Goal: Task Accomplishment & Management: Manage account settings

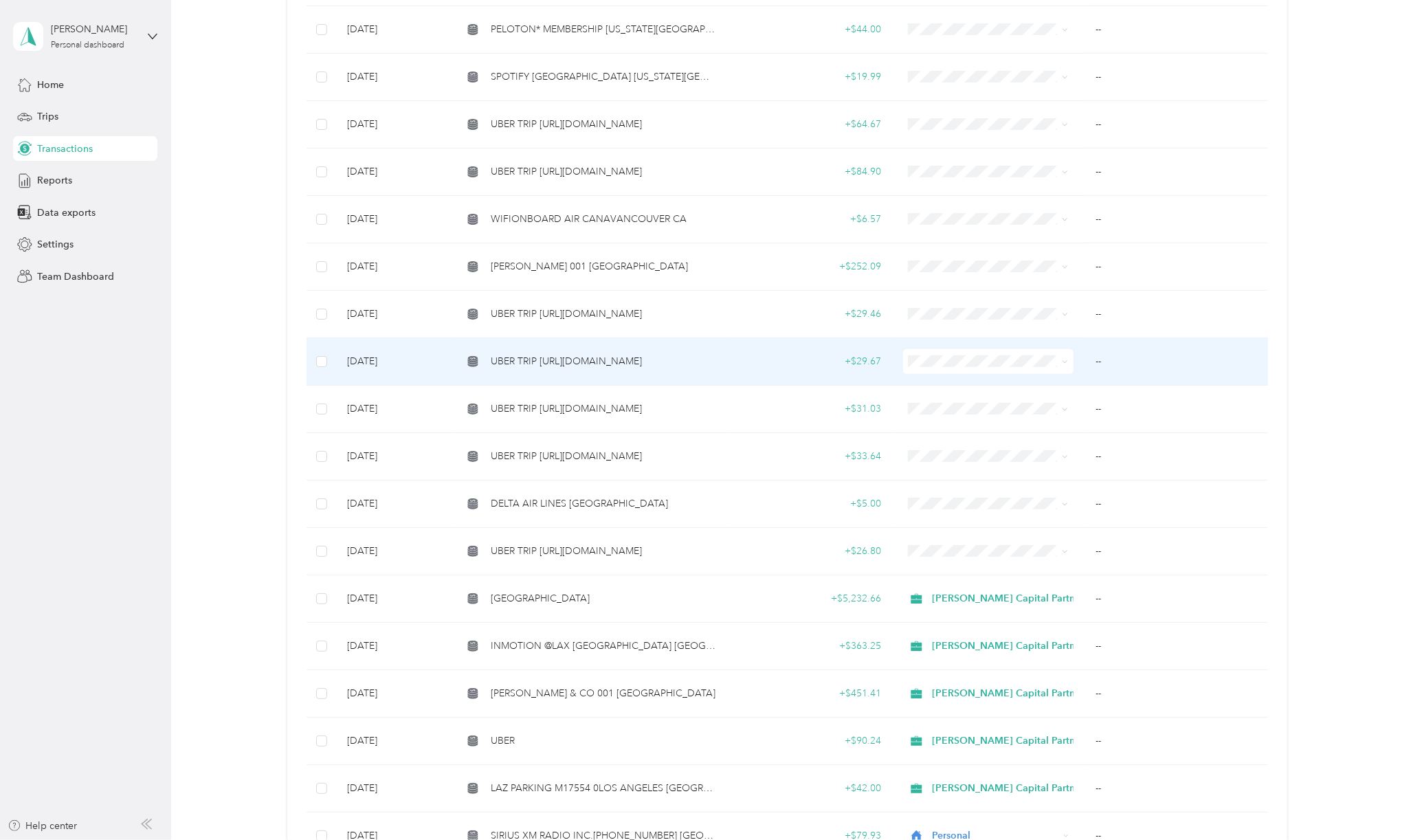
scroll to position [732, 0]
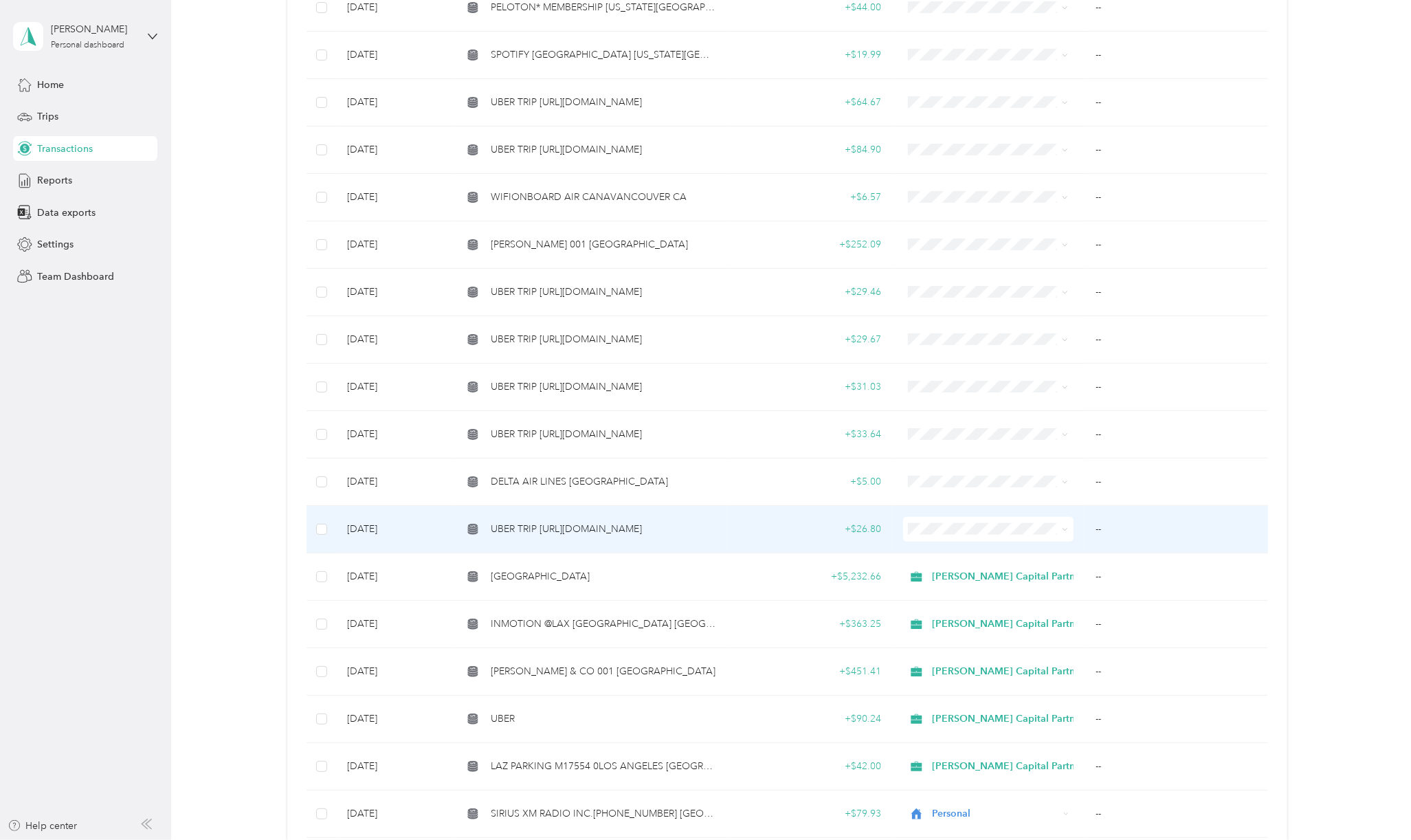
click at [616, 521] on span "UBER TRIP [URL][DOMAIN_NAME]" at bounding box center [566, 528] width 151 height 15
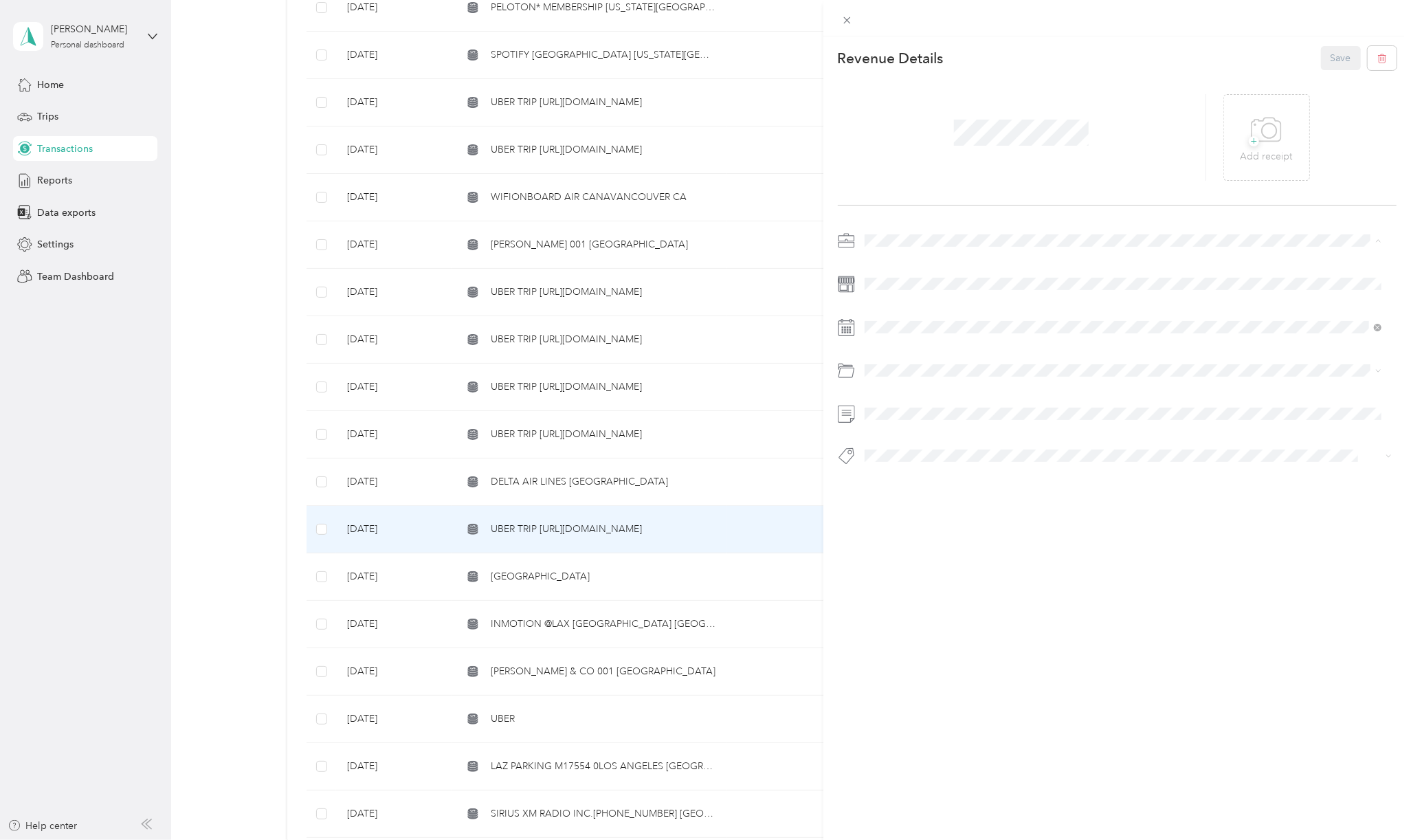
click at [905, 252] on li "[PERSON_NAME] Capital Partners" at bounding box center [1123, 264] width 526 height 24
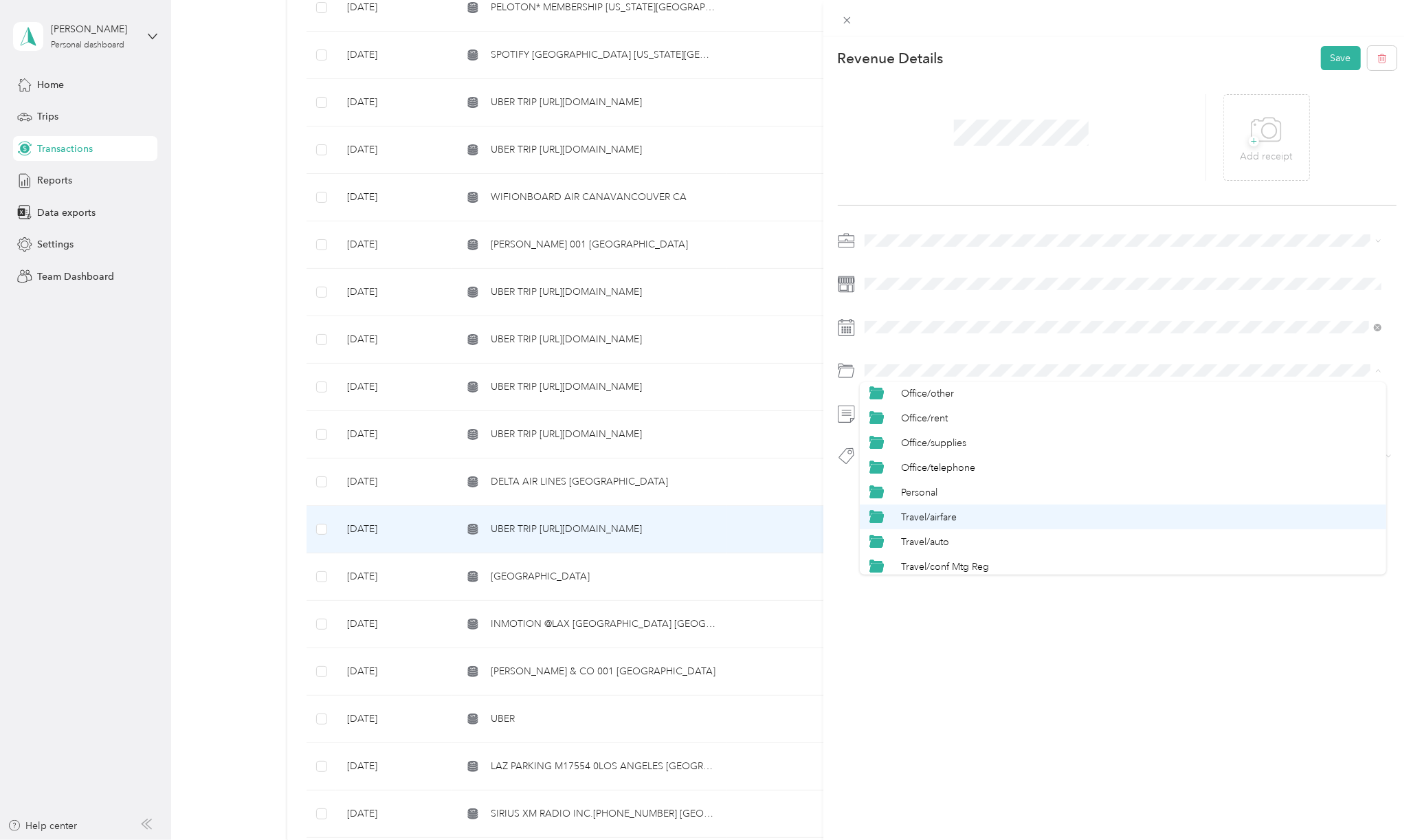
scroll to position [678, 0]
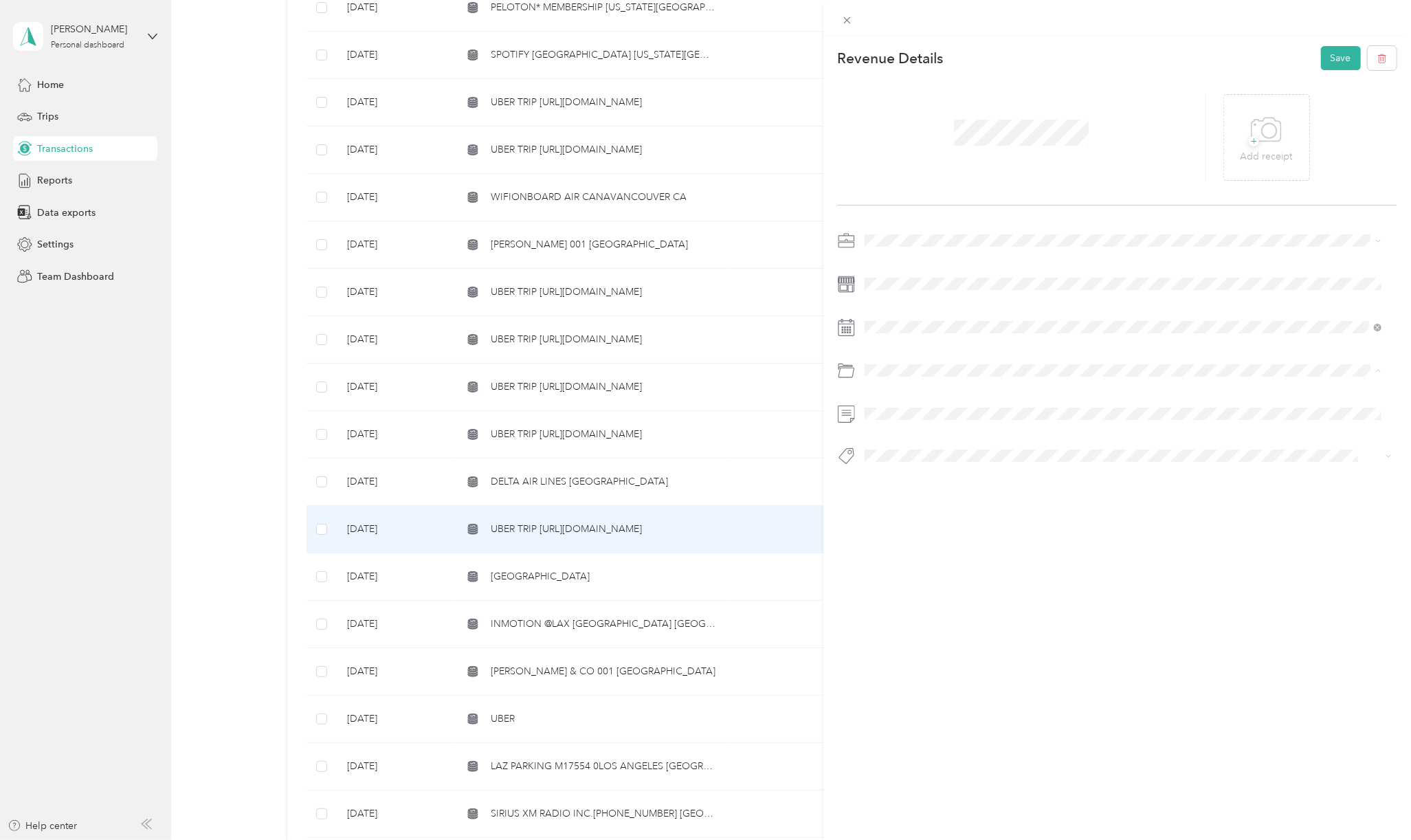
drag, startPoint x: 926, startPoint y: 557, endPoint x: 944, endPoint y: 509, distance: 51.3
click at [926, 557] on span "Travel/taxi" at bounding box center [922, 562] width 43 height 11
click at [907, 479] on span "Basin Media Hub" at bounding box center [912, 476] width 66 height 12
click at [1332, 62] on button "Save" at bounding box center [1341, 58] width 40 height 24
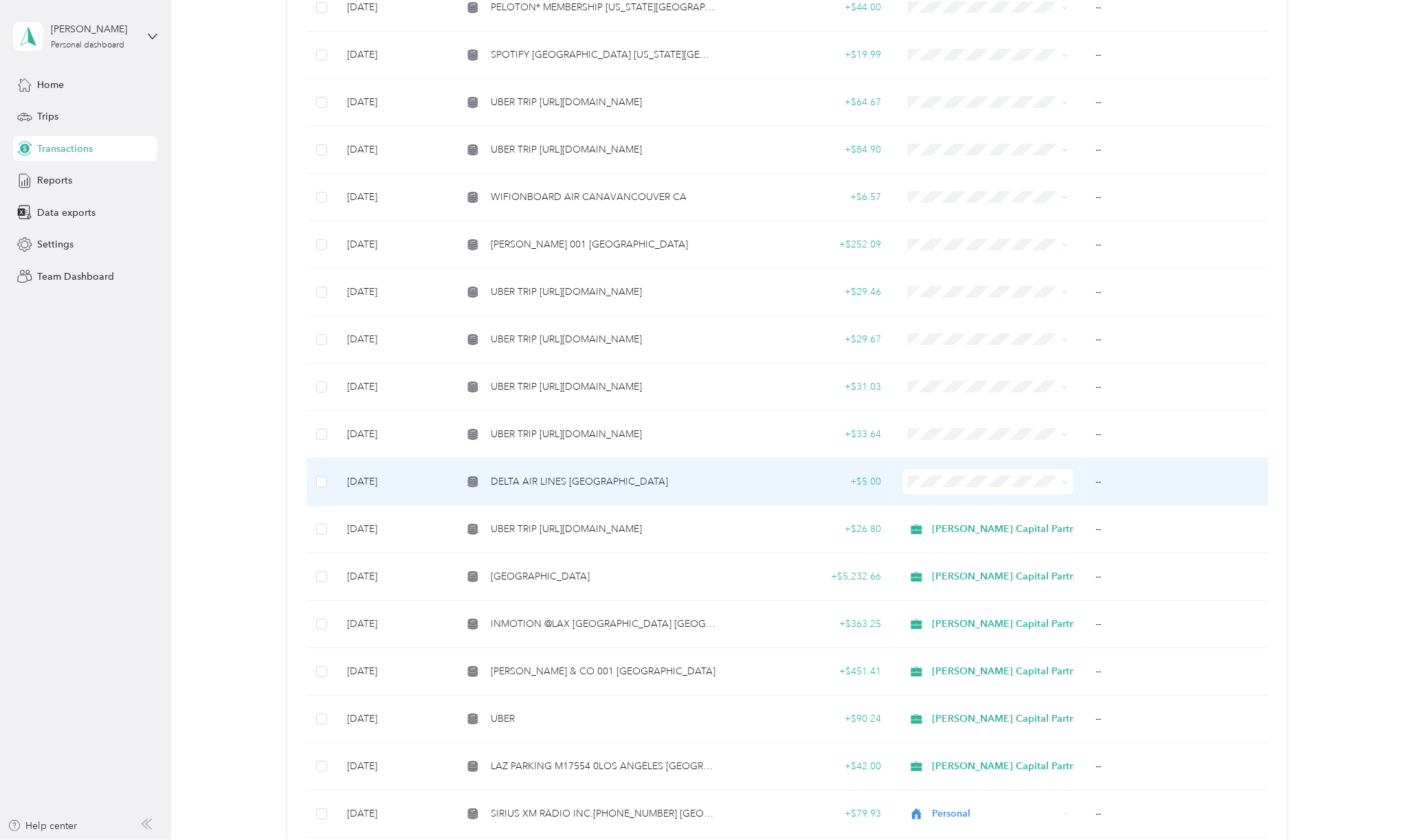
click at [547, 475] on span "DELTA AIR LINES [GEOGRAPHIC_DATA]" at bounding box center [579, 481] width 177 height 15
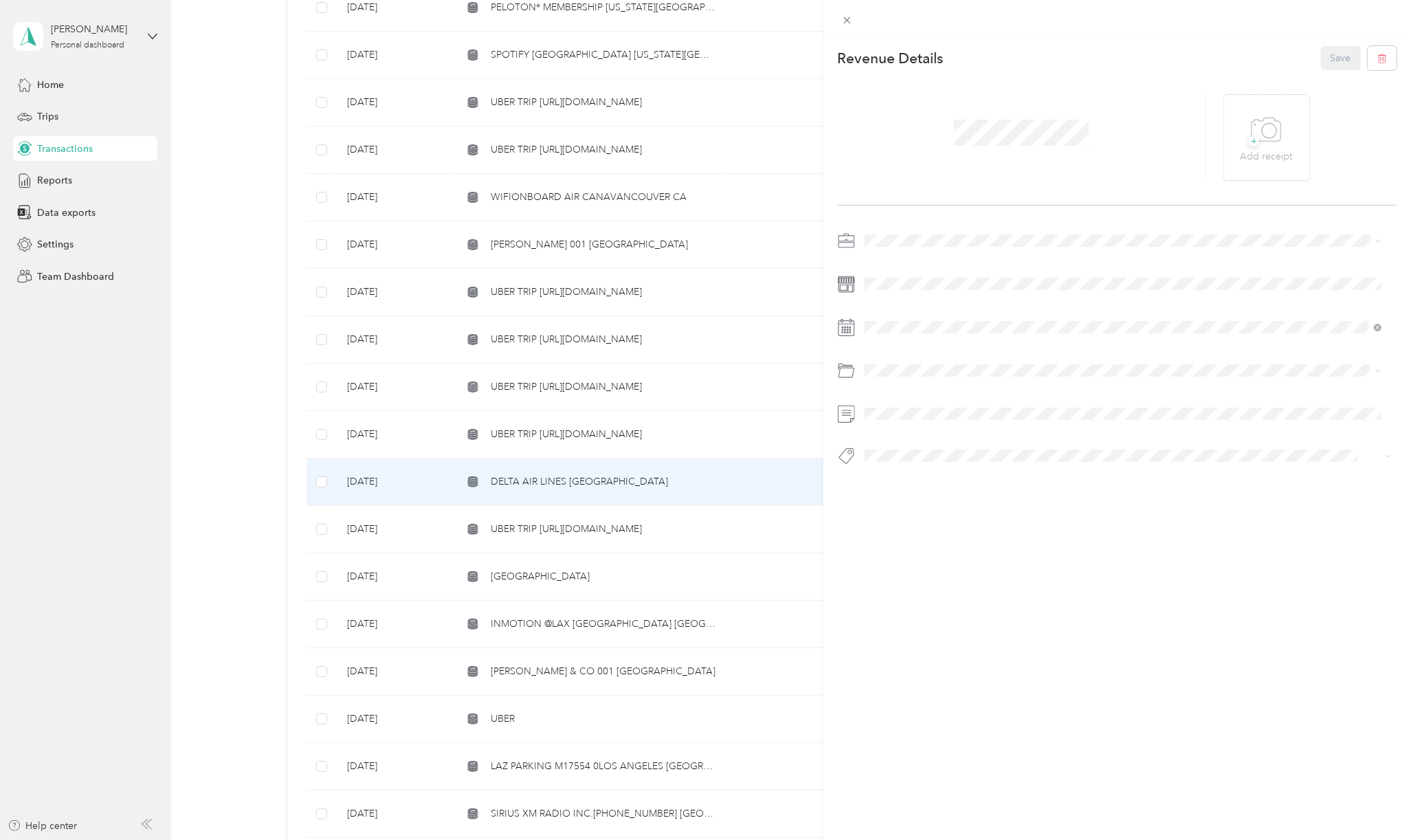
click at [897, 256] on li "[PERSON_NAME] Capital Partners" at bounding box center [1123, 264] width 526 height 24
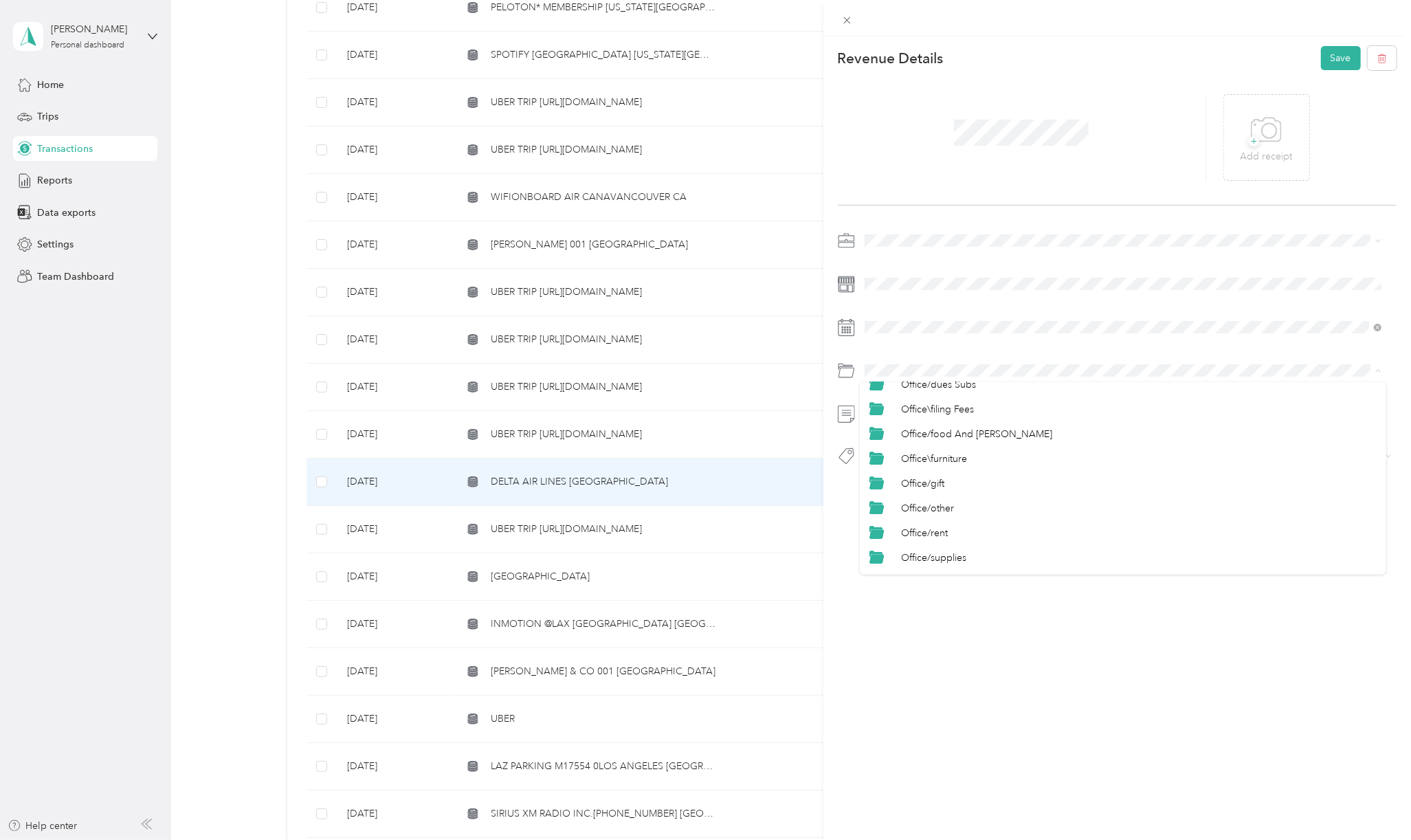
scroll to position [678, 0]
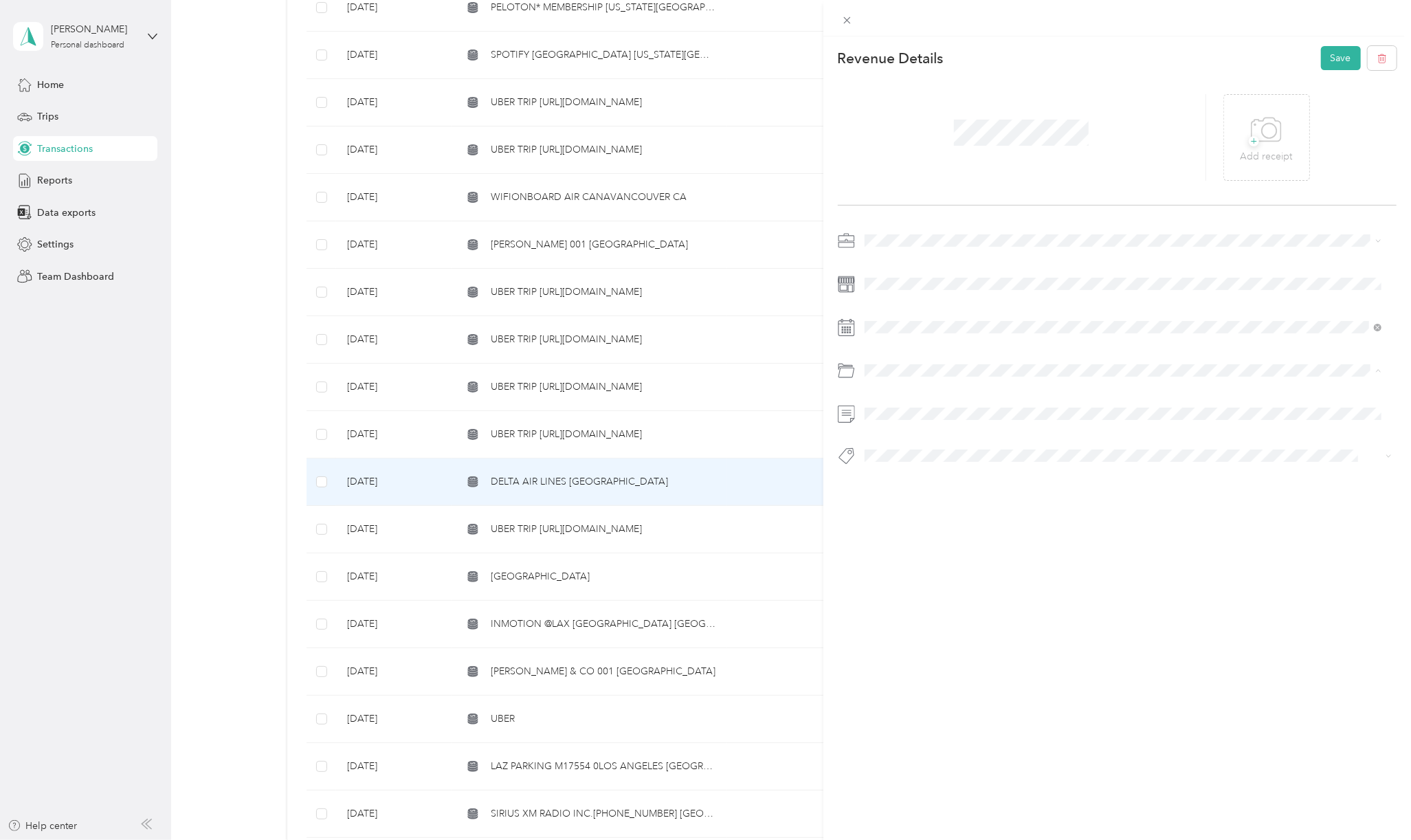
click at [955, 417] on div "Travel/airfare" at bounding box center [1123, 413] width 507 height 15
click at [923, 473] on span "Basin Media Hub" at bounding box center [912, 479] width 66 height 12
click at [1329, 52] on button "Save" at bounding box center [1341, 58] width 40 height 24
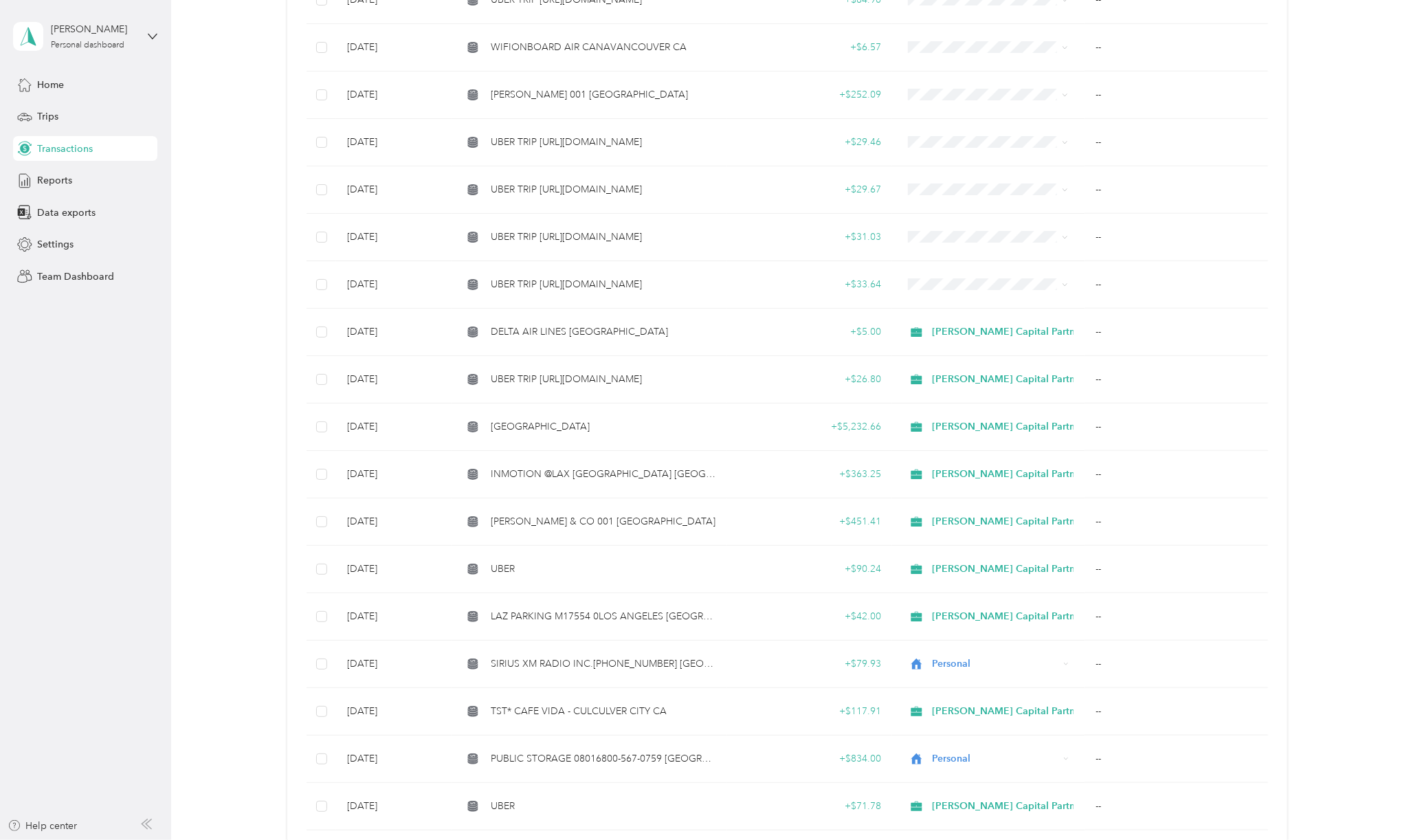
scroll to position [916, 0]
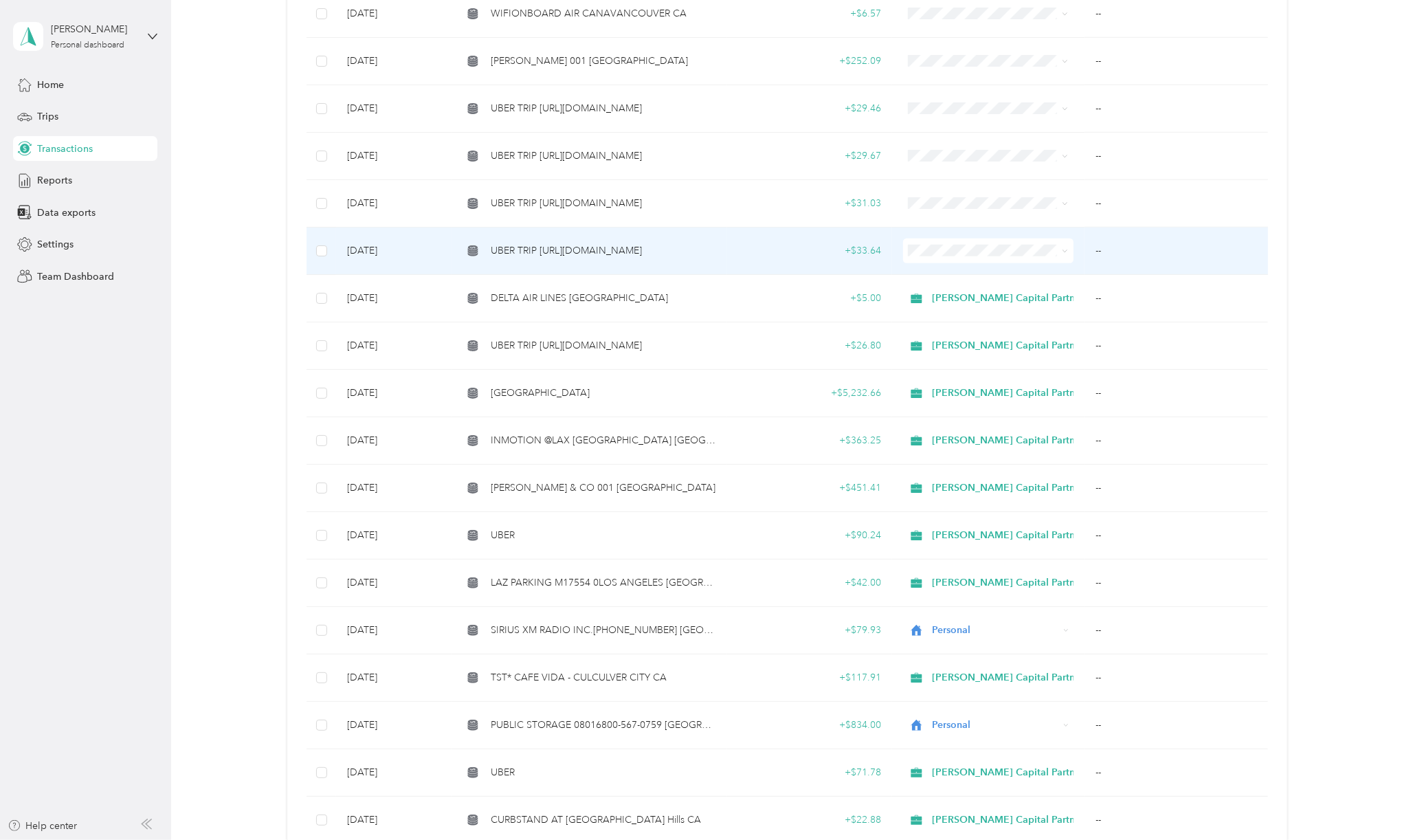
click at [545, 254] on td "UBER TRIP [URL][DOMAIN_NAME]" at bounding box center [589, 251] width 275 height 47
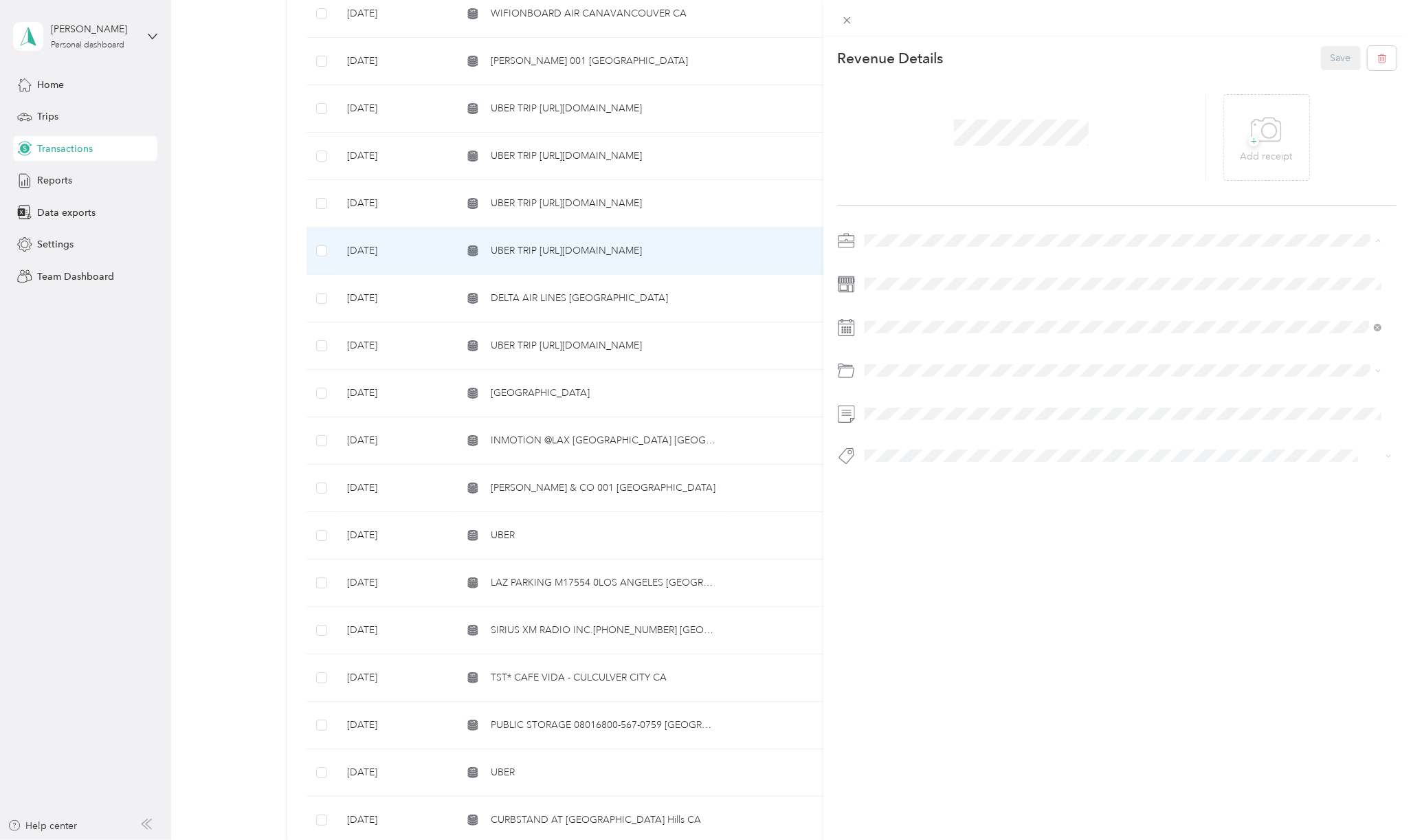
click at [903, 271] on ol "[PERSON_NAME] Capital Partners Personal" at bounding box center [1123, 276] width 526 height 48
drag, startPoint x: 922, startPoint y: 557, endPoint x: 1019, endPoint y: 271, distance: 302.0
click at [922, 556] on span "Travel/taxi" at bounding box center [922, 561] width 43 height 11
click at [938, 476] on span "Basin Media Hub" at bounding box center [912, 479] width 66 height 12
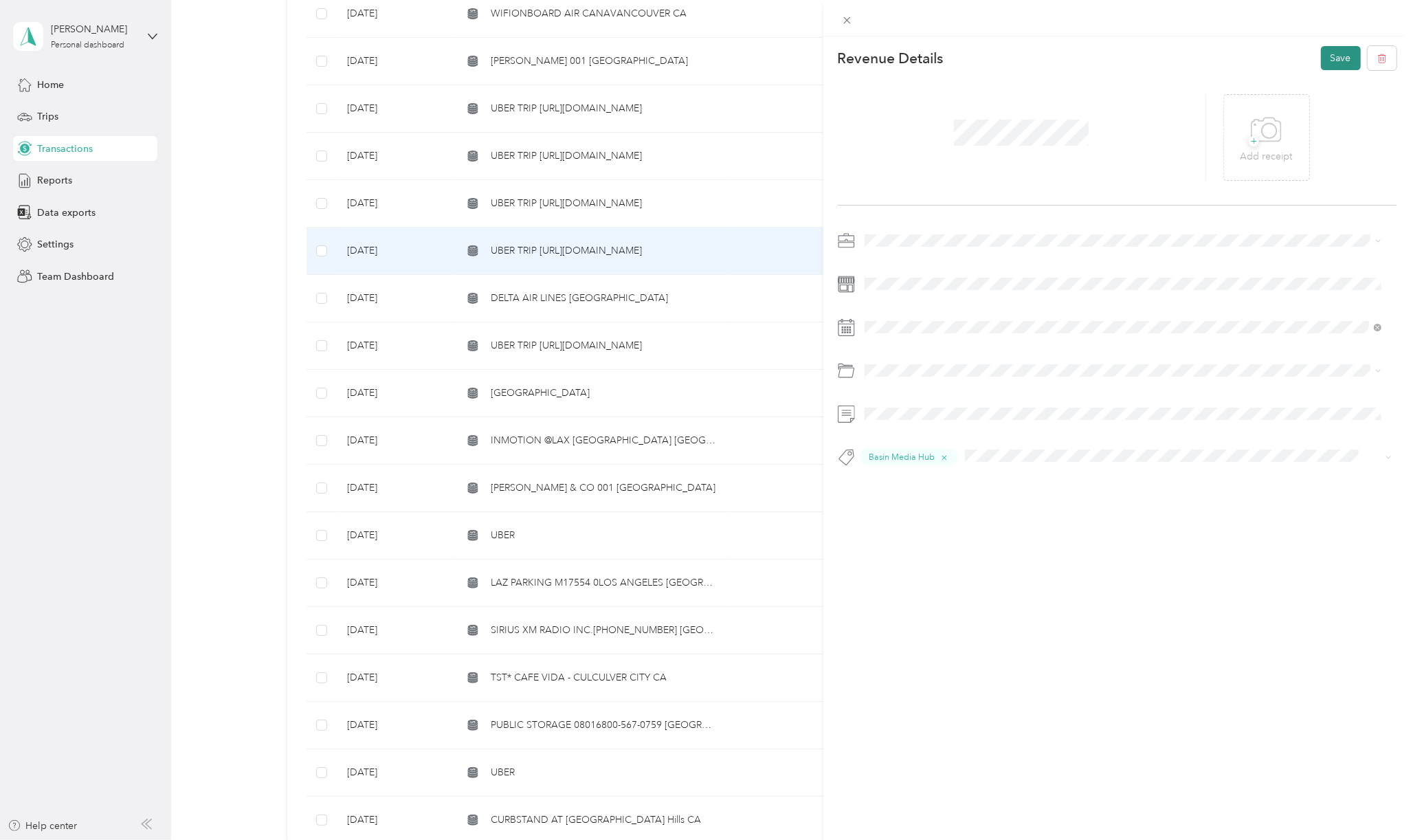
click at [1338, 61] on button "Save" at bounding box center [1341, 58] width 40 height 24
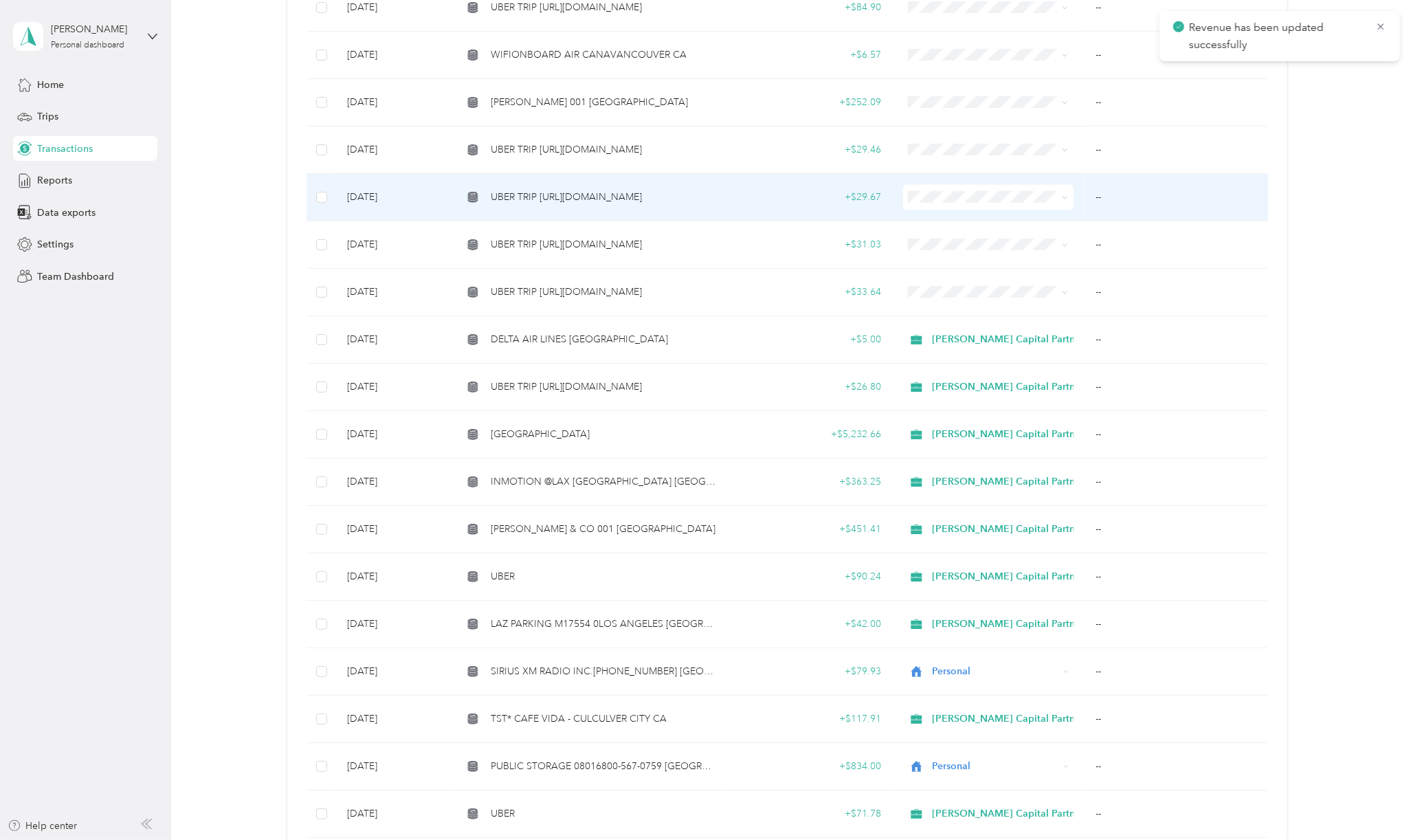
scroll to position [824, 0]
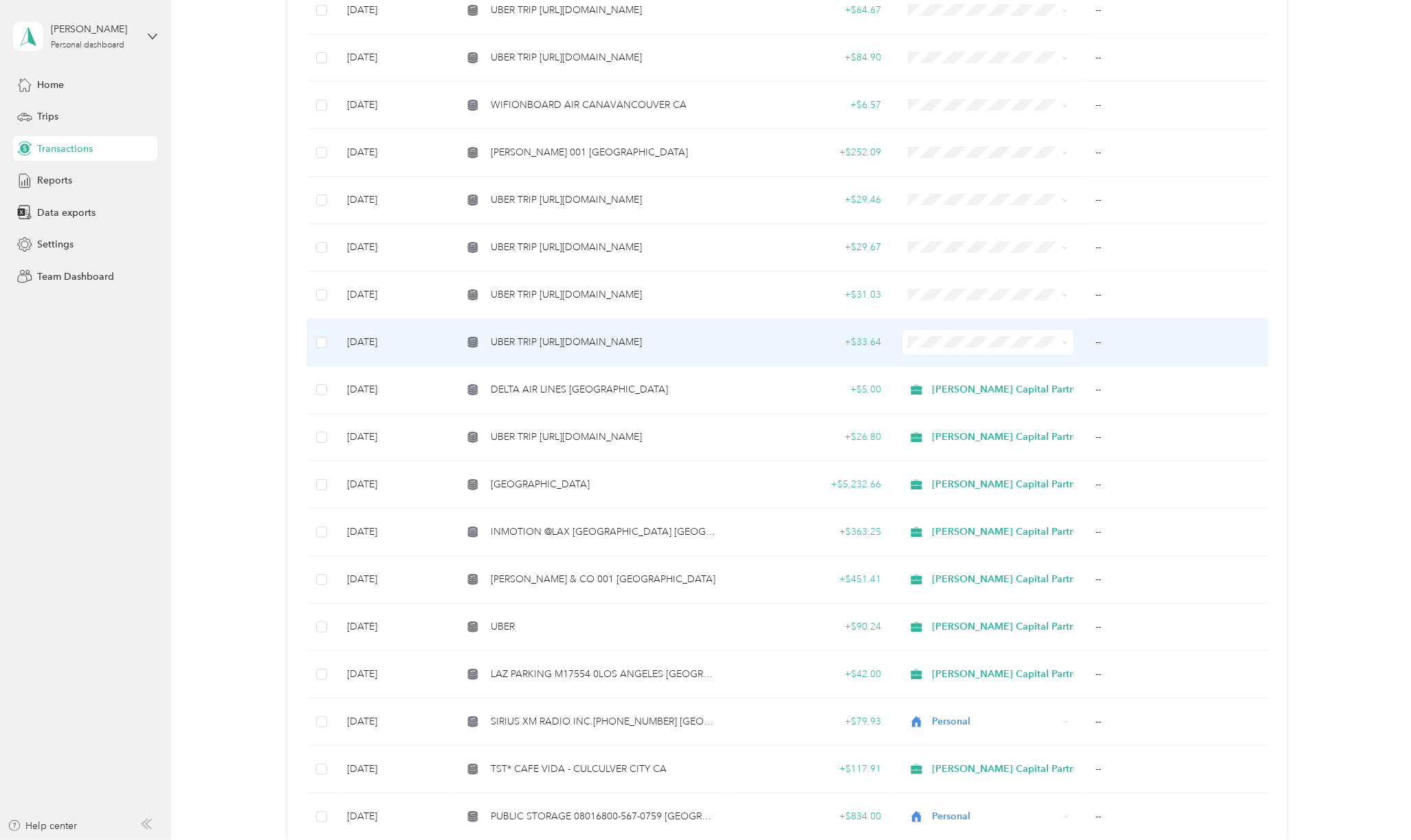
click at [613, 347] on td "UBER TRIP [URL][DOMAIN_NAME]" at bounding box center [589, 342] width 275 height 47
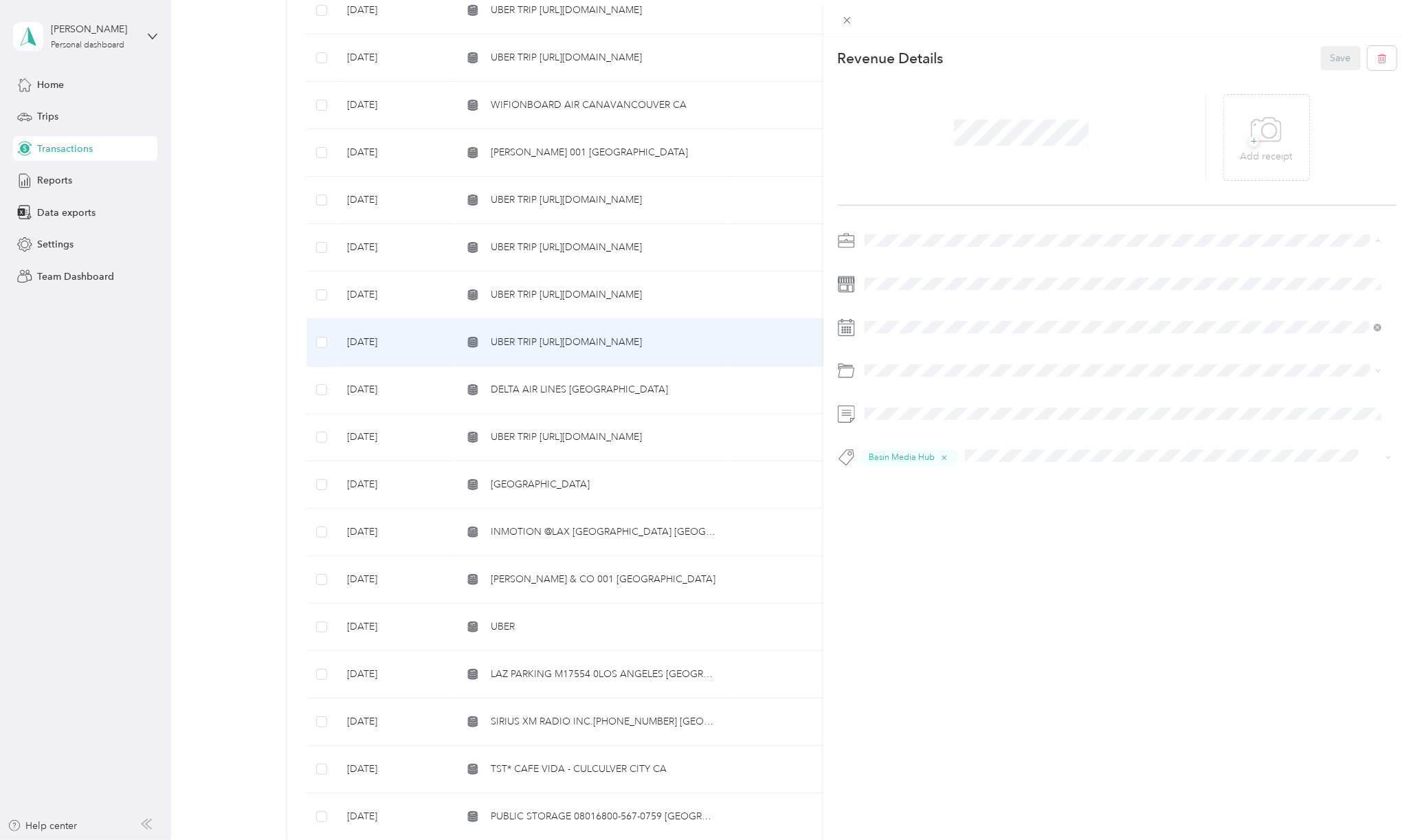
click at [890, 263] on span "[PERSON_NAME] Capital Partners" at bounding box center [942, 264] width 146 height 11
click at [1342, 59] on button "Save" at bounding box center [1341, 58] width 40 height 24
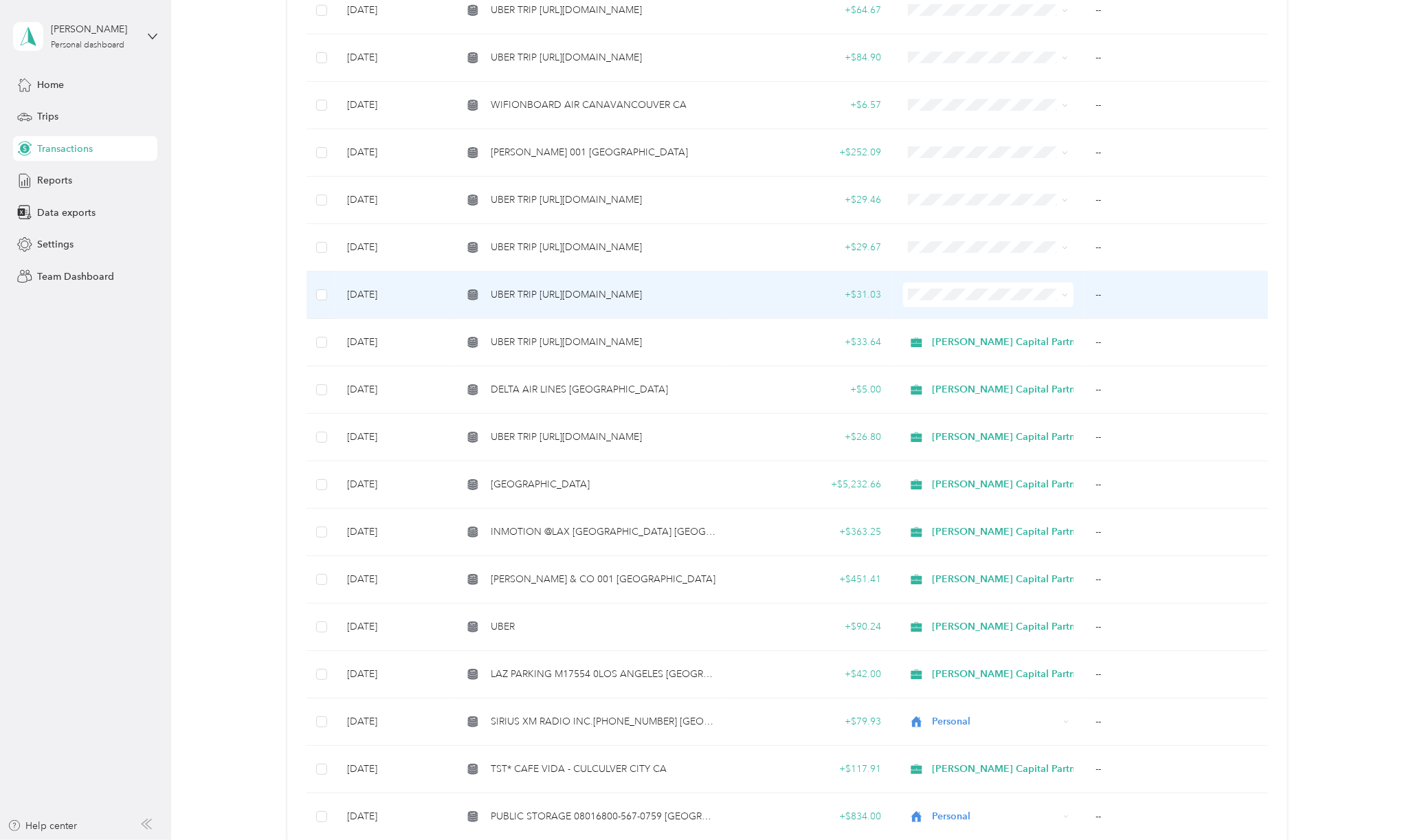
click at [592, 288] on span "UBER TRIP [URL][DOMAIN_NAME]" at bounding box center [566, 295] width 151 height 15
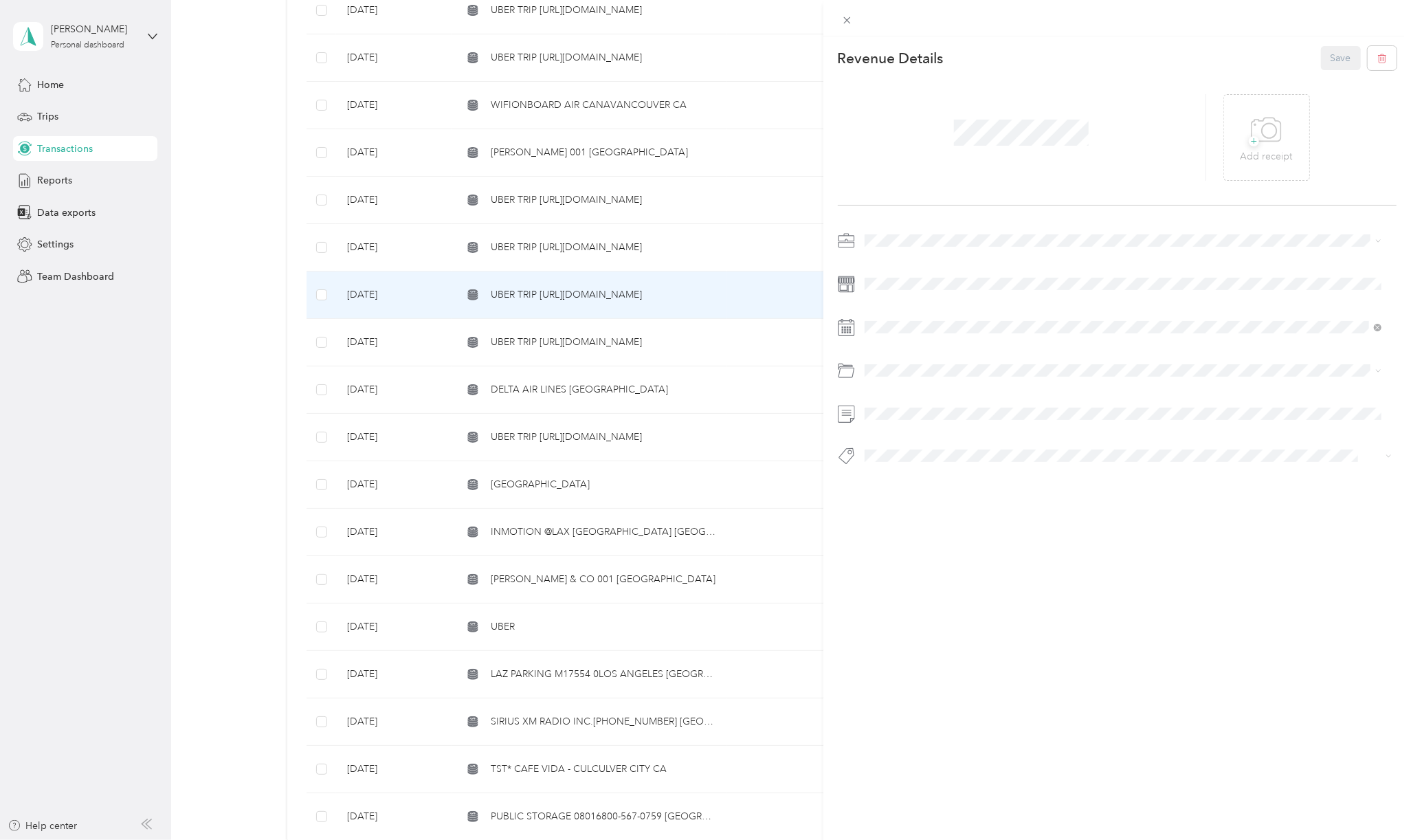
click at [892, 267] on li "[PERSON_NAME] Capital Partners" at bounding box center [1123, 264] width 526 height 24
click at [900, 378] on span at bounding box center [1128, 370] width 537 height 22
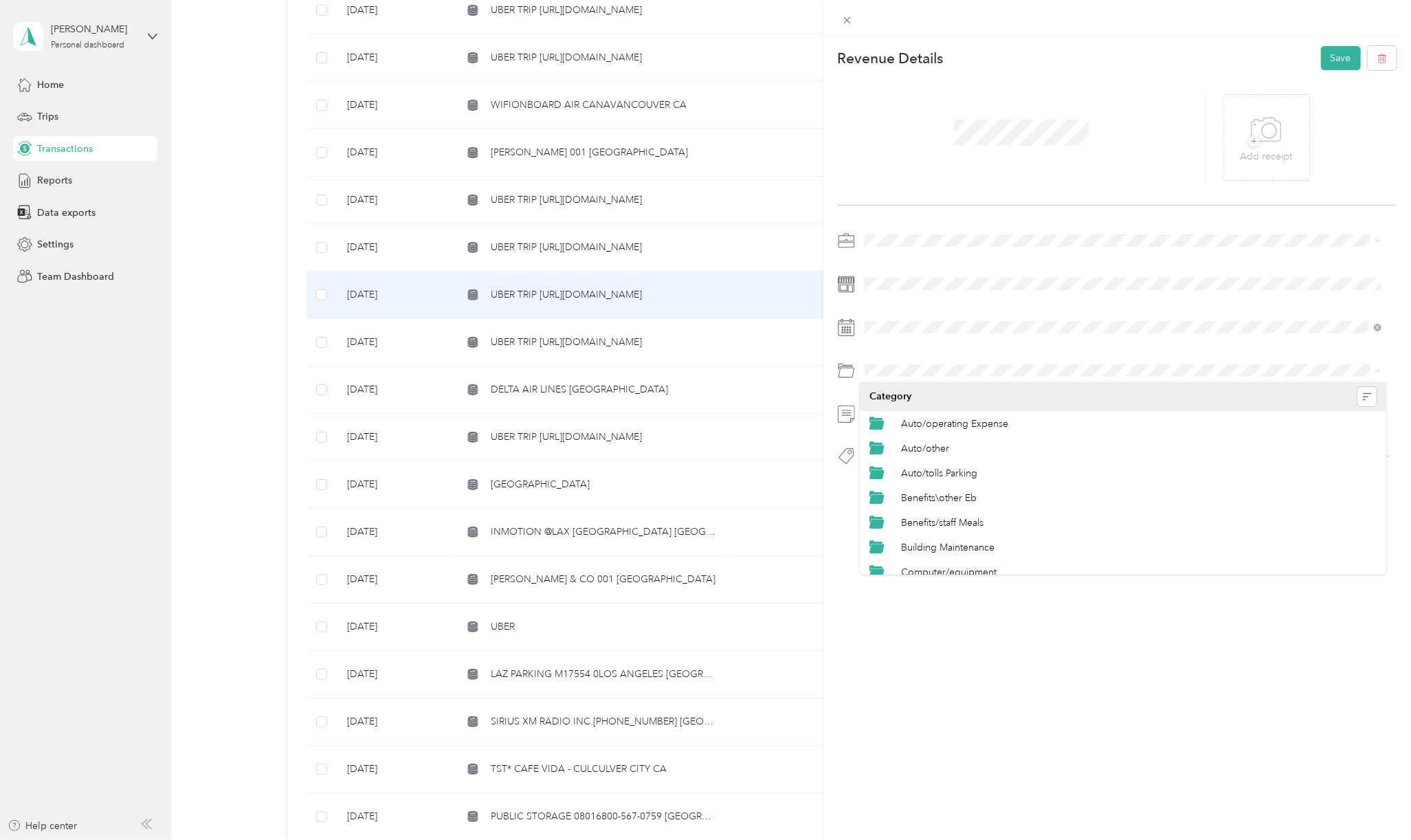
scroll to position [678, 0]
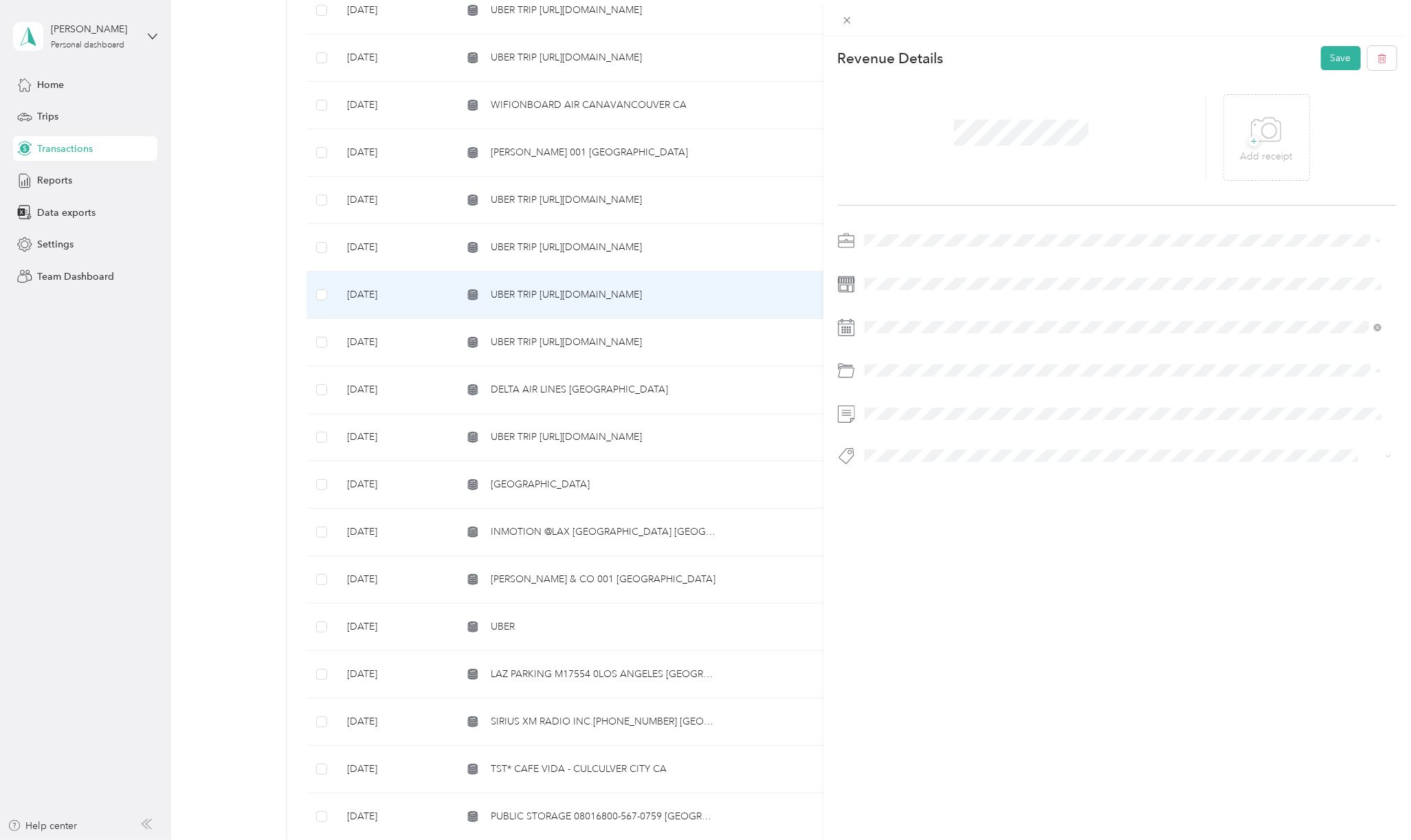
click at [901, 557] on span "Travel/taxi" at bounding box center [922, 562] width 43 height 11
click at [910, 482] on li "Basin Media Hub" at bounding box center [1123, 476] width 526 height 27
click at [1321, 62] on button "Save" at bounding box center [1341, 58] width 40 height 24
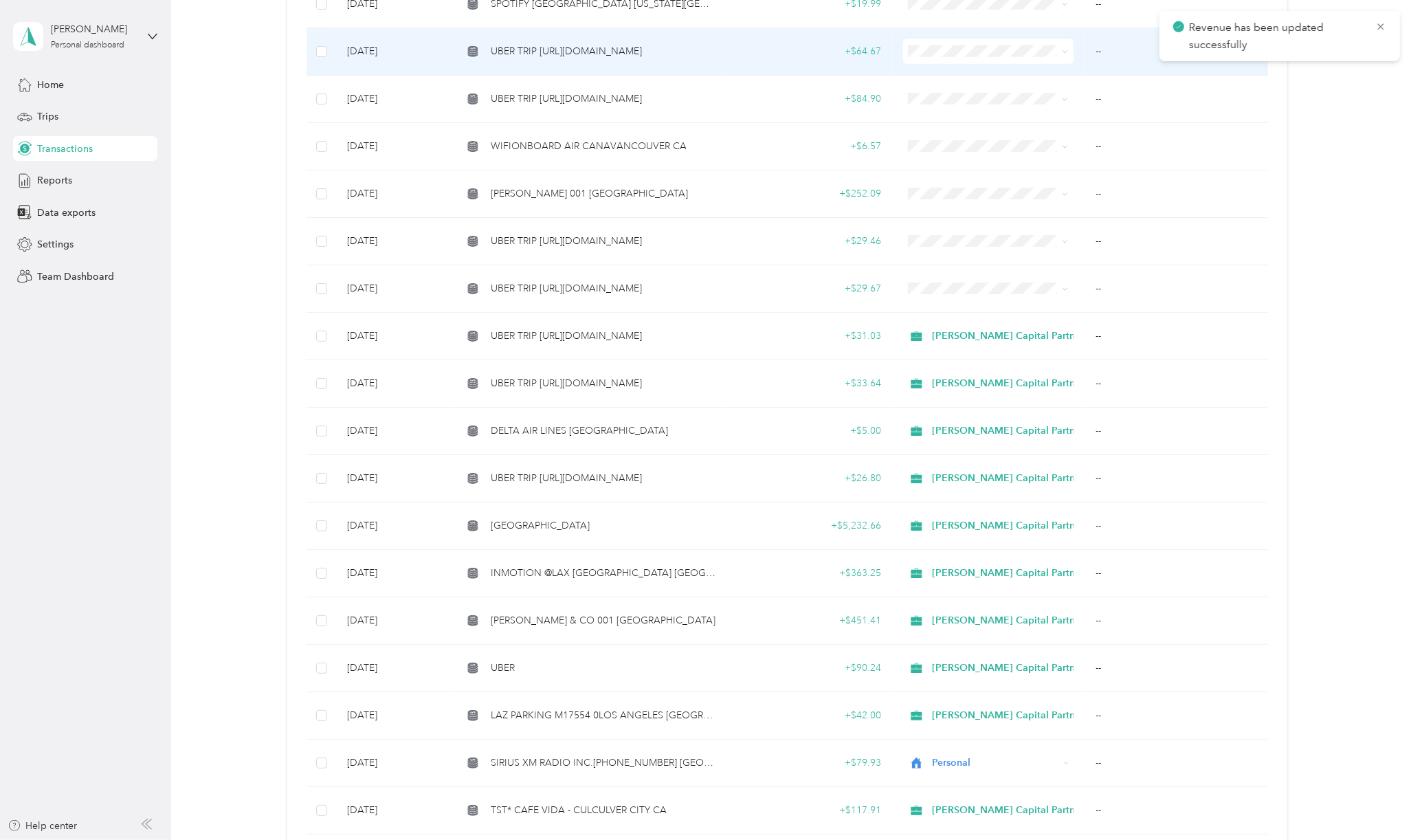
scroll to position [732, 0]
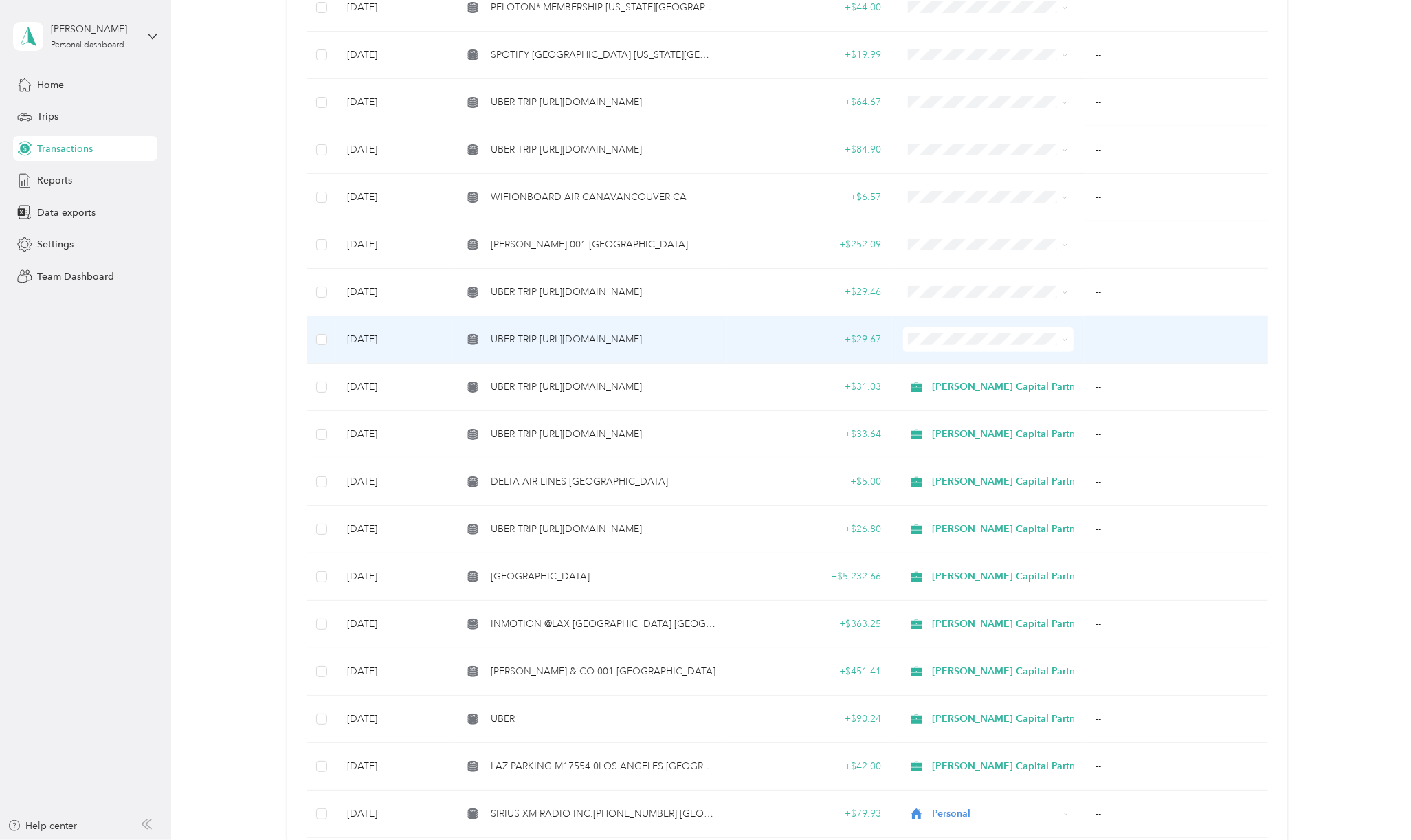
click at [573, 332] on span "UBER TRIP [URL][DOMAIN_NAME]" at bounding box center [566, 339] width 151 height 15
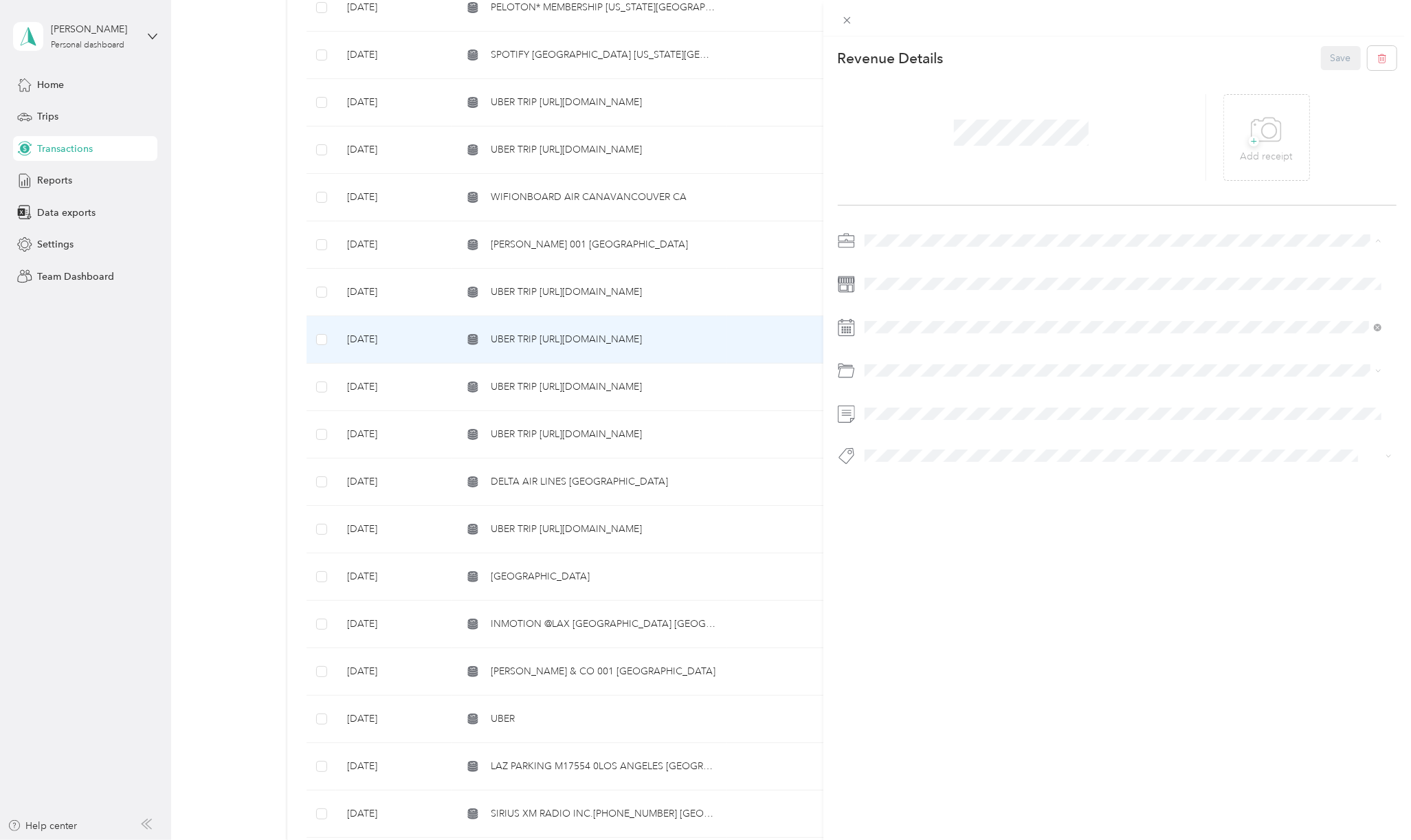
click at [899, 266] on li "[PERSON_NAME] Capital Partners" at bounding box center [1123, 264] width 526 height 24
click at [931, 559] on span "Travel/taxi" at bounding box center [922, 562] width 43 height 11
click at [892, 475] on span "Basin Media Hub" at bounding box center [912, 479] width 66 height 12
click at [1335, 54] on button "Save" at bounding box center [1341, 58] width 40 height 24
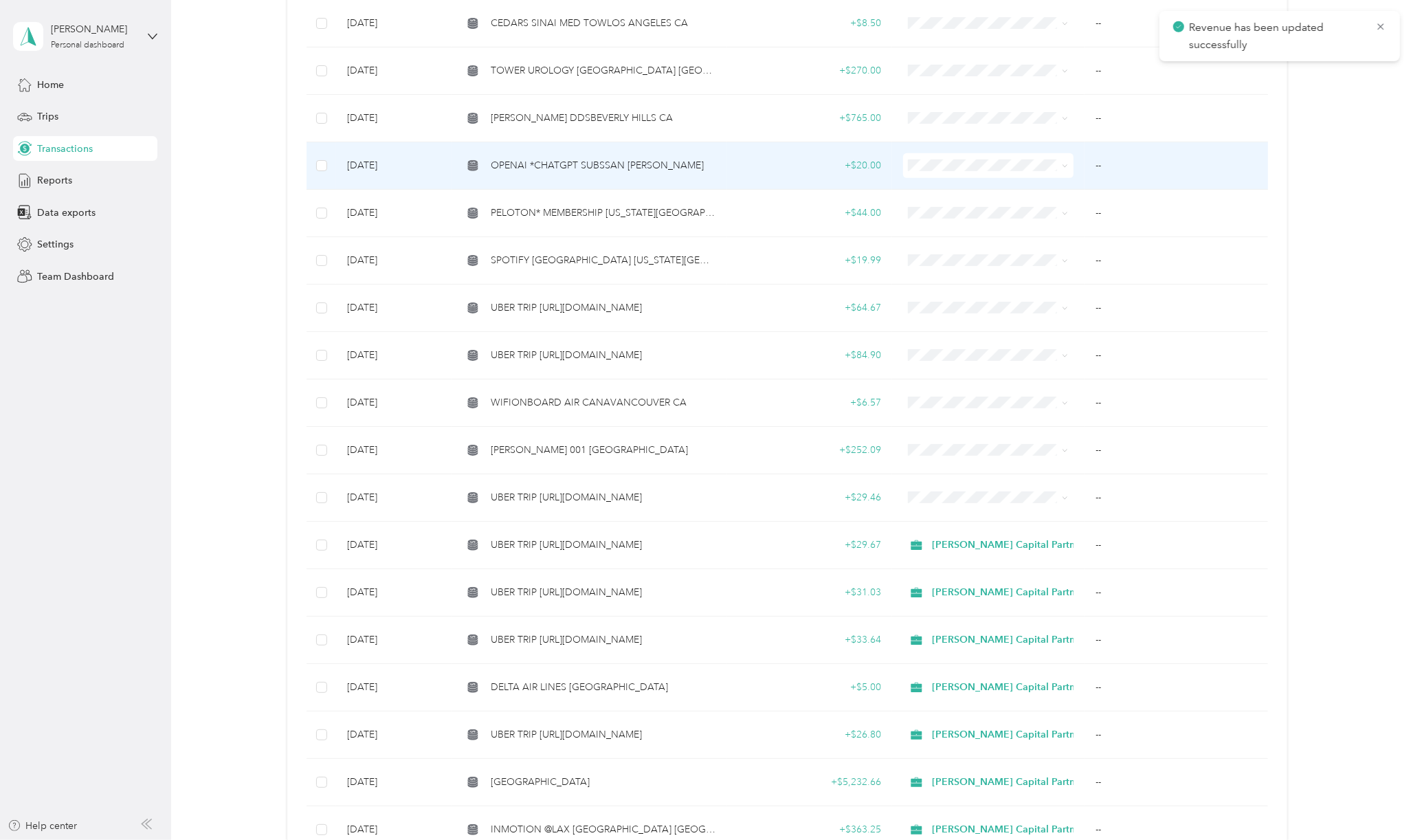
scroll to position [550, 0]
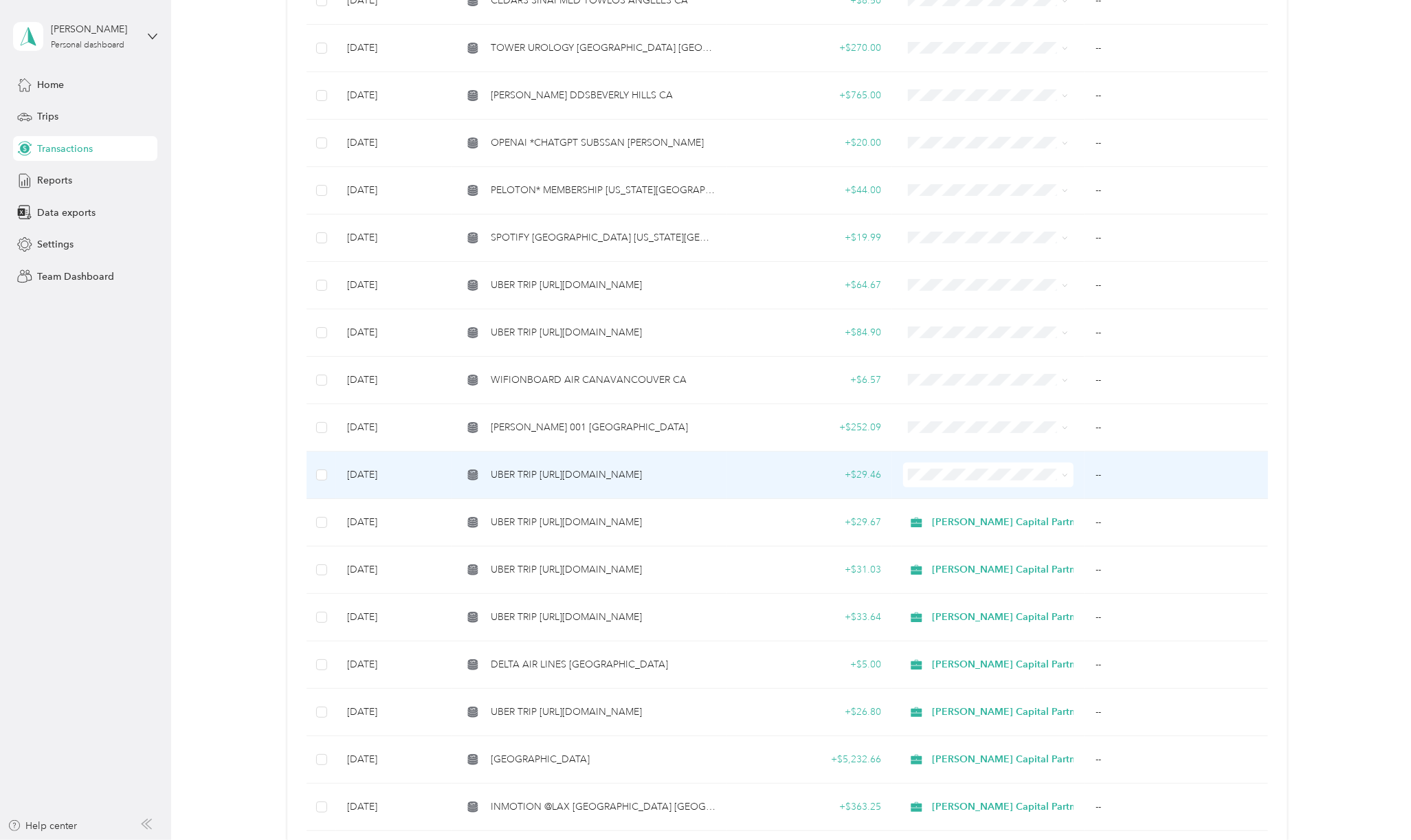
click at [635, 467] on span "UBER TRIP [URL][DOMAIN_NAME]" at bounding box center [566, 475] width 151 height 15
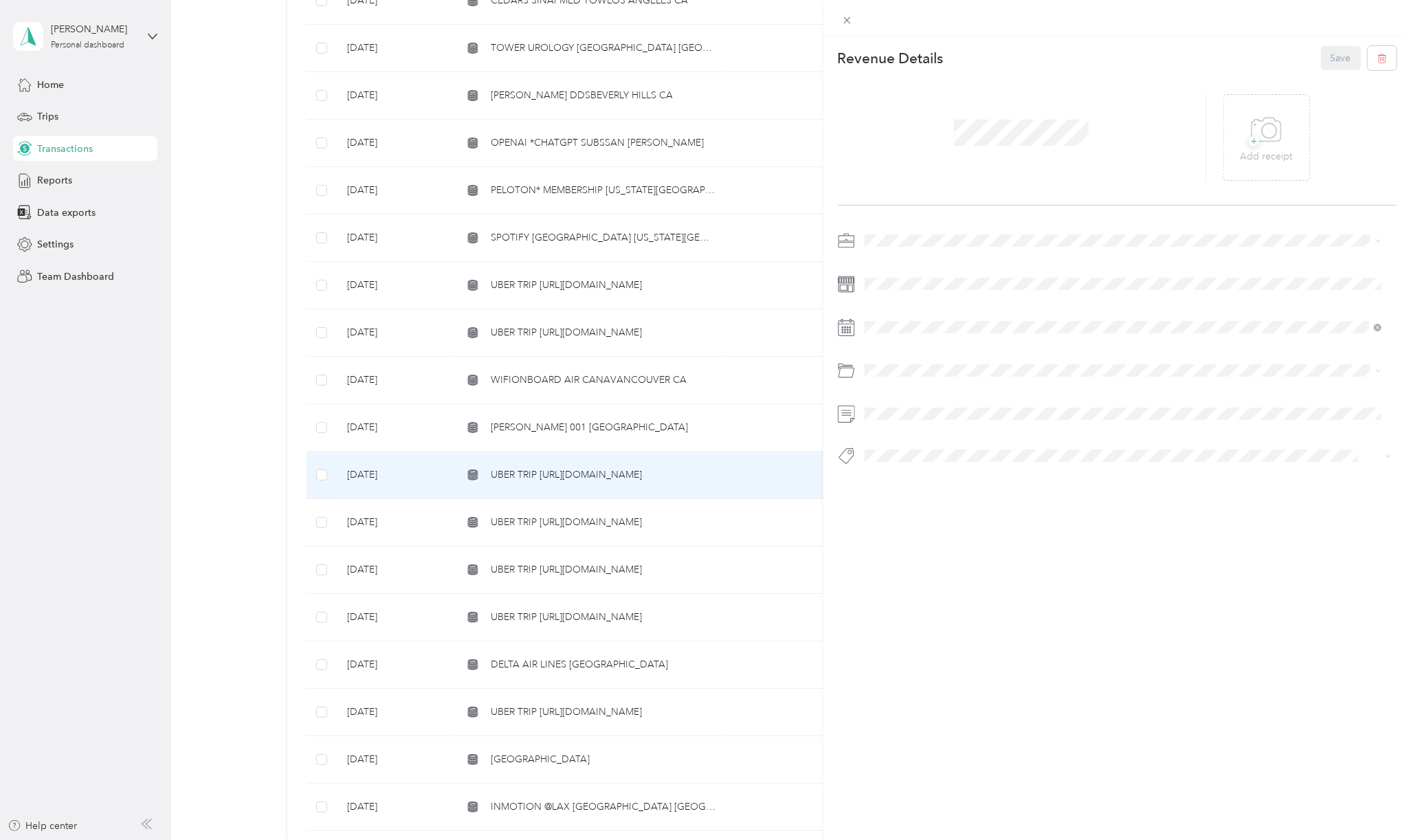
click at [895, 266] on div "[PERSON_NAME] Capital Partners" at bounding box center [1123, 264] width 507 height 14
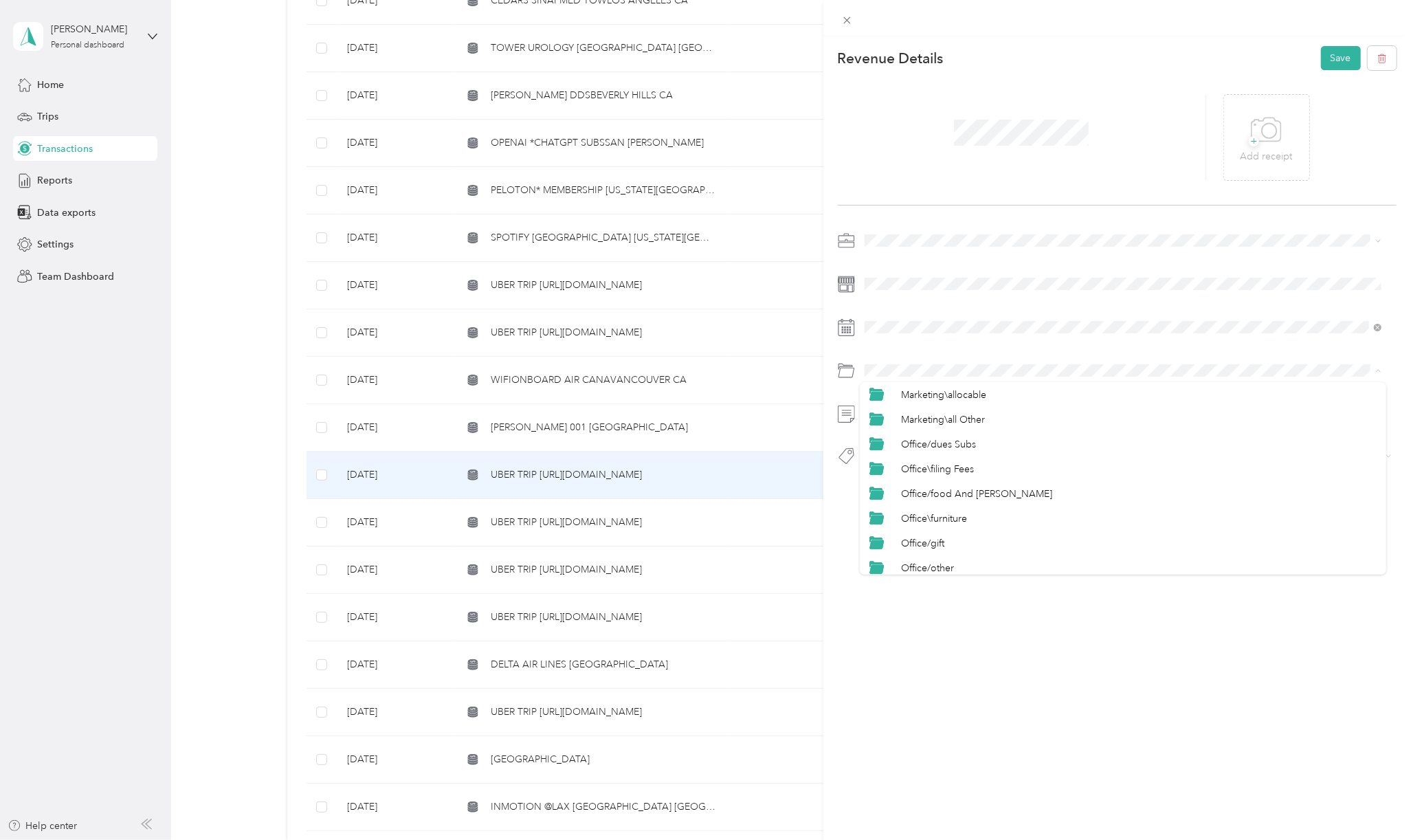
scroll to position [678, 0]
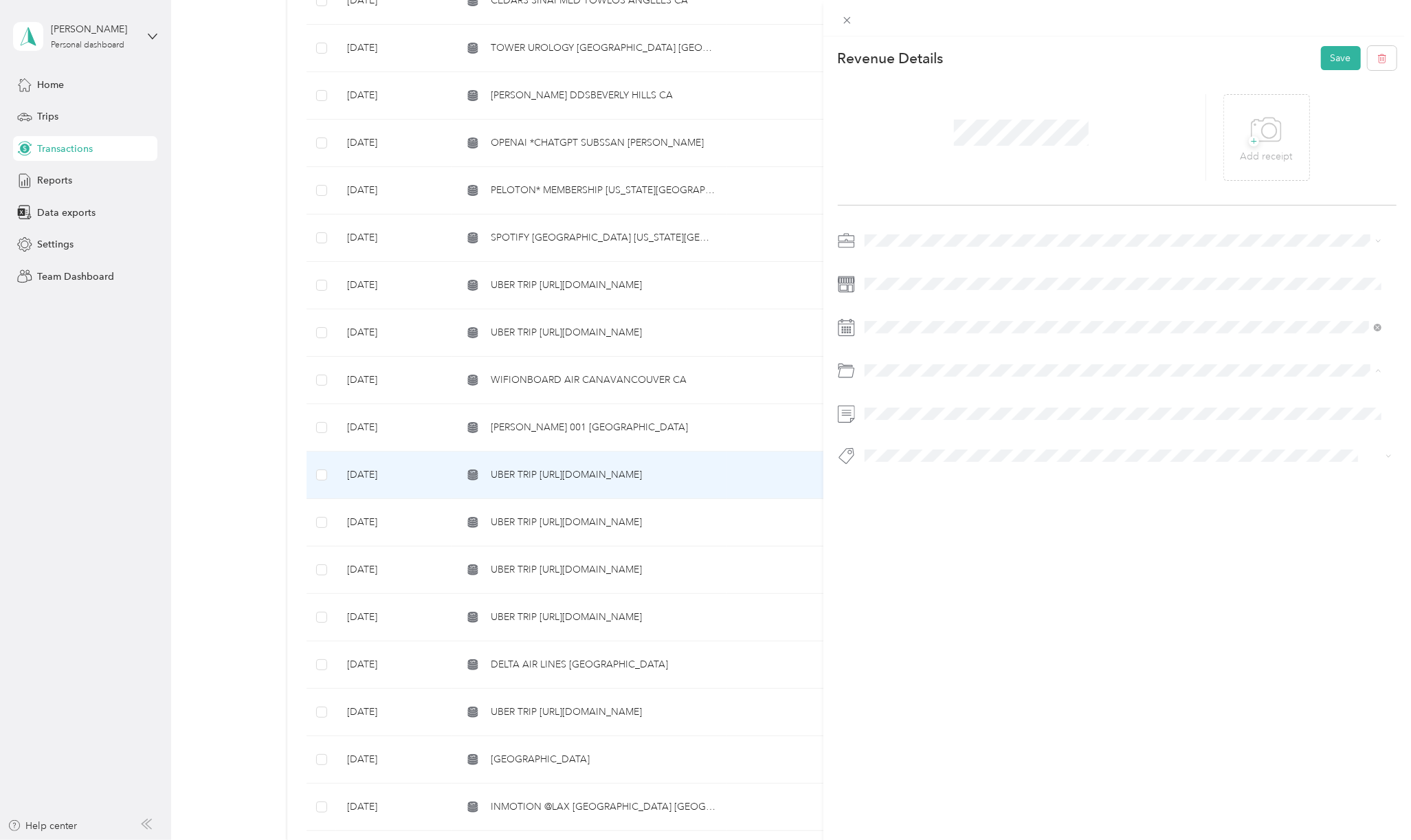
click at [934, 553] on li "Travel/taxi" at bounding box center [1123, 562] width 526 height 25
click at [907, 477] on span "Basin Media Hub" at bounding box center [912, 479] width 66 height 12
click at [1338, 56] on button "Save" at bounding box center [1341, 58] width 40 height 24
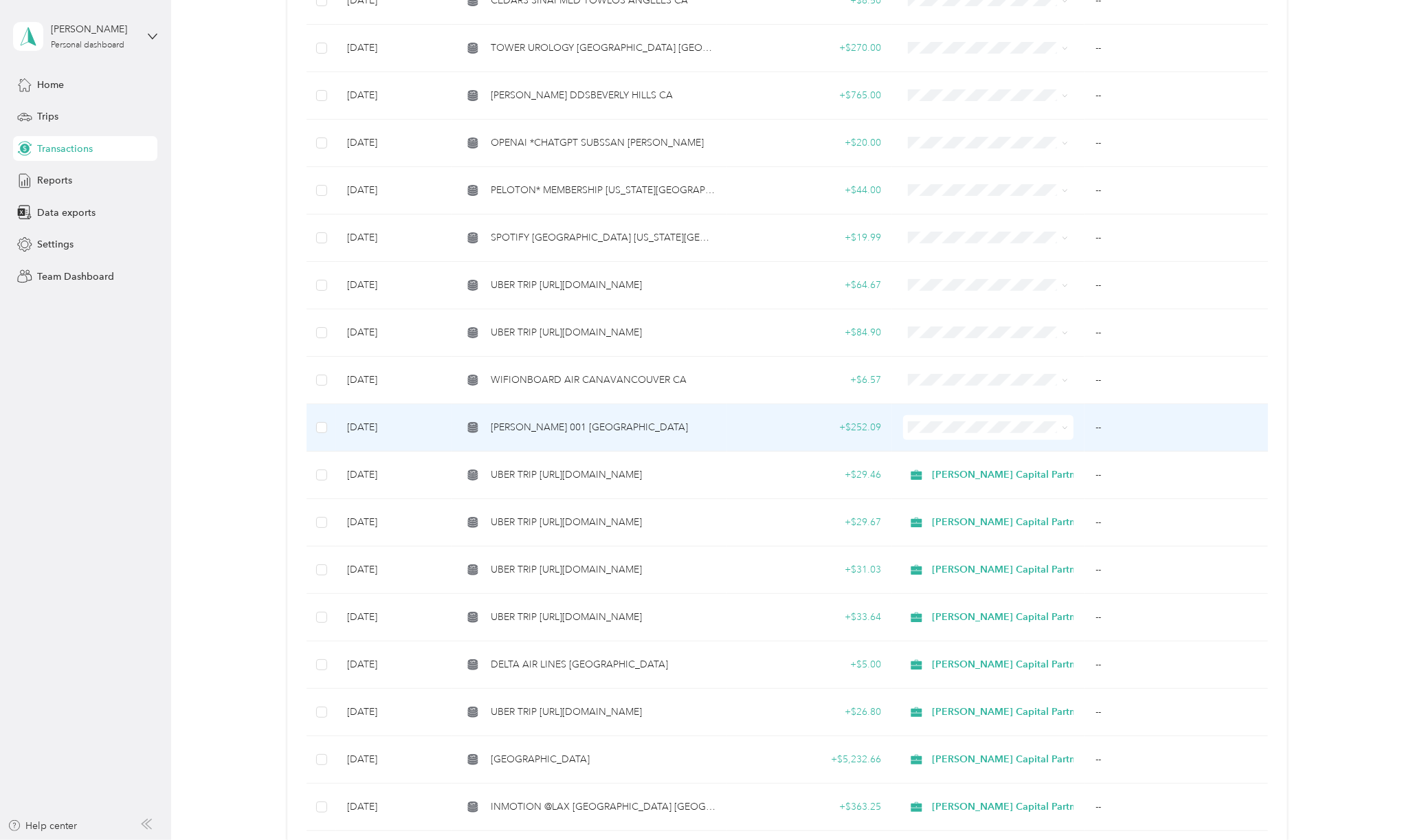
click at [653, 441] on td "[PERSON_NAME] 001 [GEOGRAPHIC_DATA]" at bounding box center [589, 427] width 275 height 47
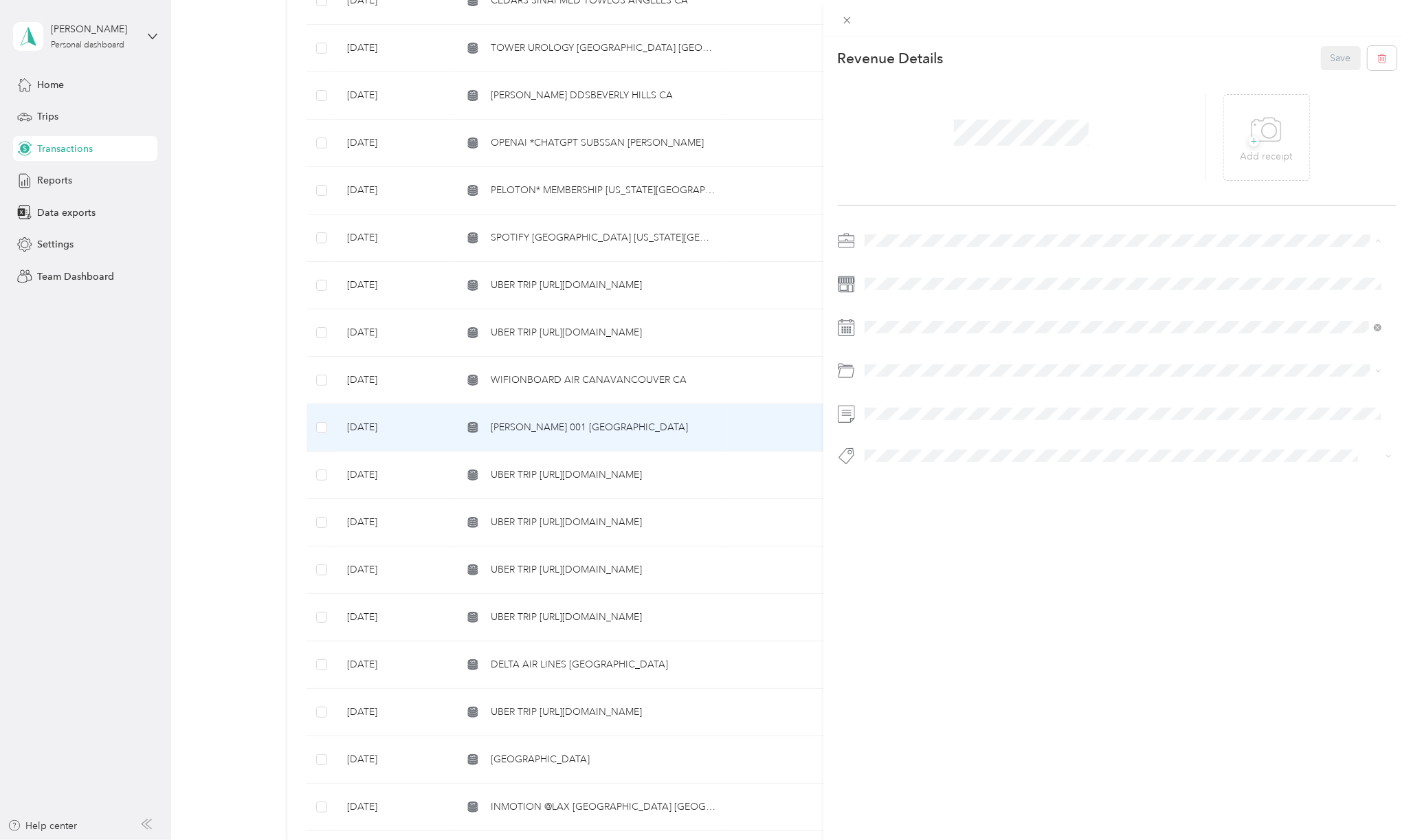
click at [899, 263] on span "[PERSON_NAME] Capital Partners" at bounding box center [942, 264] width 146 height 11
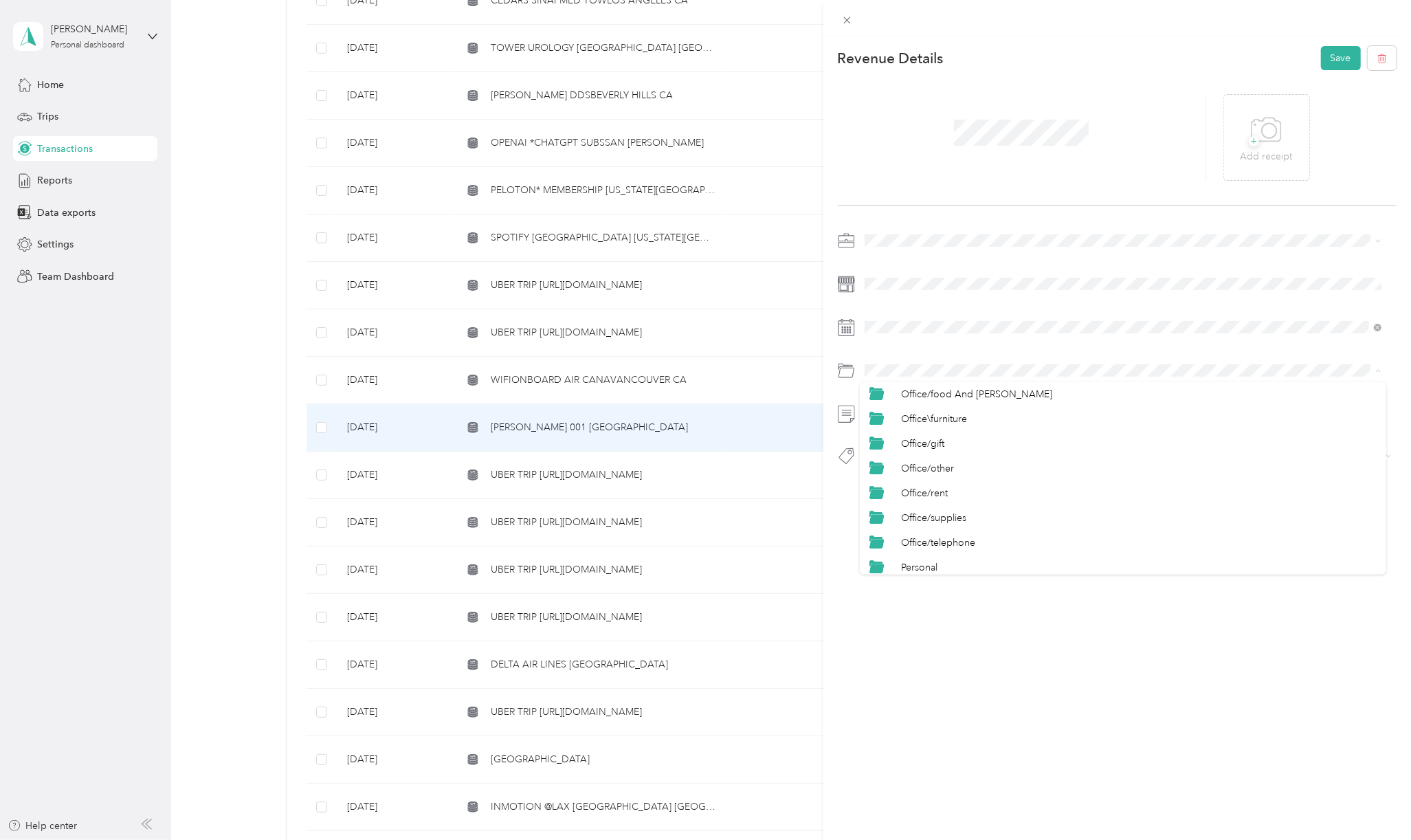
scroll to position [678, 0]
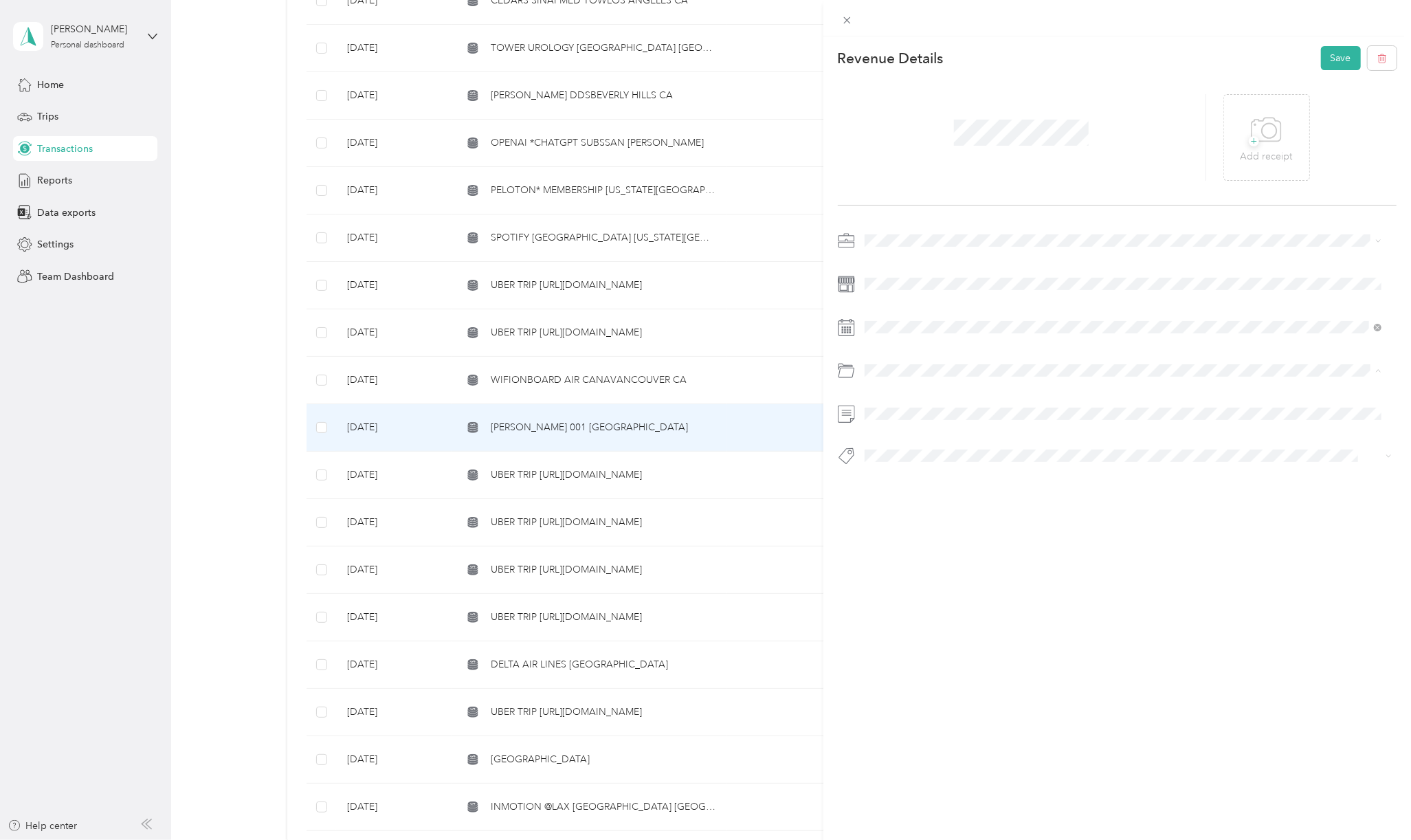
click at [940, 540] on li "Travel/meals" at bounding box center [1123, 537] width 526 height 25
click at [895, 415] on span at bounding box center [1128, 414] width 537 height 22
click at [858, 407] on div at bounding box center [1117, 414] width 559 height 22
click at [912, 476] on span "Basin Media Hub" at bounding box center [912, 479] width 66 height 12
click at [1332, 61] on button "Save" at bounding box center [1341, 58] width 40 height 24
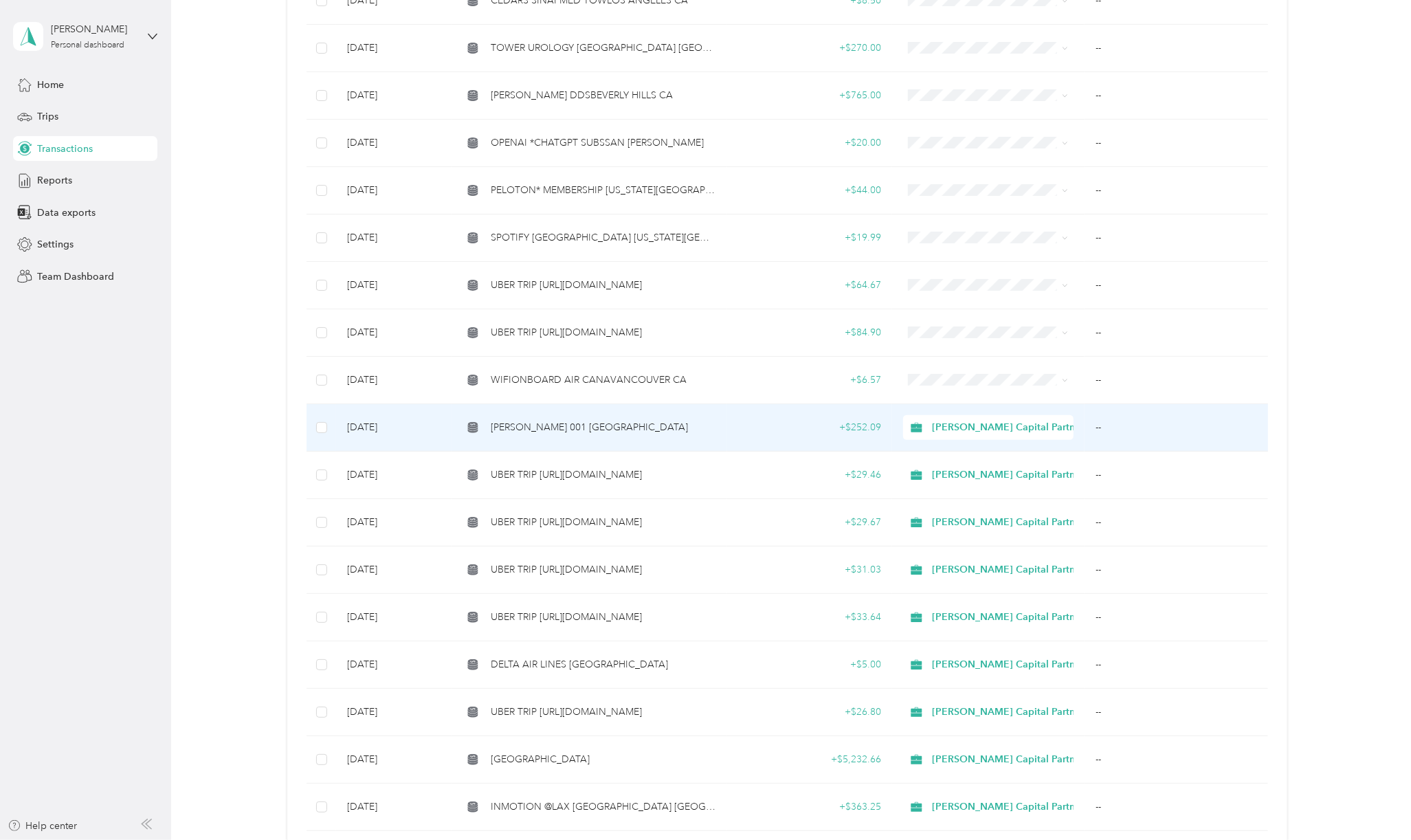
click at [538, 429] on span "[PERSON_NAME] 001 [GEOGRAPHIC_DATA]" at bounding box center [589, 427] width 197 height 15
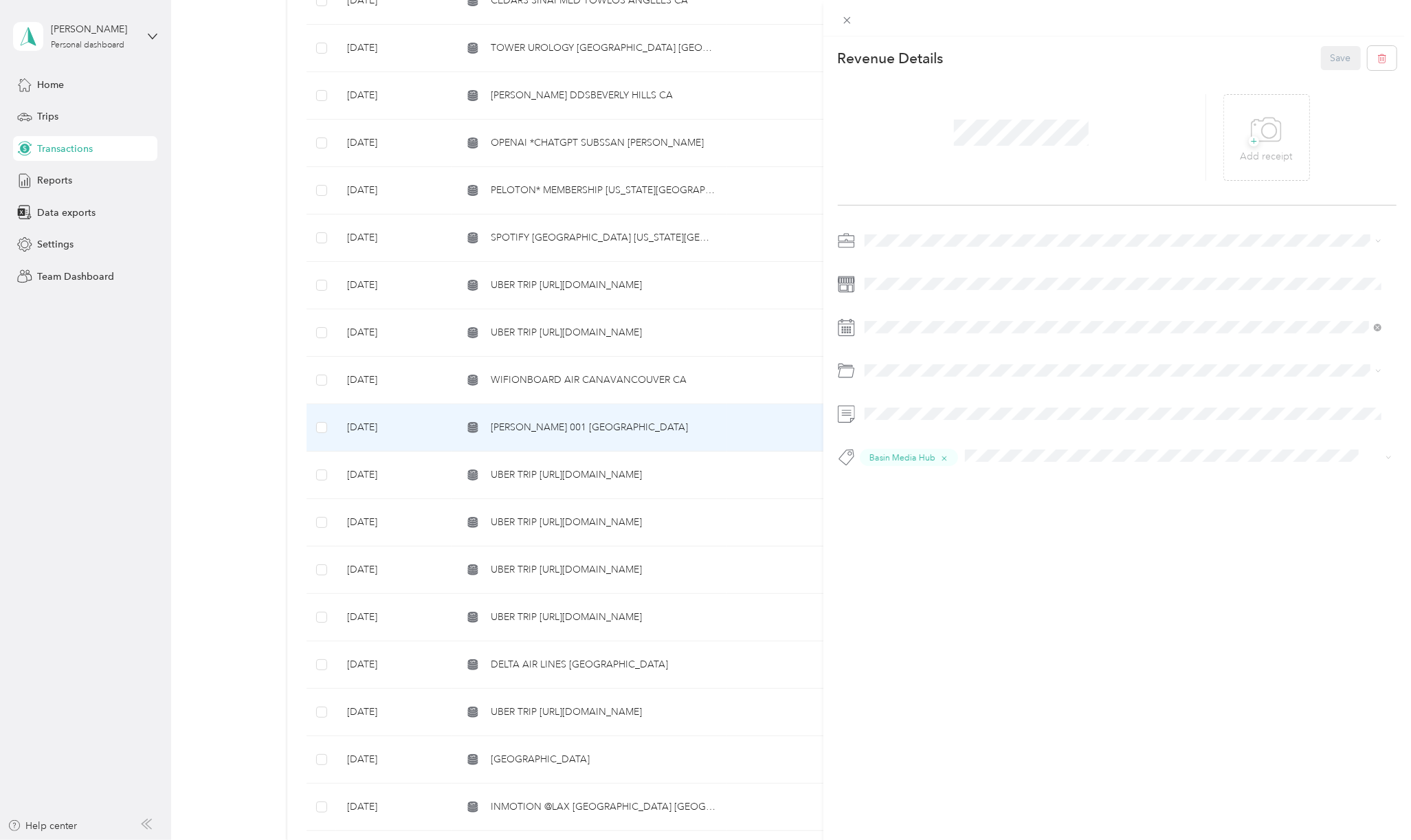
drag, startPoint x: 616, startPoint y: 372, endPoint x: 647, endPoint y: 335, distance: 48.3
click at [616, 370] on div "This revenue cannot be edited because it is either under review, approved, or p…" at bounding box center [706, 420] width 1411 height 840
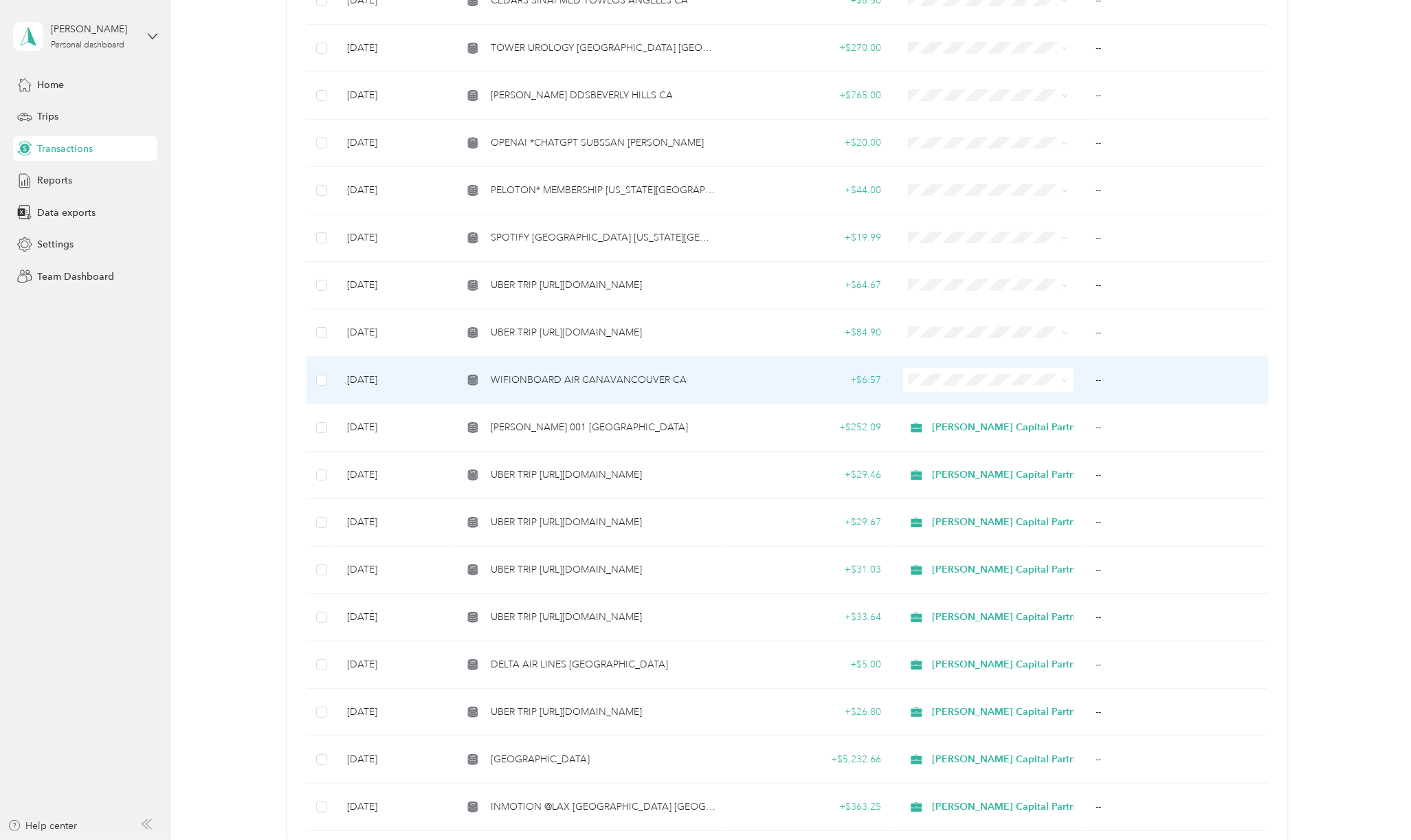
click at [643, 376] on span "WIFIONBOARD AIR CANAVANCOUVER CA" at bounding box center [589, 380] width 196 height 15
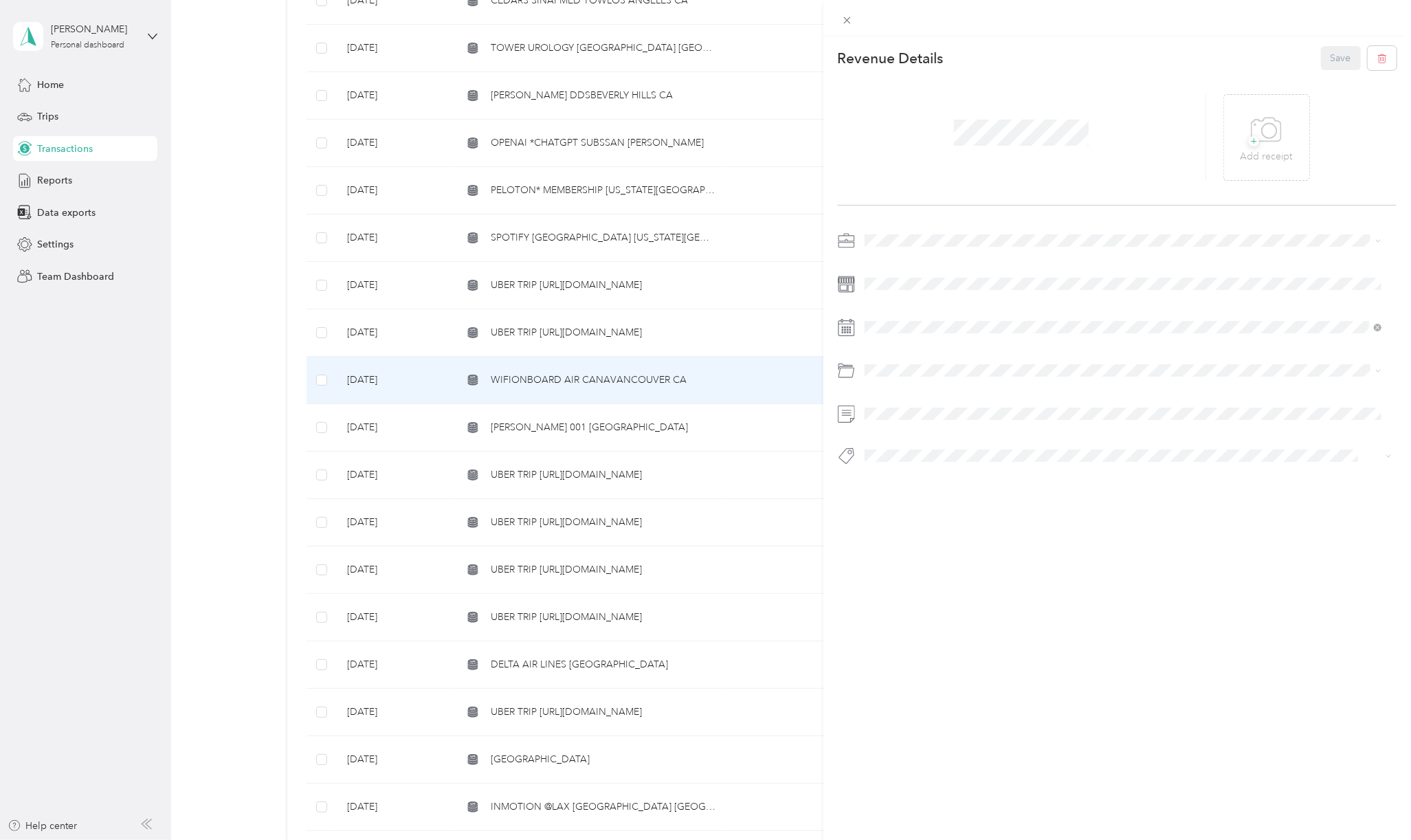
click at [911, 254] on li "[PERSON_NAME] Capital Partners" at bounding box center [1123, 262] width 526 height 24
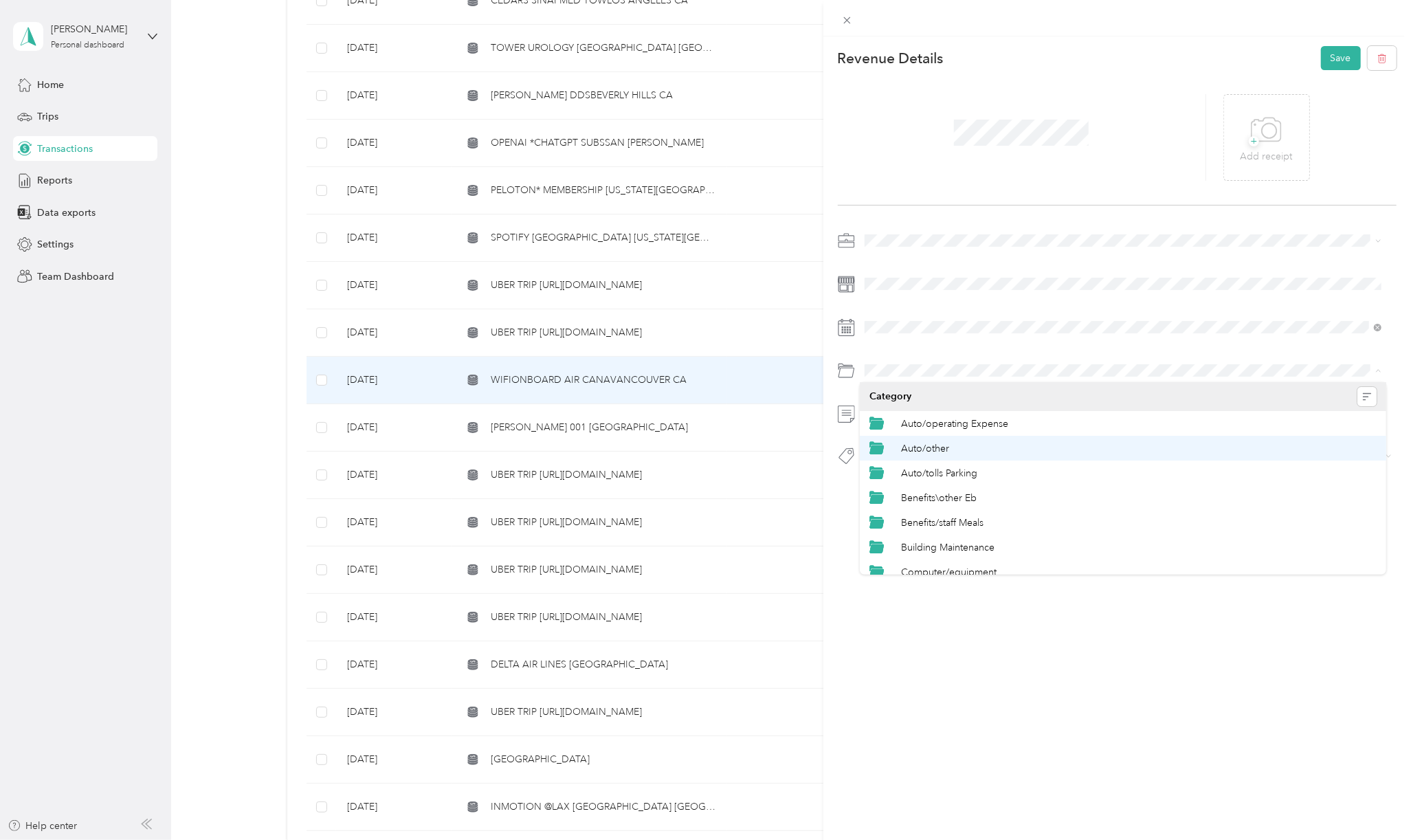
scroll to position [91, 0]
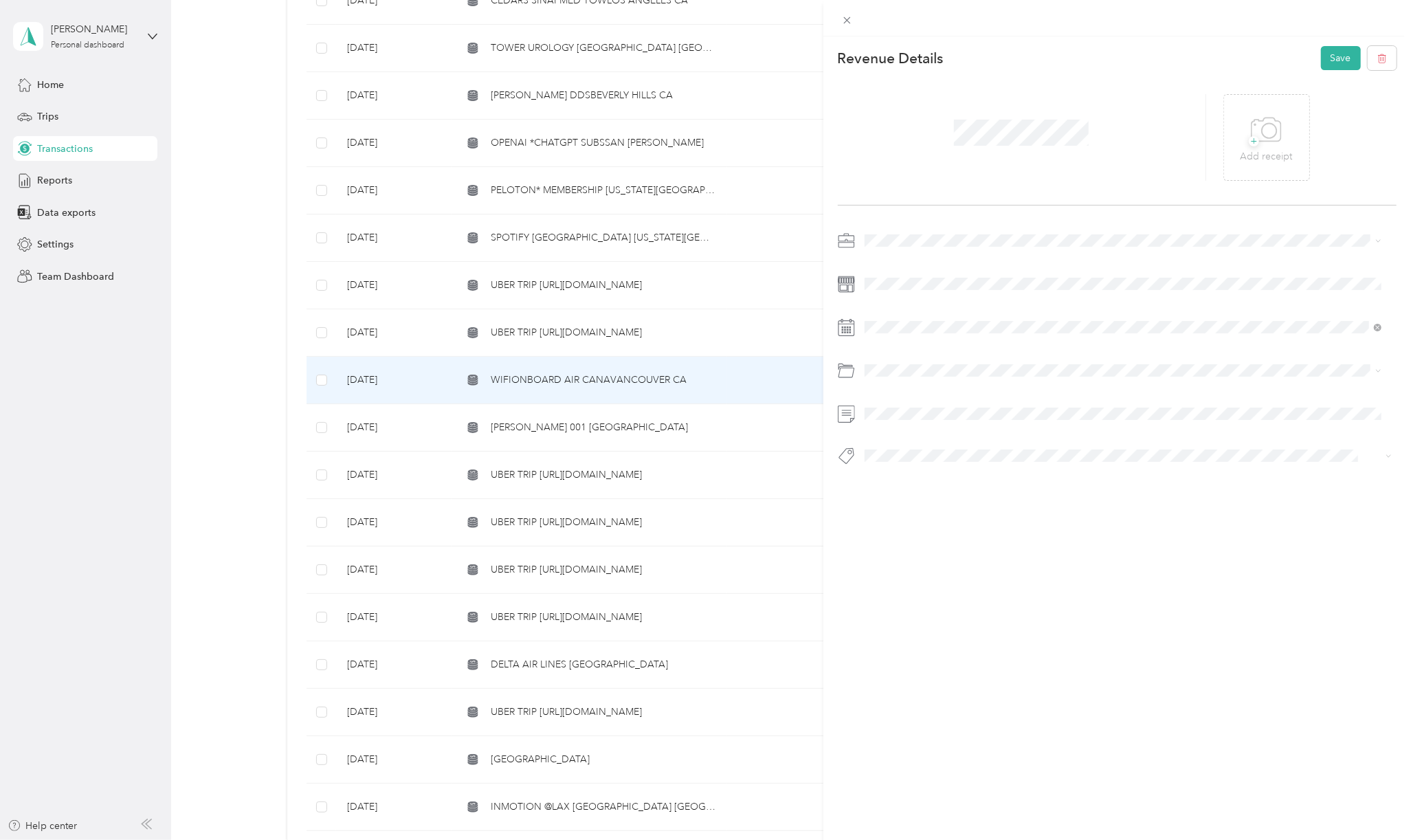
click at [947, 498] on span "Computer/internet" at bounding box center [941, 503] width 81 height 11
click at [911, 479] on span "Basin Media Hub" at bounding box center [912, 479] width 66 height 12
click at [1321, 58] on button "Save" at bounding box center [1341, 58] width 40 height 24
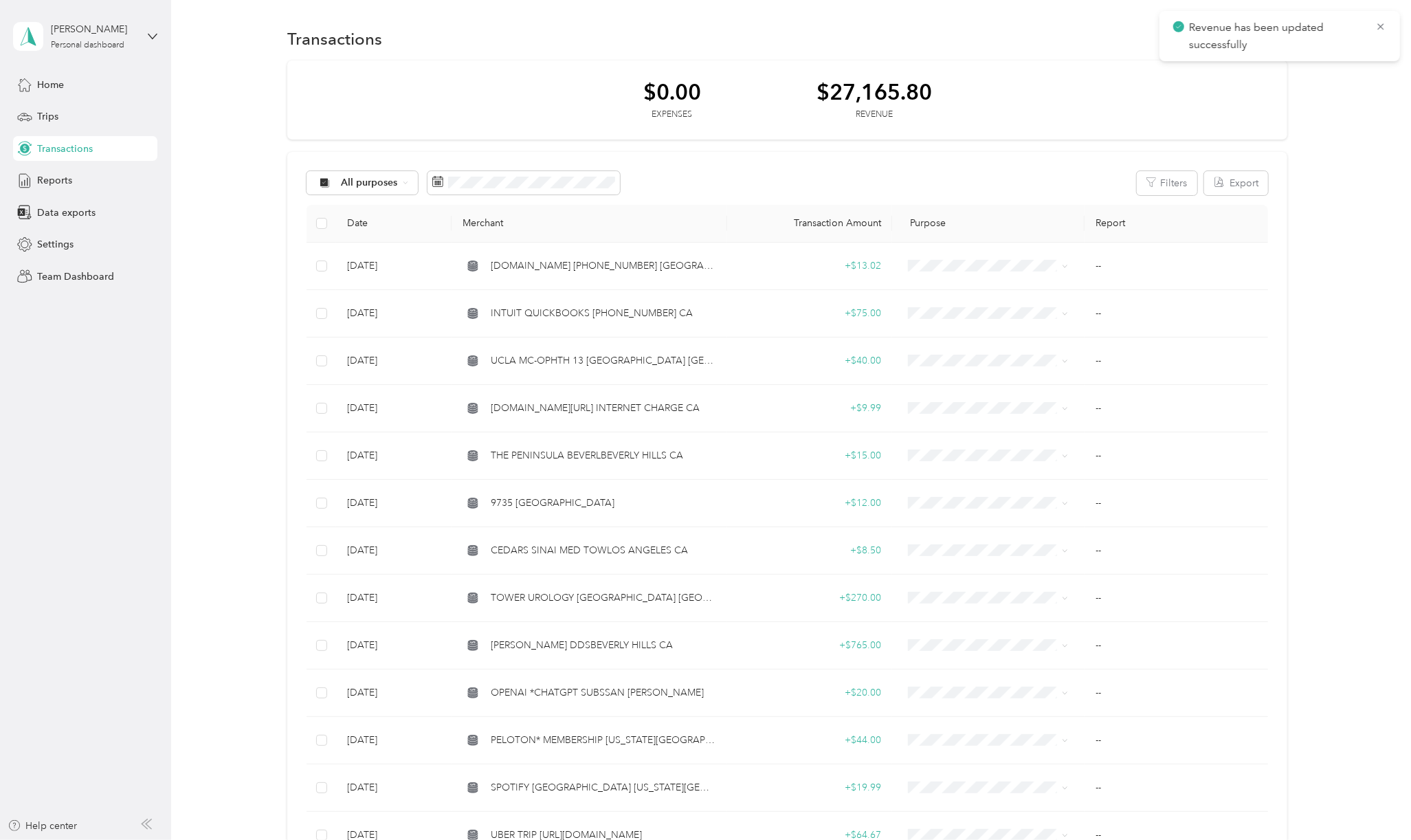
scroll to position [366, 0]
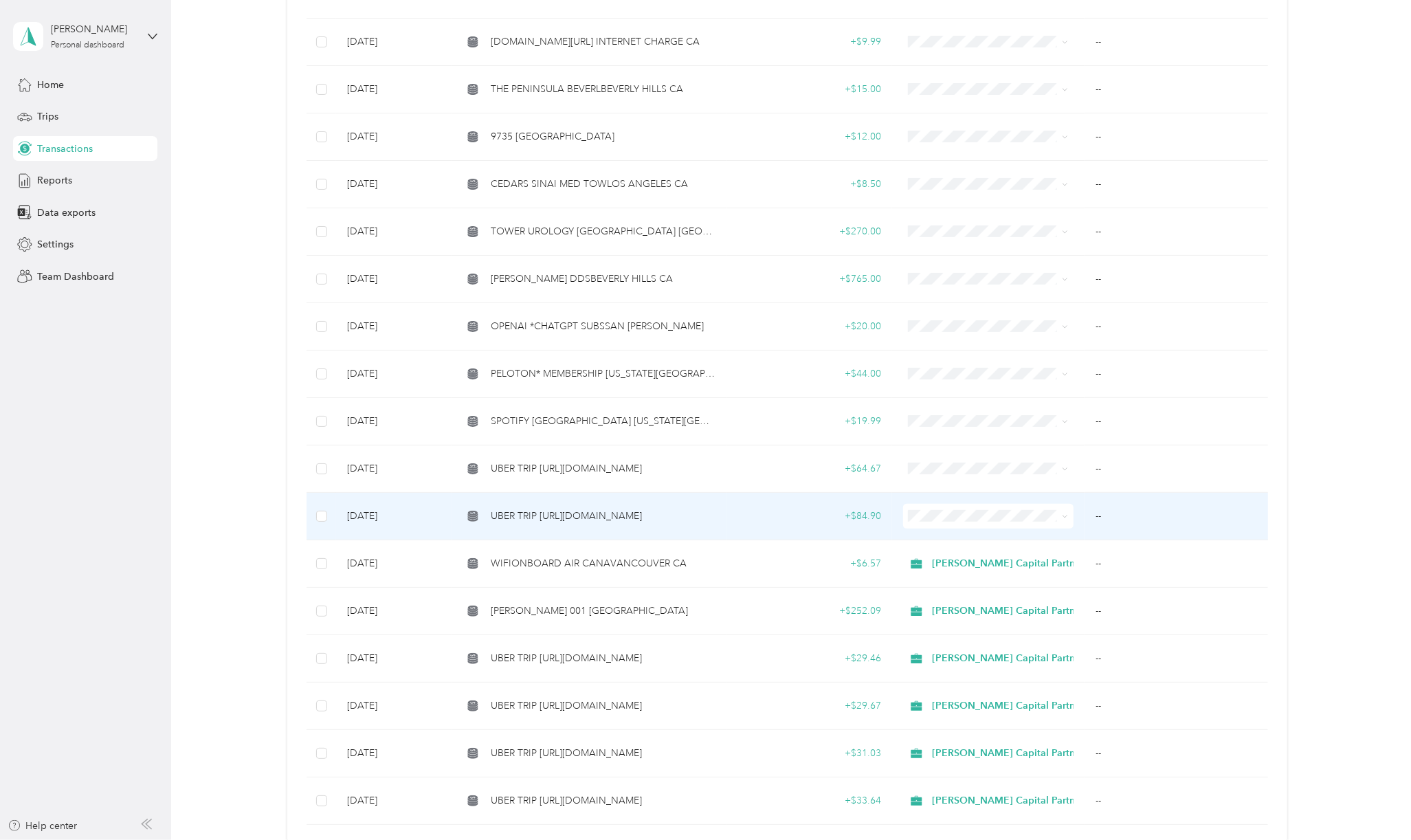
click at [606, 519] on span "UBER TRIP [URL][DOMAIN_NAME]" at bounding box center [566, 516] width 151 height 15
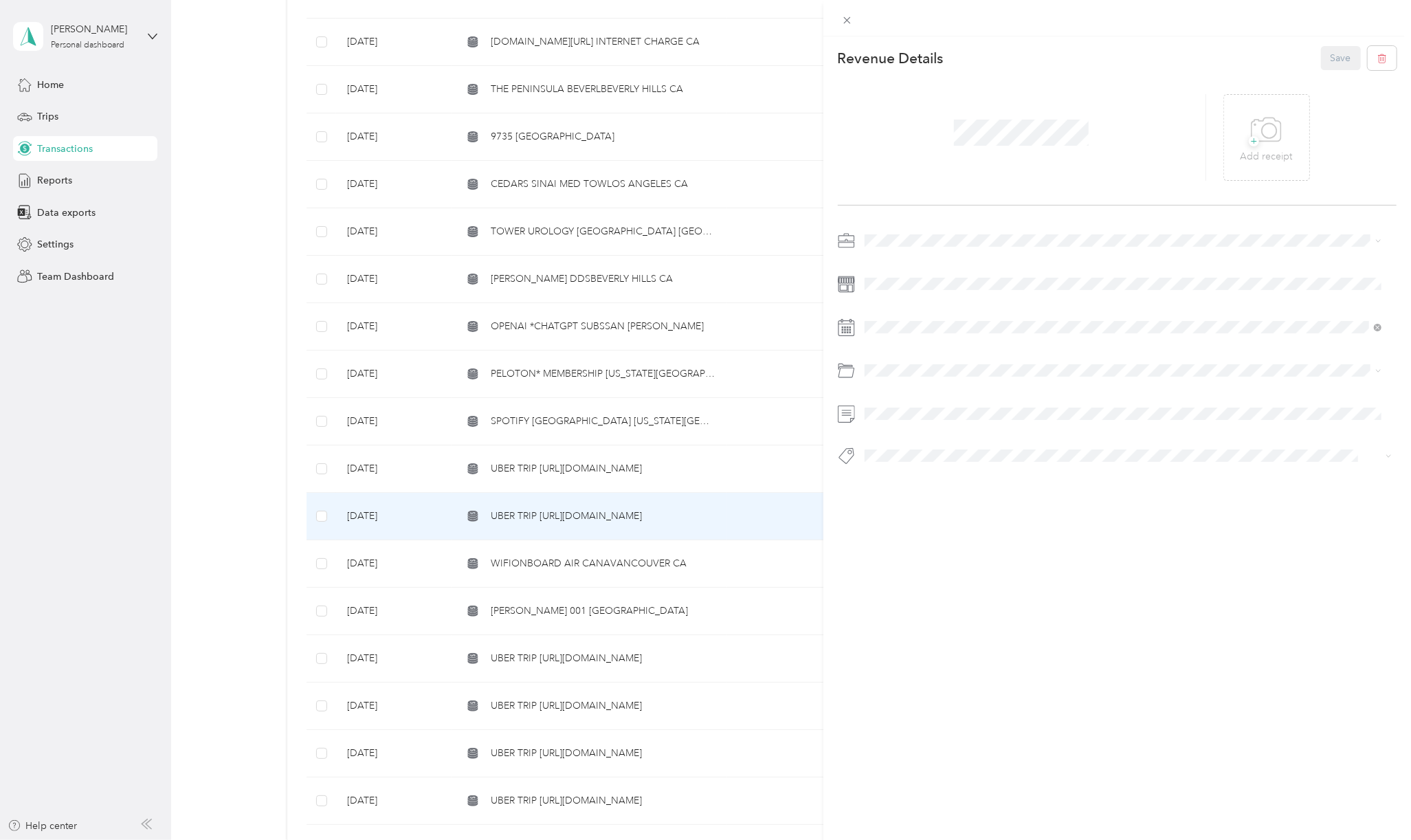
click at [884, 259] on span "[PERSON_NAME] Capital Partners" at bounding box center [942, 263] width 146 height 11
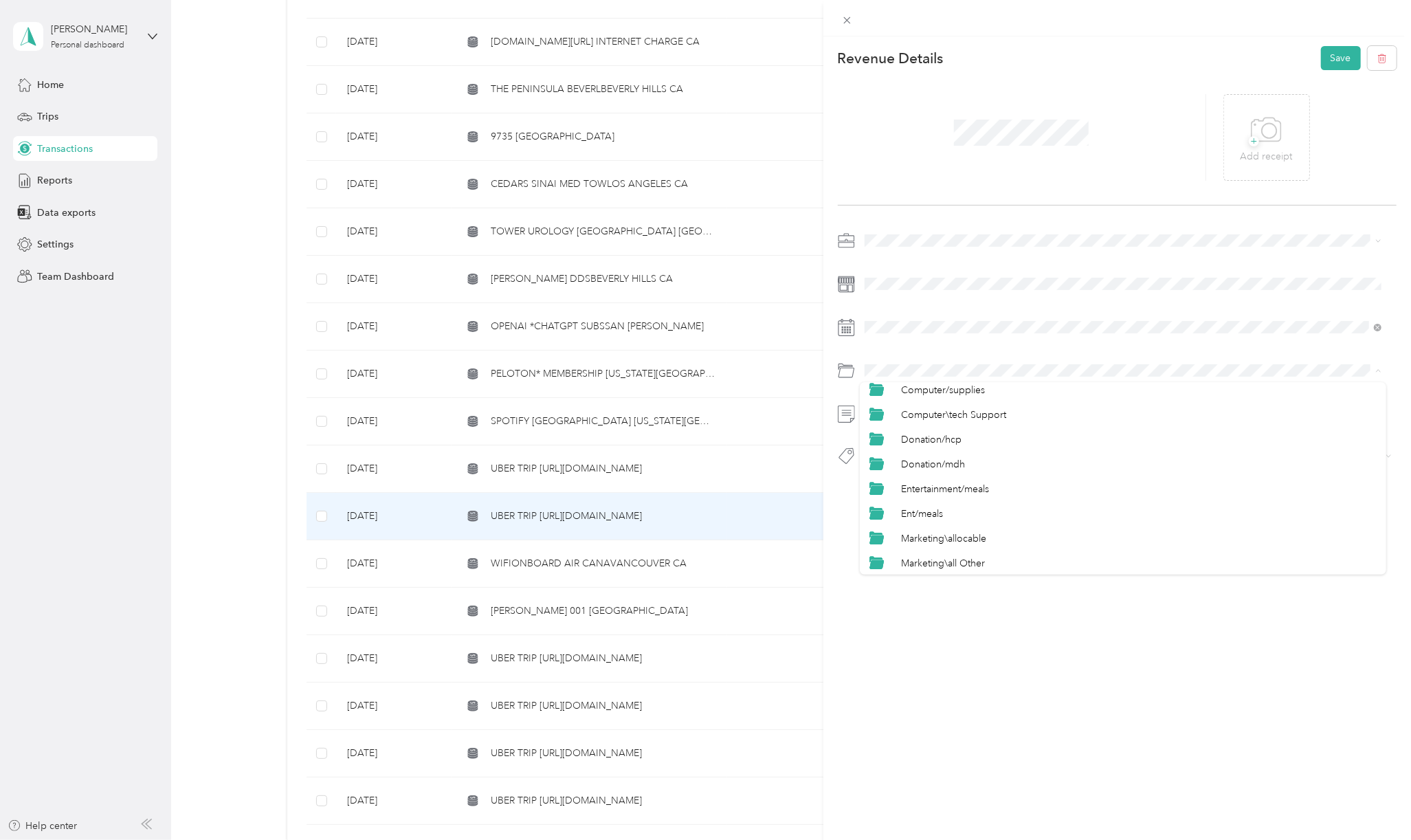
scroll to position [678, 0]
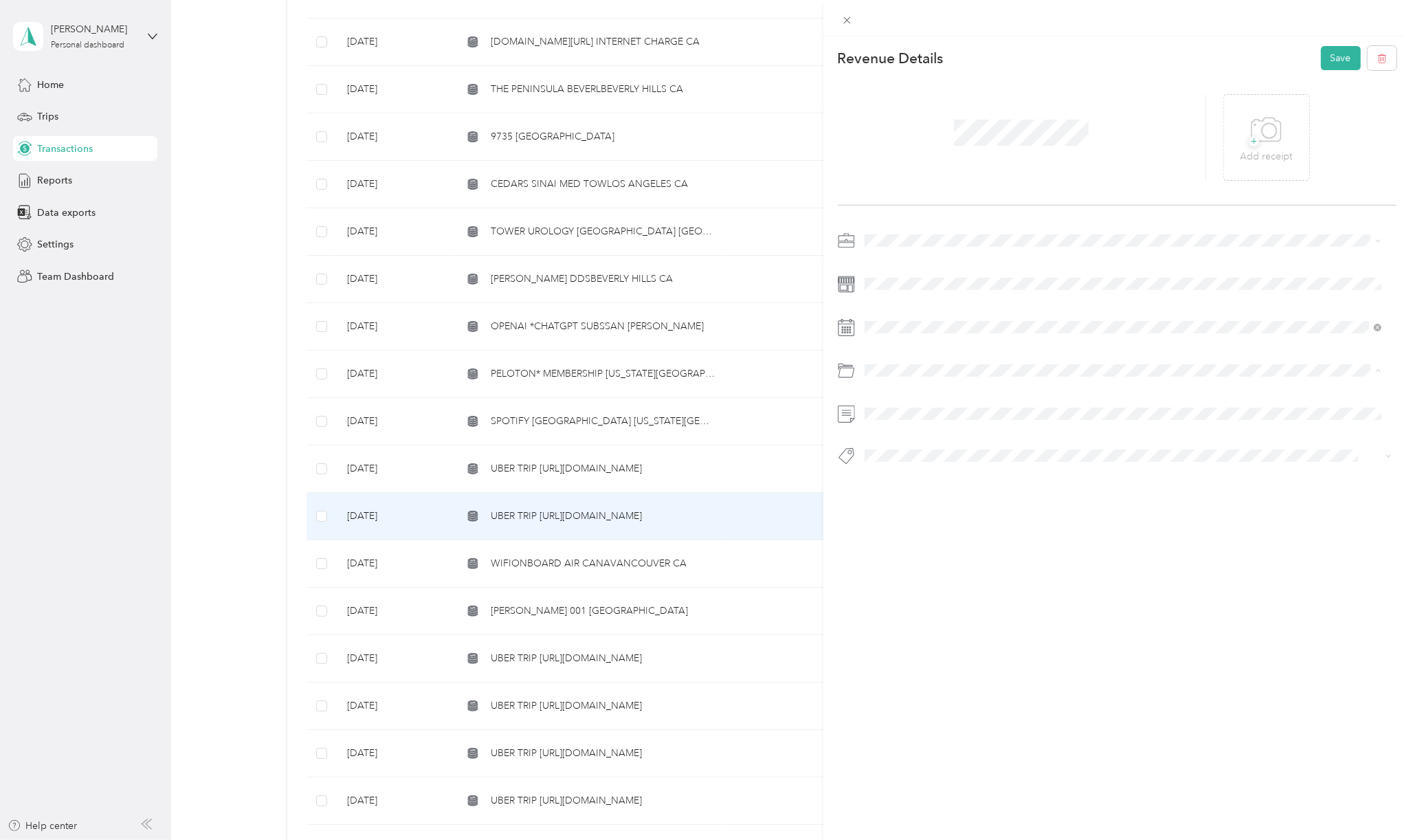
click at [925, 561] on span "Travel/taxi" at bounding box center [922, 562] width 43 height 11
click at [896, 482] on li "Basin Media Hub" at bounding box center [1123, 474] width 526 height 27
click at [1334, 63] on button "Save" at bounding box center [1341, 58] width 40 height 24
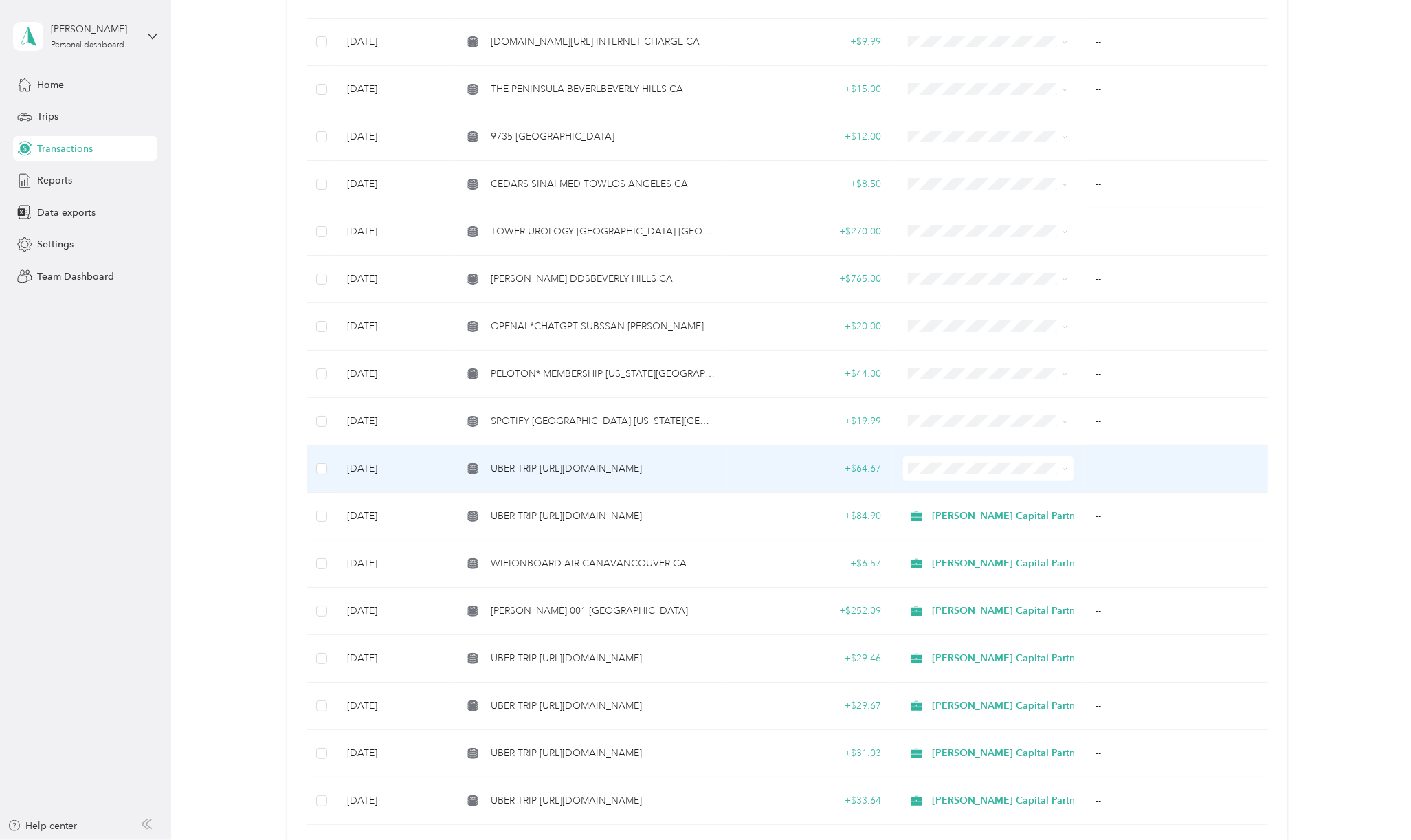
click at [573, 472] on span "UBER TRIP [URL][DOMAIN_NAME]" at bounding box center [566, 468] width 151 height 15
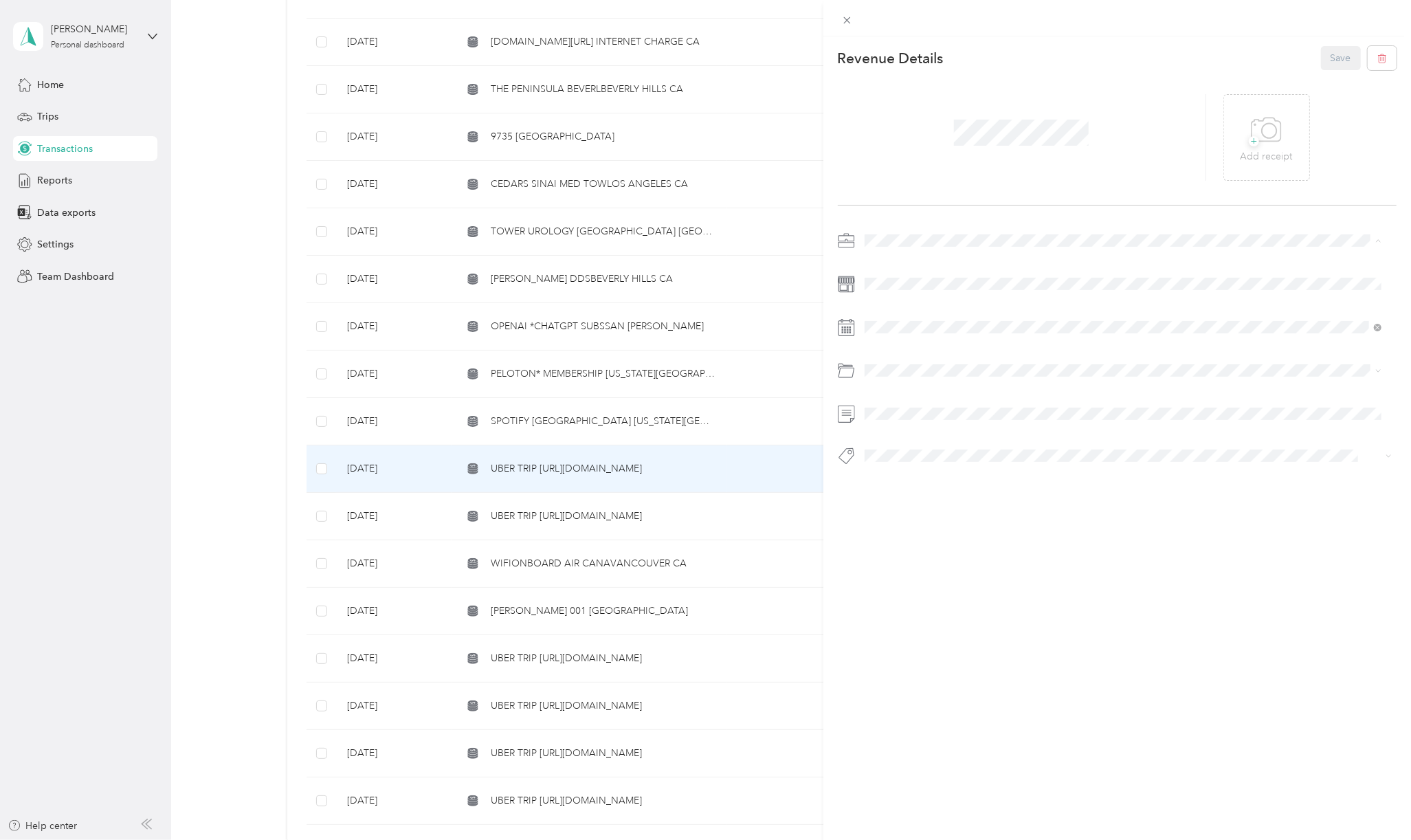
click at [902, 262] on span "[PERSON_NAME] Capital Partners" at bounding box center [942, 264] width 146 height 11
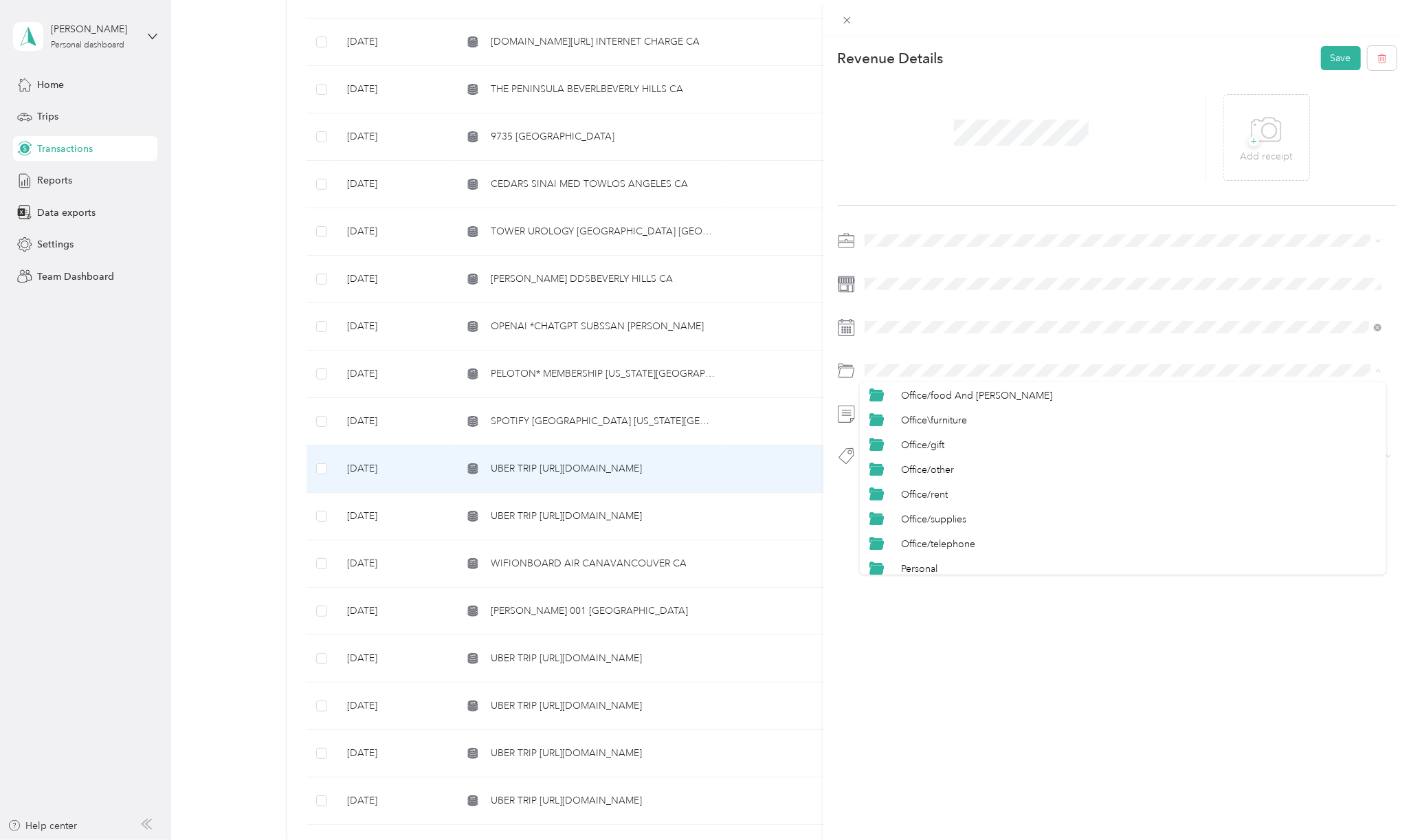
scroll to position [678, 0]
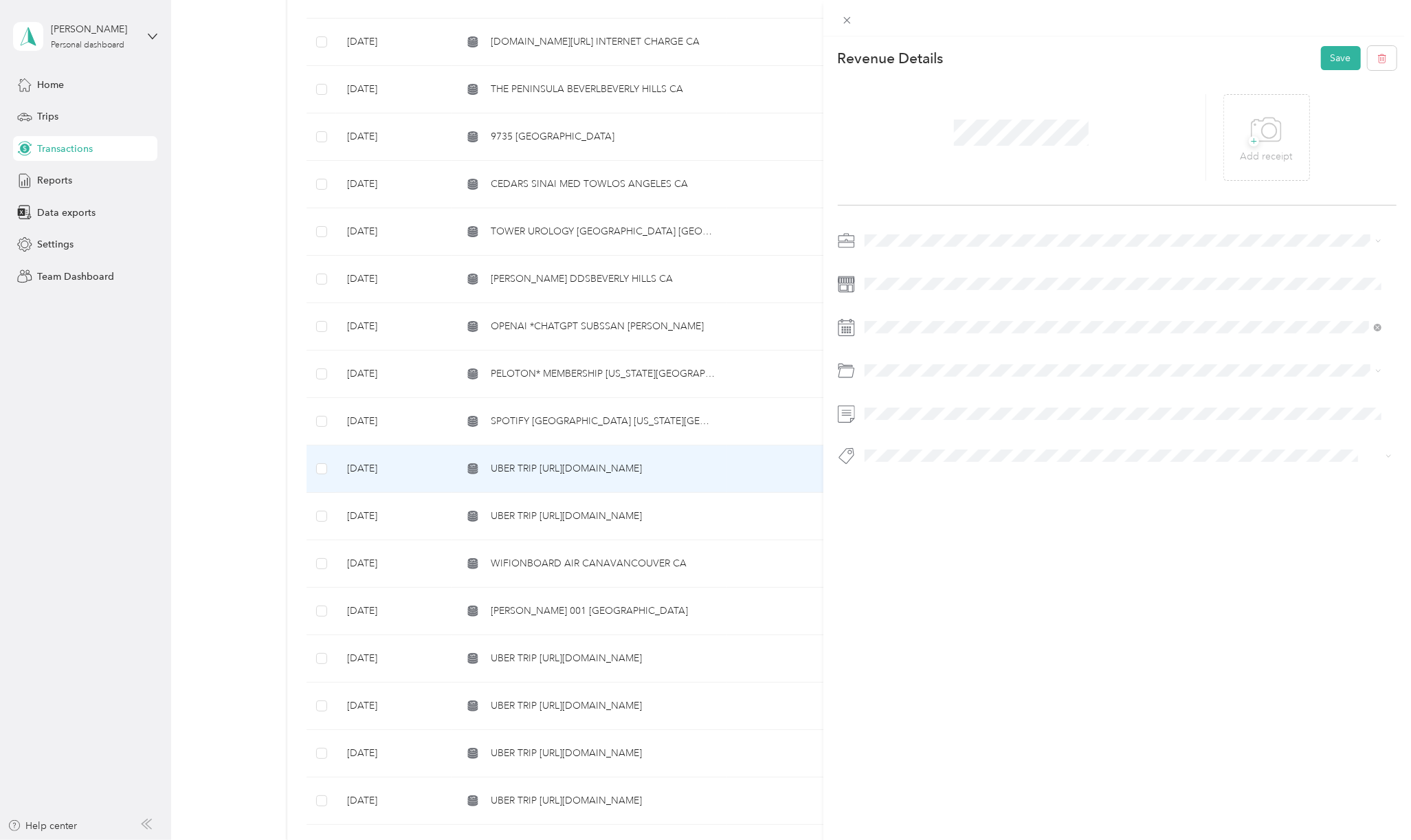
click at [925, 562] on span "Travel/taxi" at bounding box center [922, 562] width 43 height 11
click at [932, 478] on span "Basin Media Hub" at bounding box center [912, 477] width 66 height 12
click at [1331, 54] on button "Save" at bounding box center [1341, 58] width 40 height 24
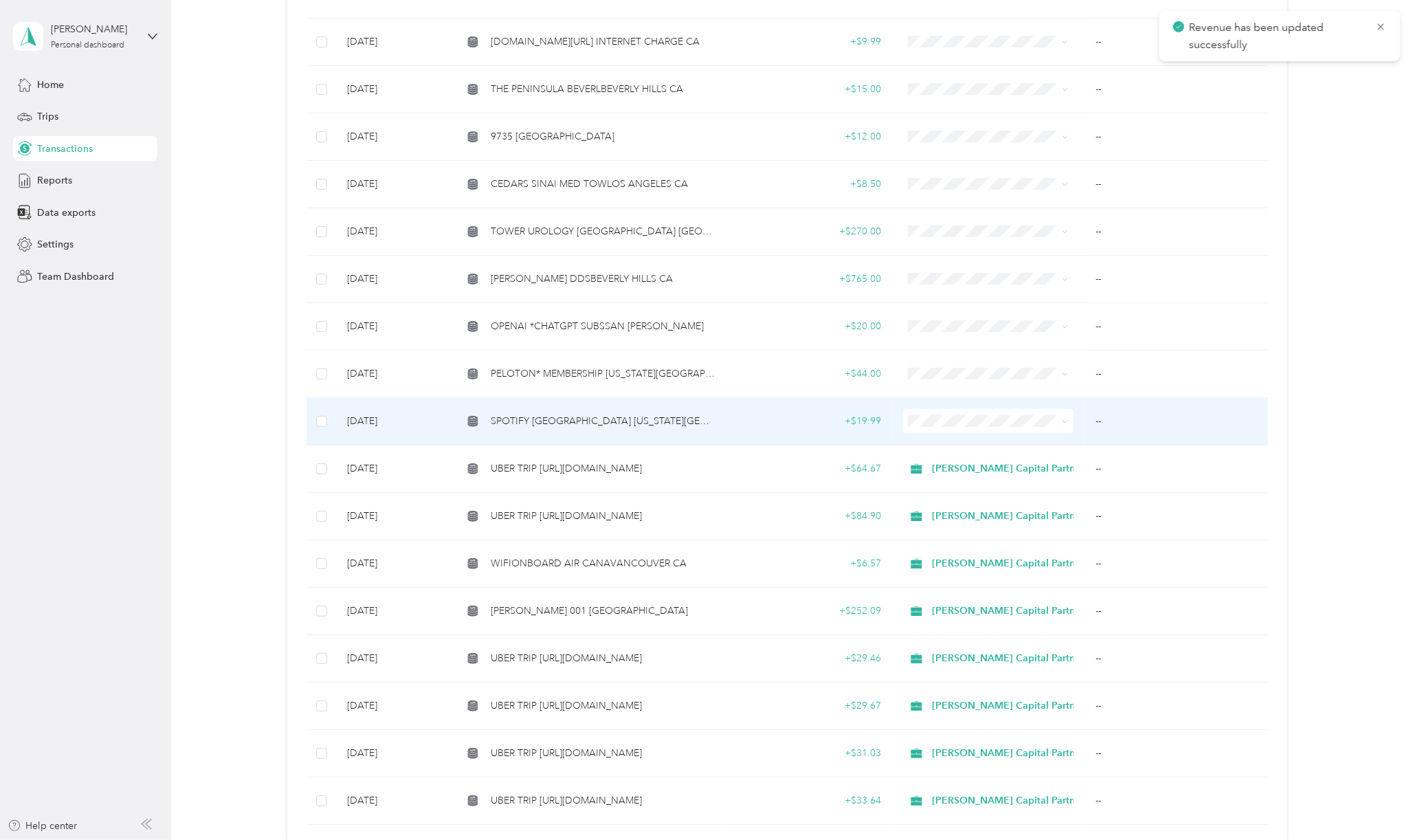
click at [565, 423] on span "SPOTIFY [GEOGRAPHIC_DATA] [US_STATE][GEOGRAPHIC_DATA]" at bounding box center [604, 421] width 225 height 15
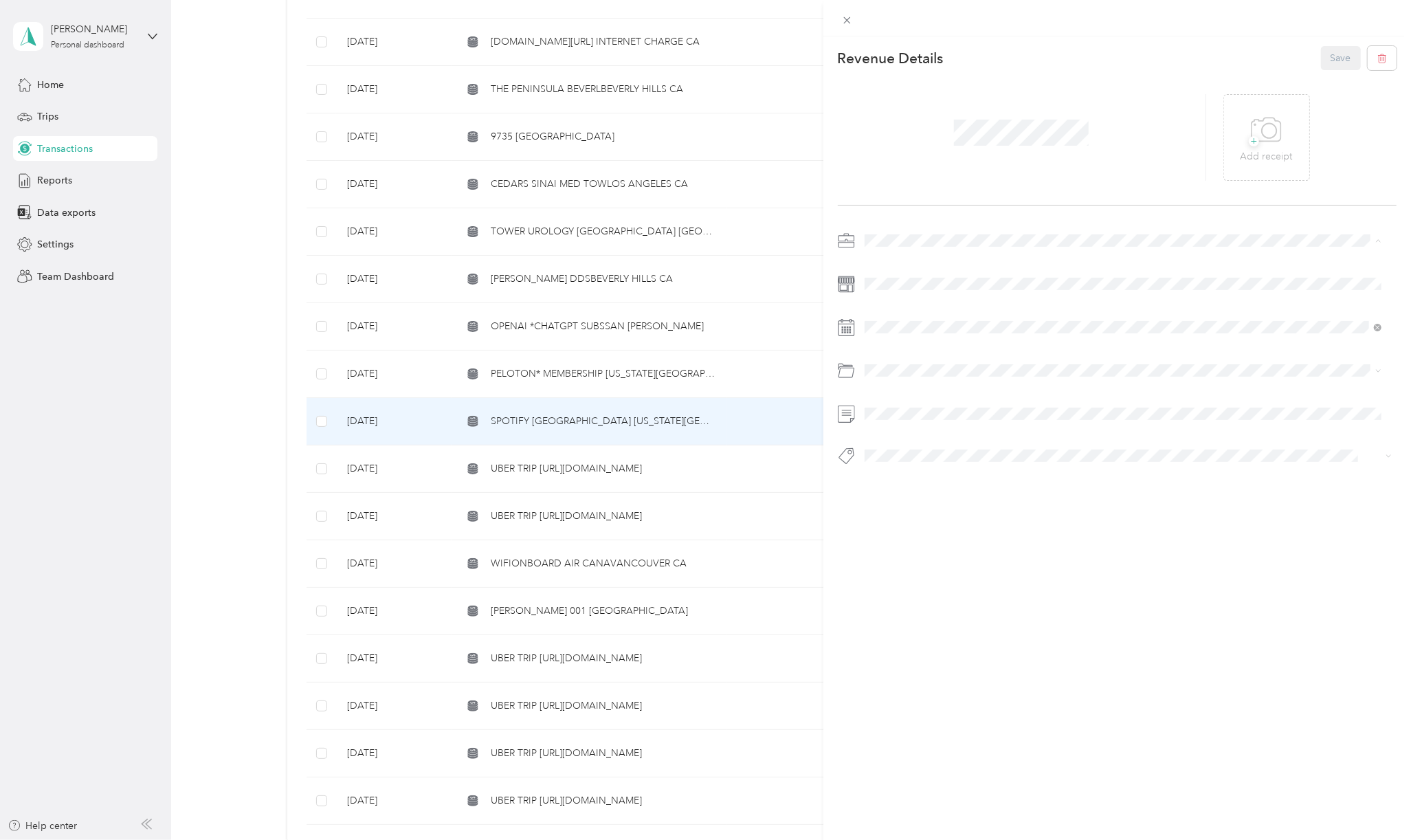
drag, startPoint x: 884, startPoint y: 285, endPoint x: 886, endPoint y: 278, distance: 7.3
click at [884, 283] on span "Personal" at bounding box center [887, 288] width 36 height 11
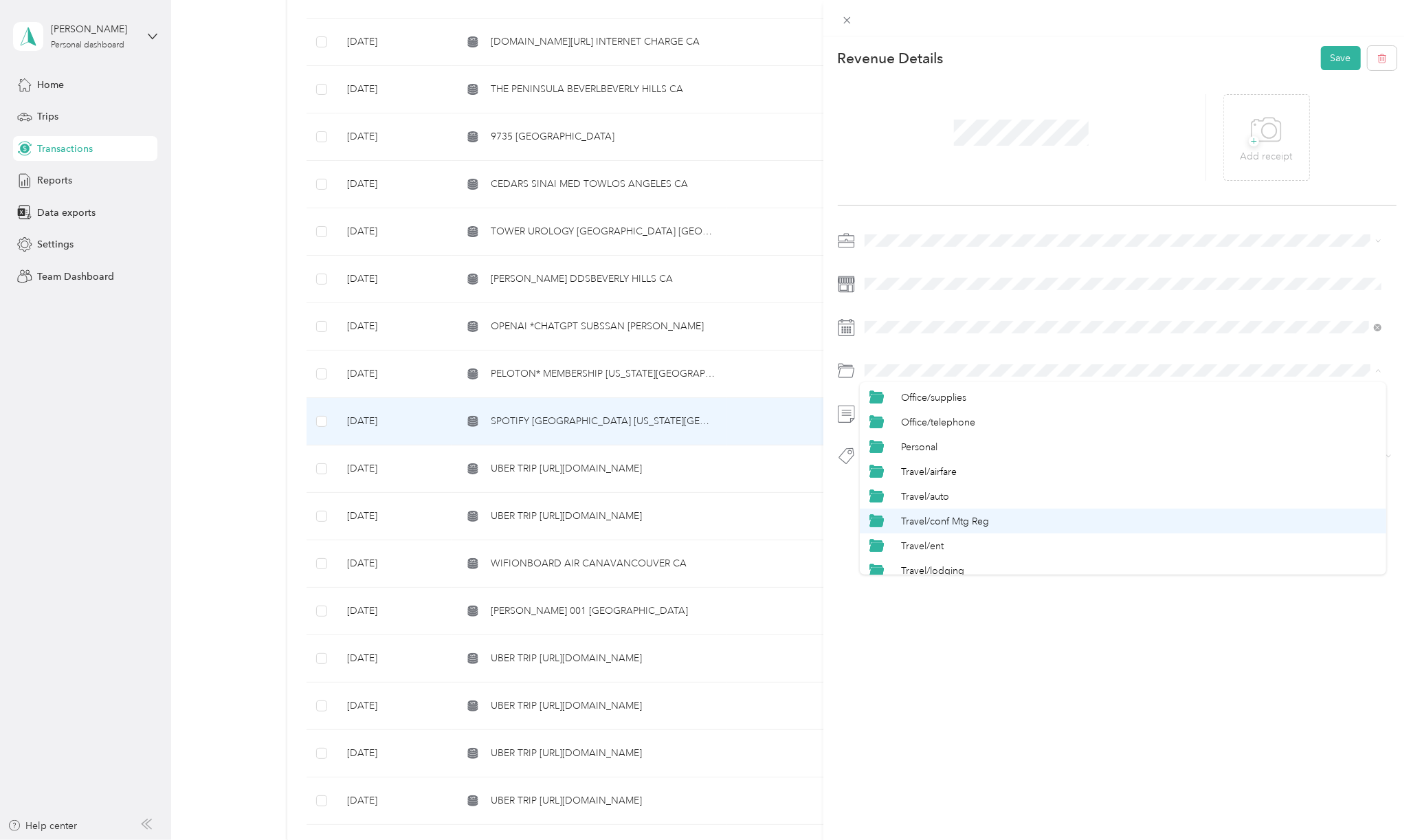
scroll to position [586, 0]
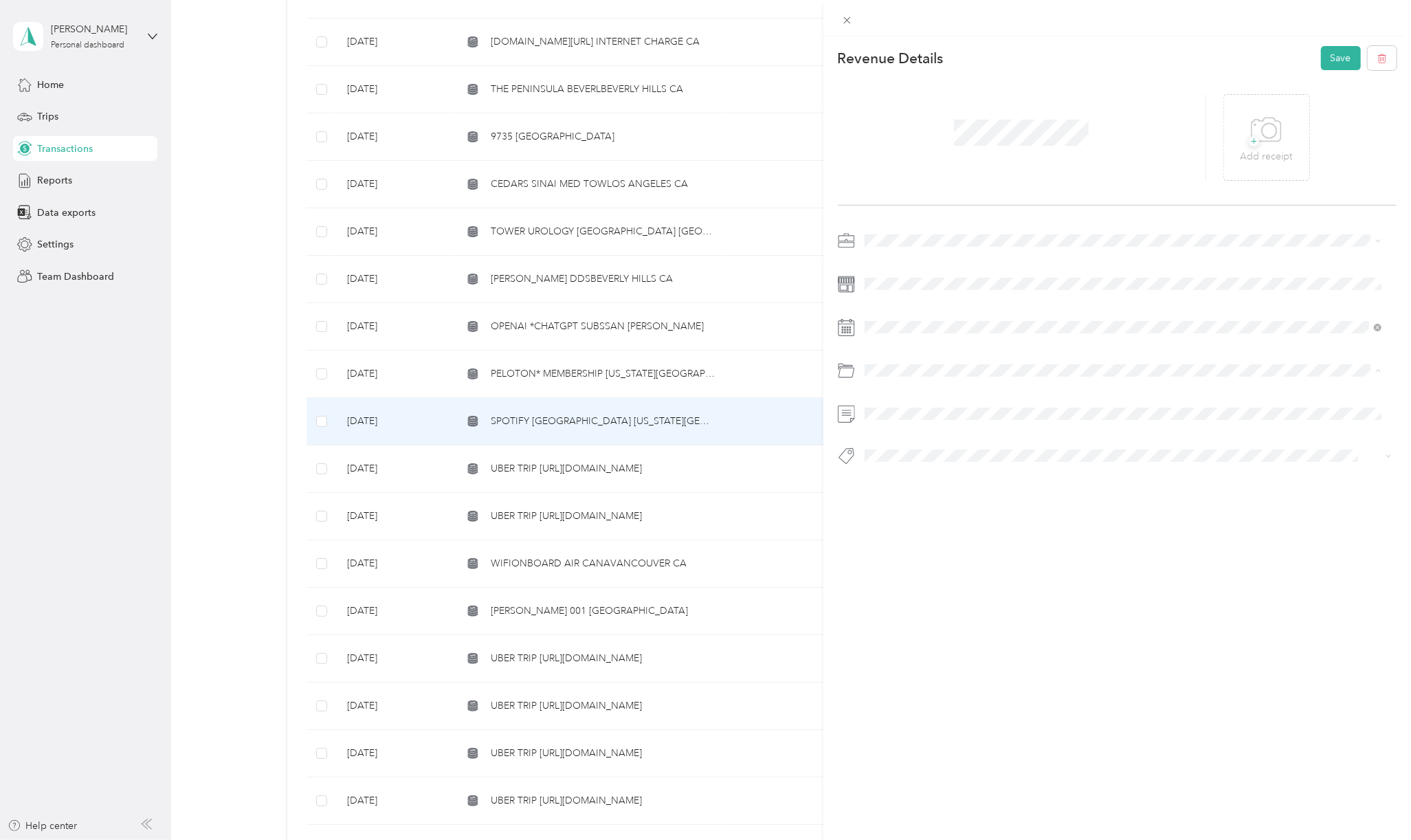
drag, startPoint x: 922, startPoint y: 476, endPoint x: 966, endPoint y: 421, distance: 70.4
click at [922, 476] on span "Personal" at bounding box center [919, 481] width 36 height 11
click at [896, 623] on span "Personal - Mdh" at bounding box center [907, 628] width 57 height 12
click at [1321, 59] on button "Save" at bounding box center [1341, 58] width 40 height 24
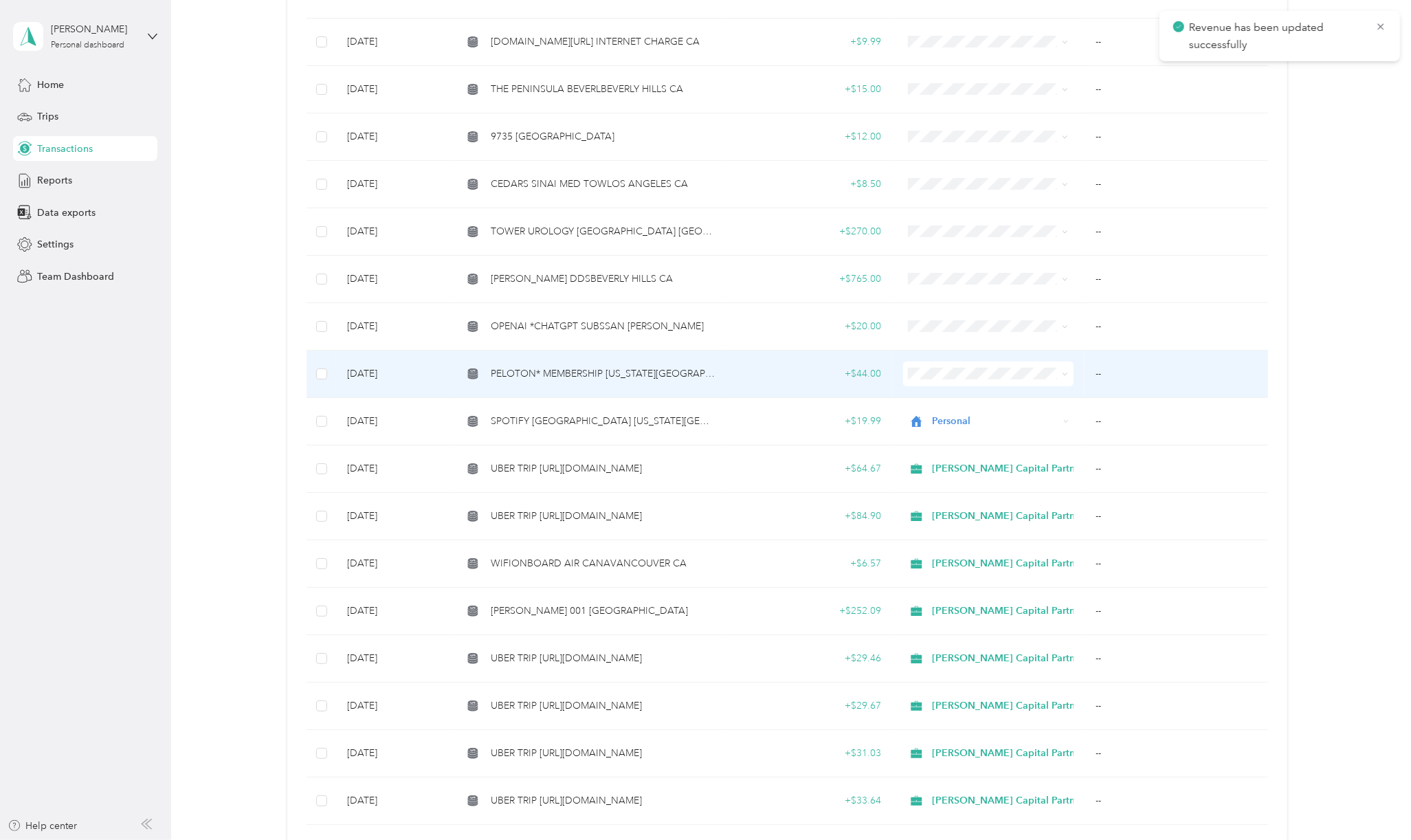
click at [599, 369] on span "PELOTON* MEMBERSHIP [US_STATE][GEOGRAPHIC_DATA] [GEOGRAPHIC_DATA]" at bounding box center [604, 373] width 225 height 15
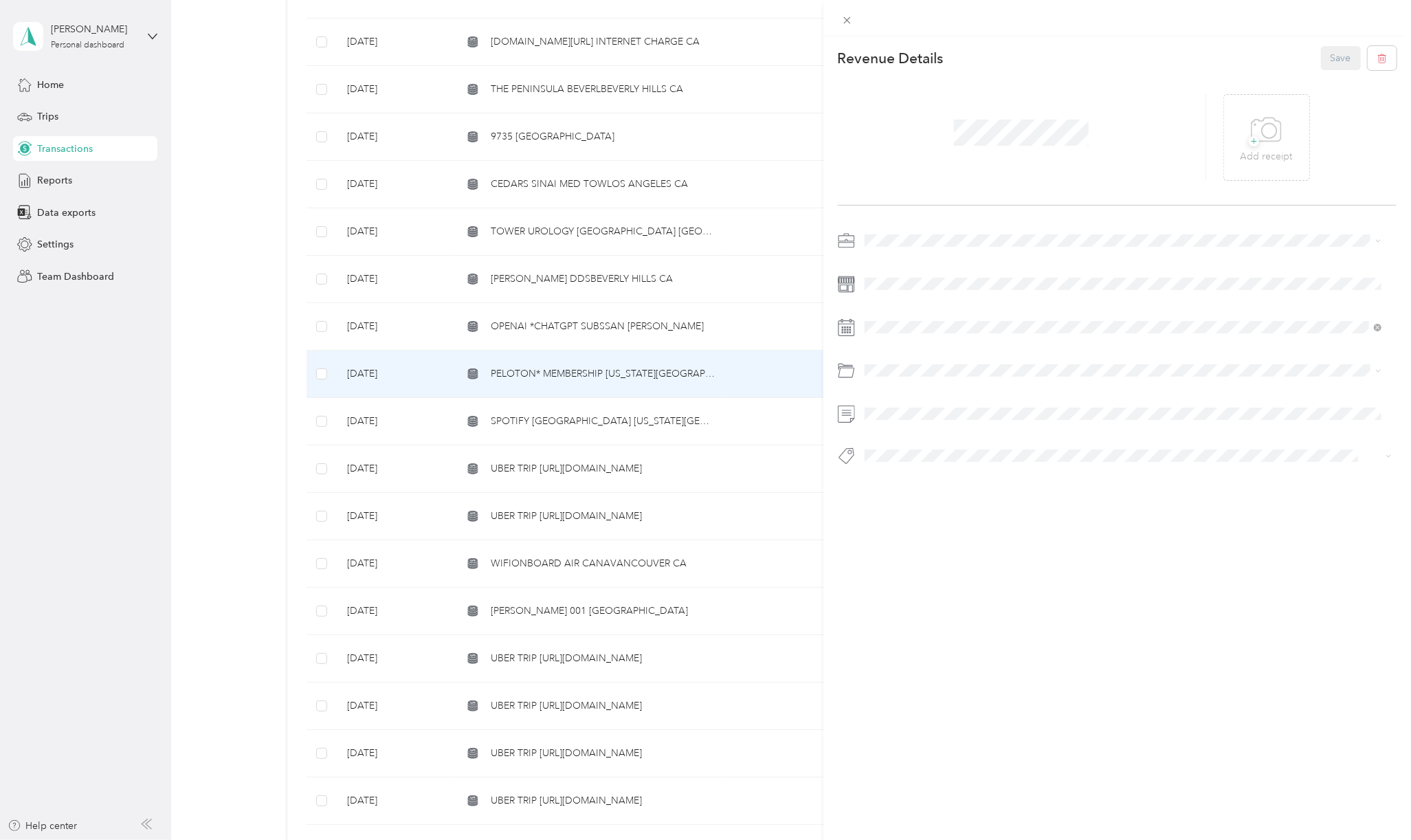
click at [124, 492] on div "This revenue cannot be edited because it is either under review, approved, or p…" at bounding box center [706, 420] width 1411 height 840
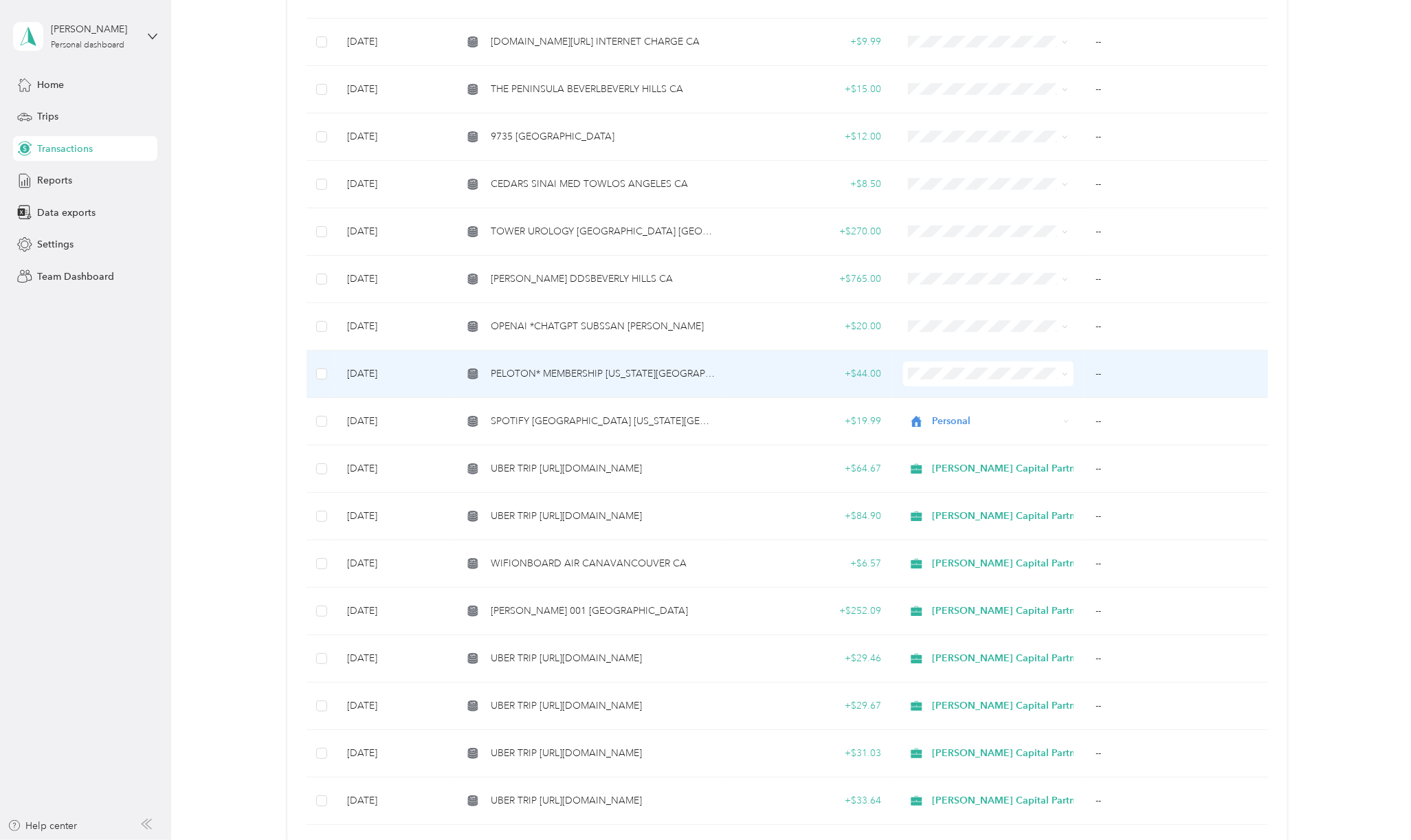
click at [678, 375] on span "PELOTON* MEMBERSHIP [US_STATE][GEOGRAPHIC_DATA] [GEOGRAPHIC_DATA]" at bounding box center [604, 373] width 225 height 15
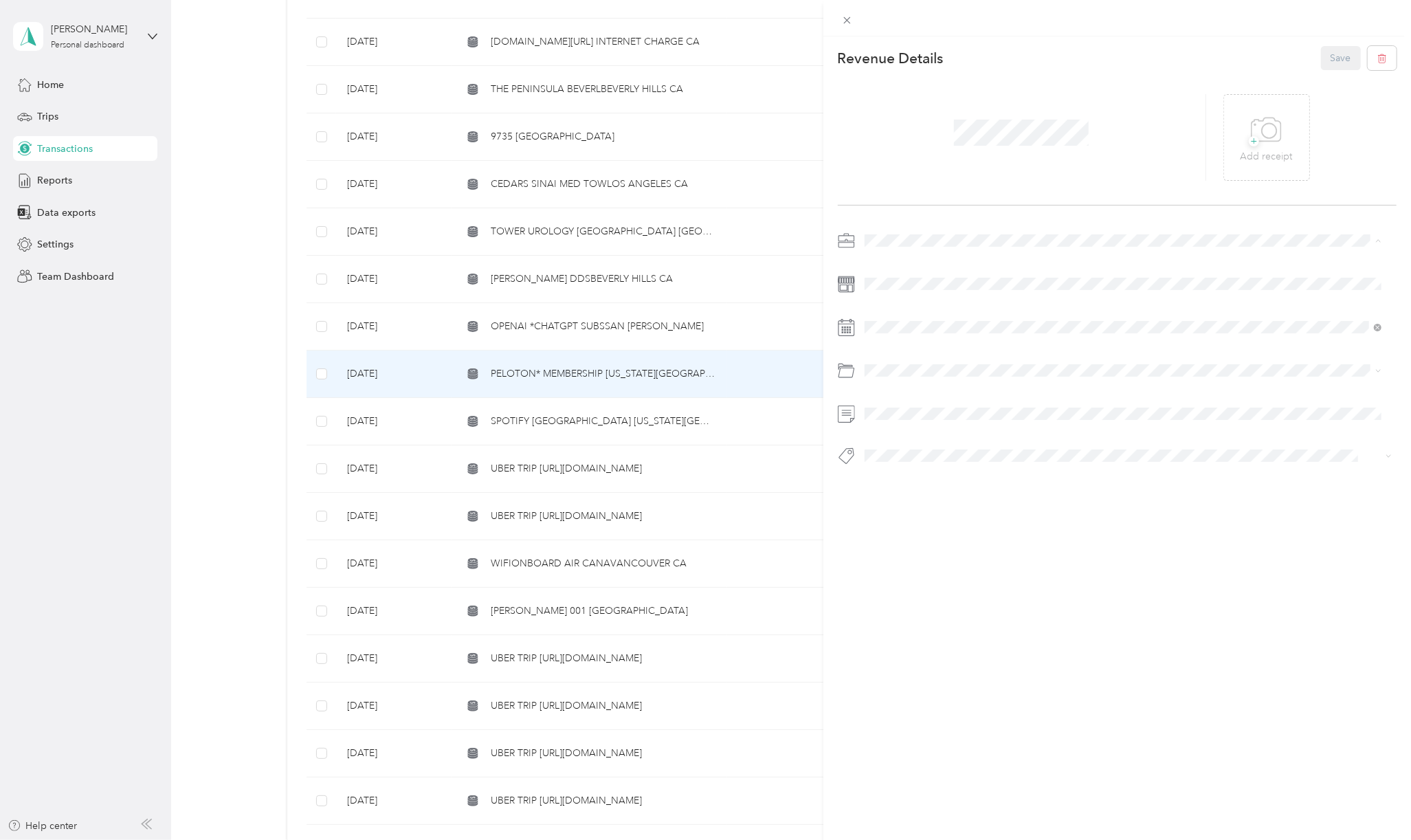
click at [907, 256] on li "[PERSON_NAME] Capital Partners" at bounding box center [1123, 264] width 526 height 24
click at [948, 504] on li "Benefits\other Eb" at bounding box center [1123, 496] width 526 height 25
click at [895, 476] on span "Hcp 100" at bounding box center [895, 479] width 33 height 12
click at [1325, 47] on button "Save" at bounding box center [1341, 58] width 40 height 24
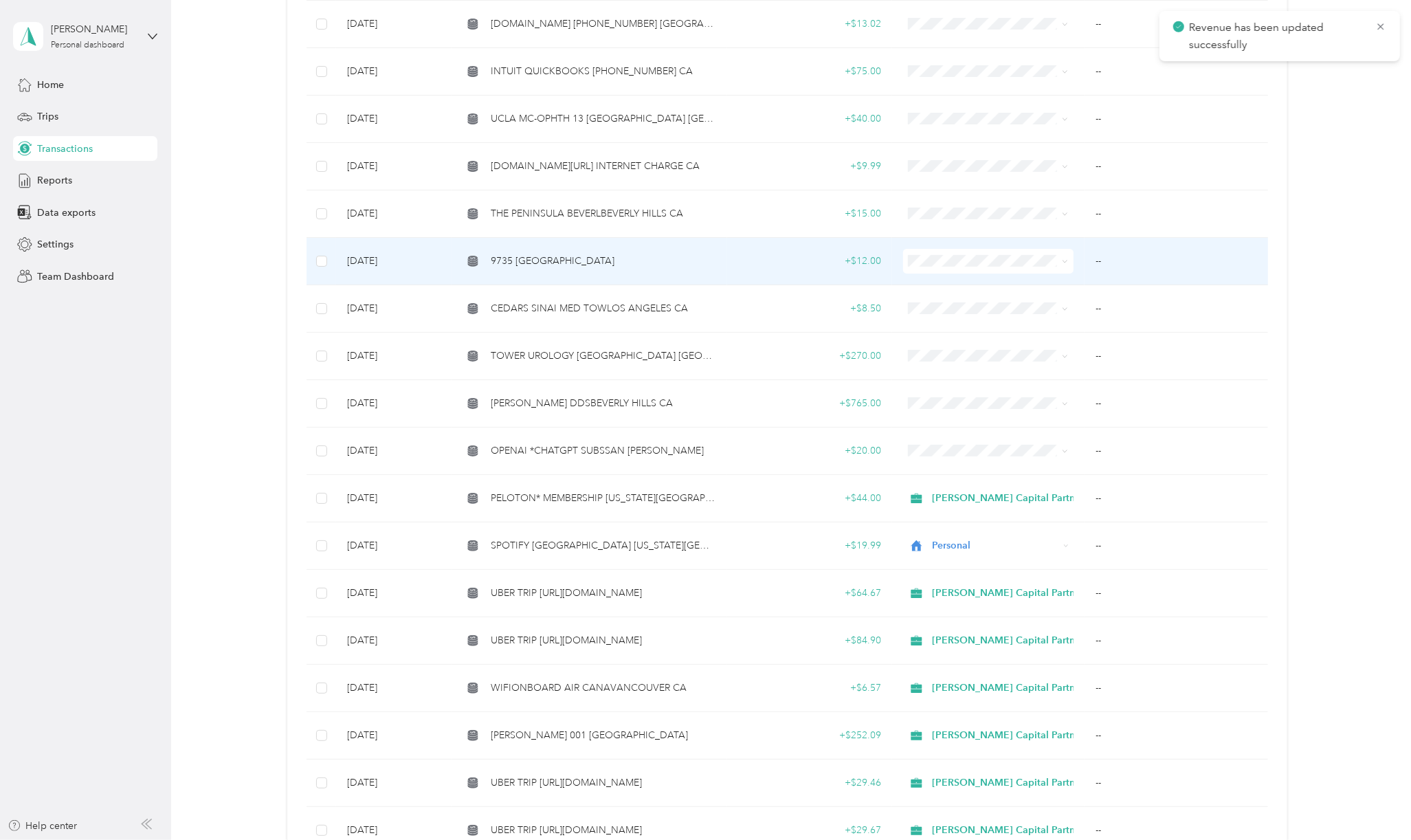
scroll to position [183, 0]
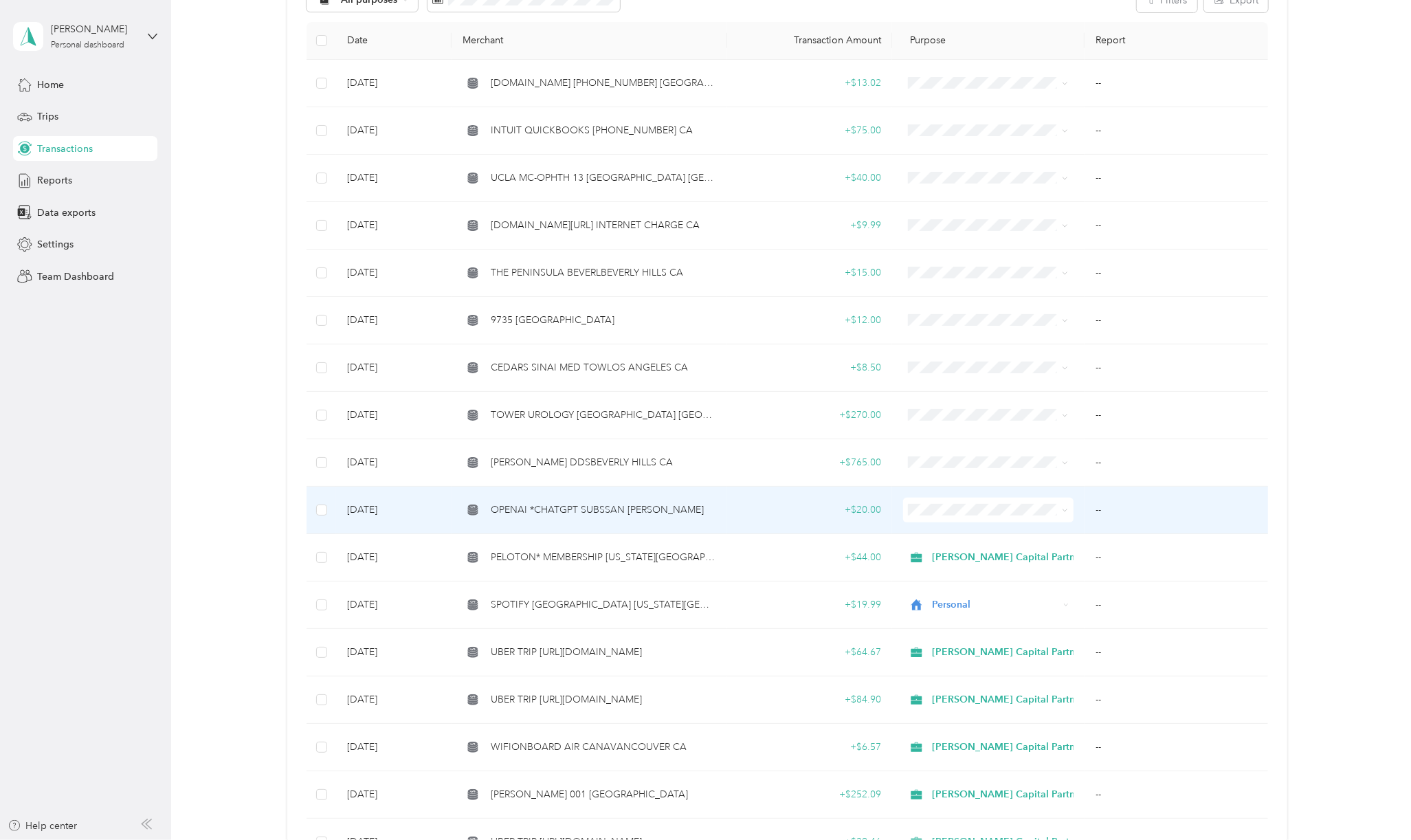
click at [587, 515] on td "OPENAI *CHATGPT SUBSSAN [PERSON_NAME]" at bounding box center [589, 510] width 275 height 47
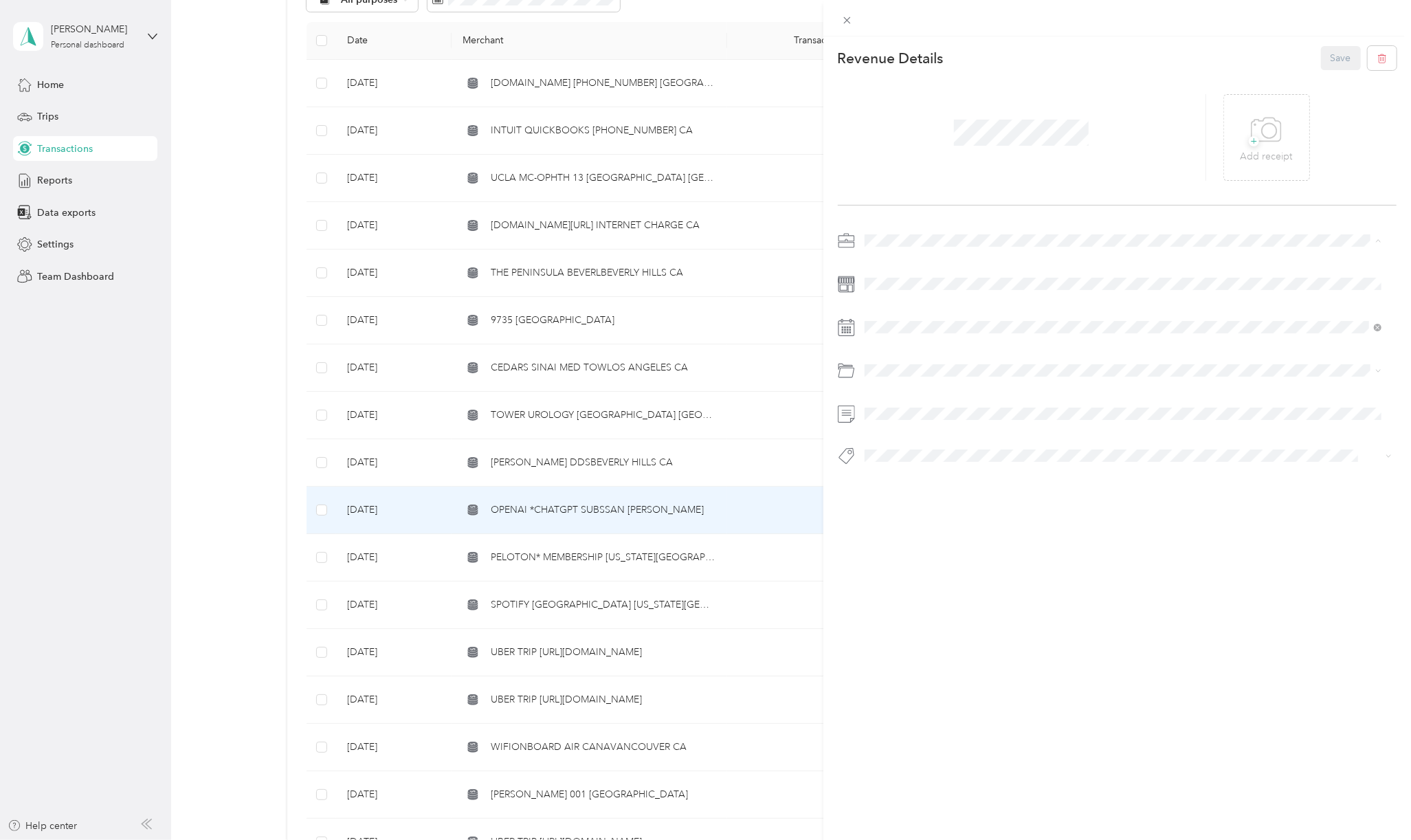
click at [885, 261] on span "[PERSON_NAME] Capital Partners" at bounding box center [942, 264] width 146 height 11
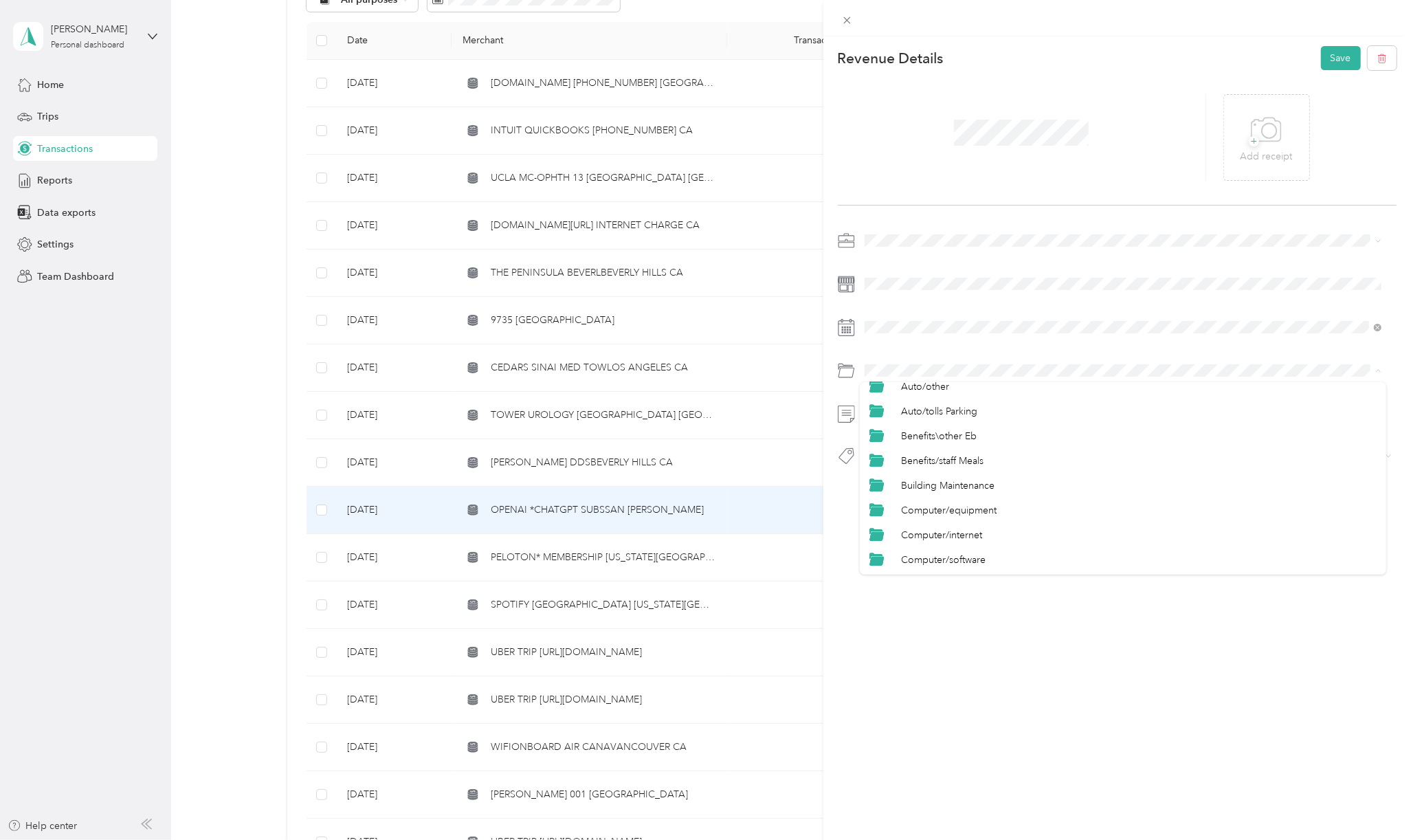
scroll to position [91, 0]
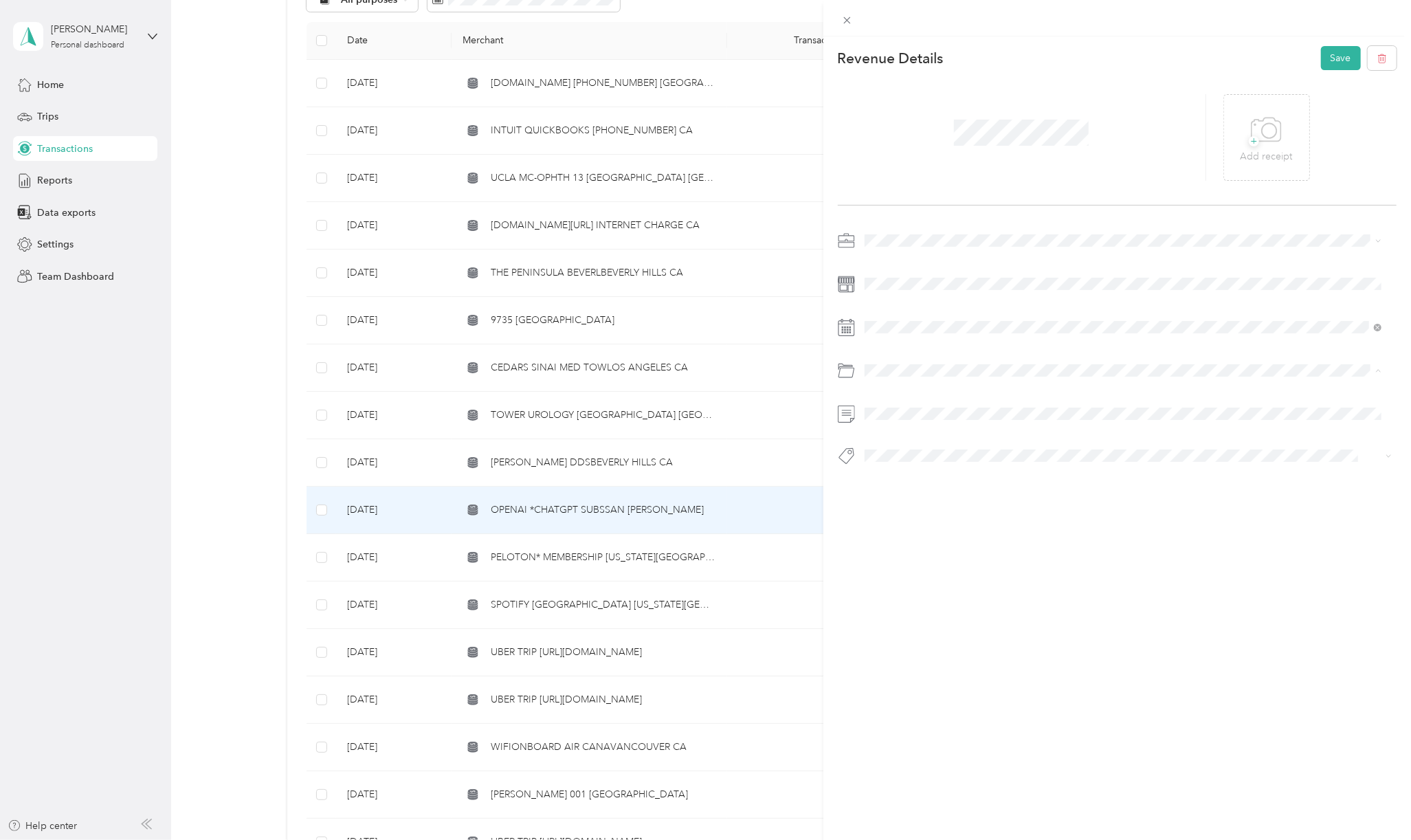
click at [946, 530] on span "Computer/software" at bounding box center [943, 530] width 84 height 11
click at [926, 406] on span at bounding box center [1128, 414] width 537 height 22
click at [885, 479] on span "Hcp 100" at bounding box center [895, 479] width 33 height 12
click at [1340, 57] on button "Save" at bounding box center [1341, 58] width 40 height 24
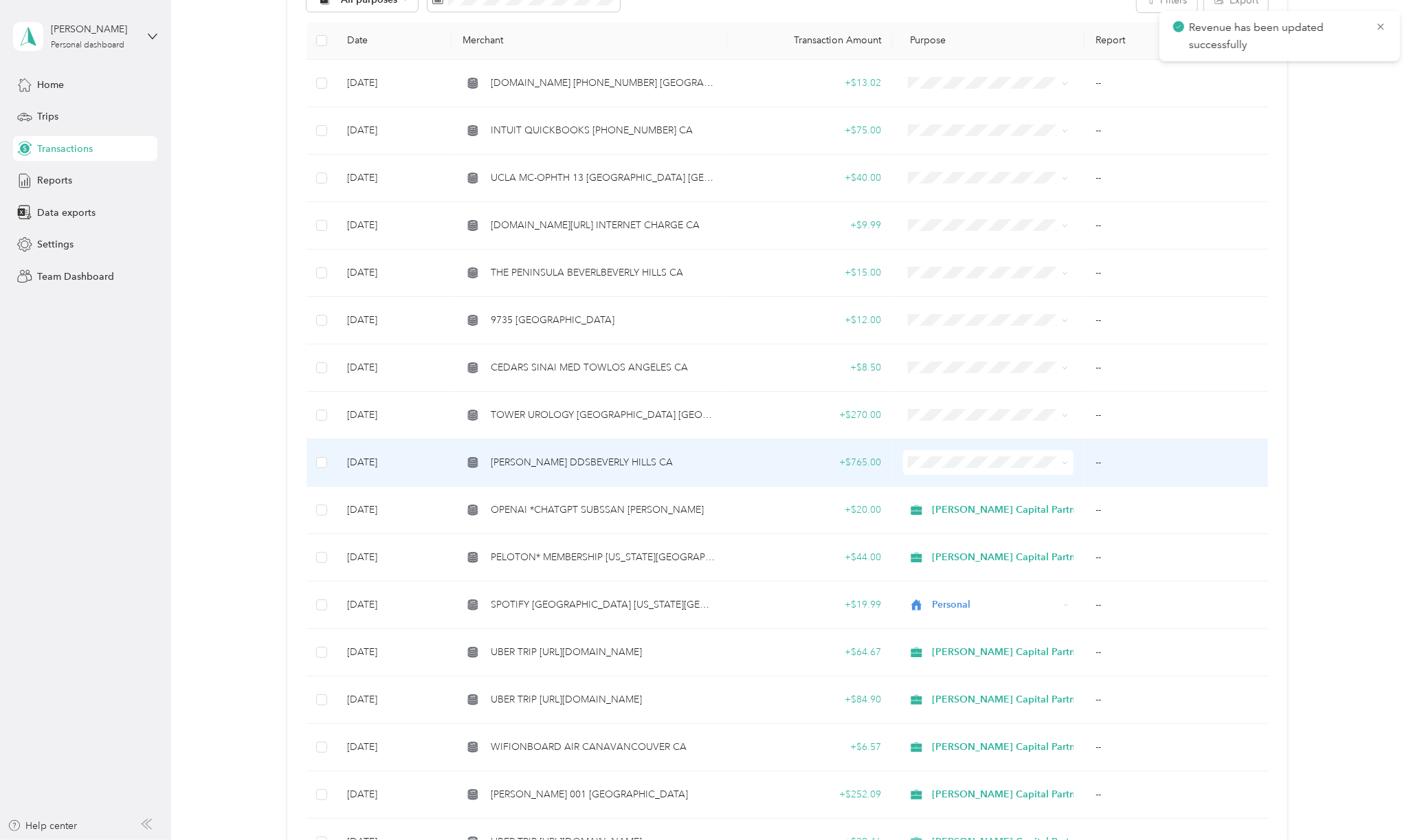
click at [605, 470] on td "[PERSON_NAME] DDSBEVERLY HILLS CA" at bounding box center [589, 462] width 275 height 47
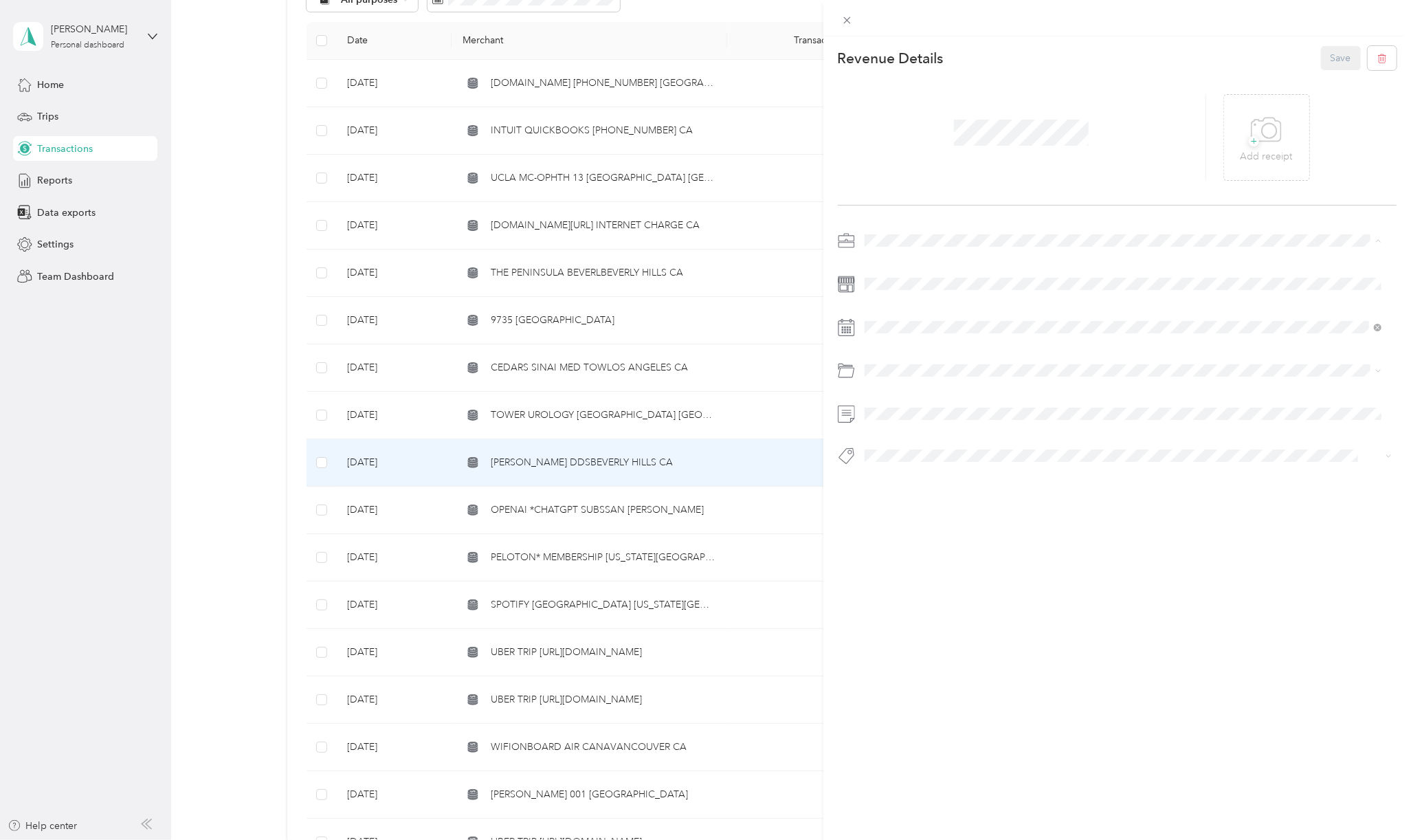
click at [877, 290] on div "Personal" at bounding box center [1123, 288] width 507 height 14
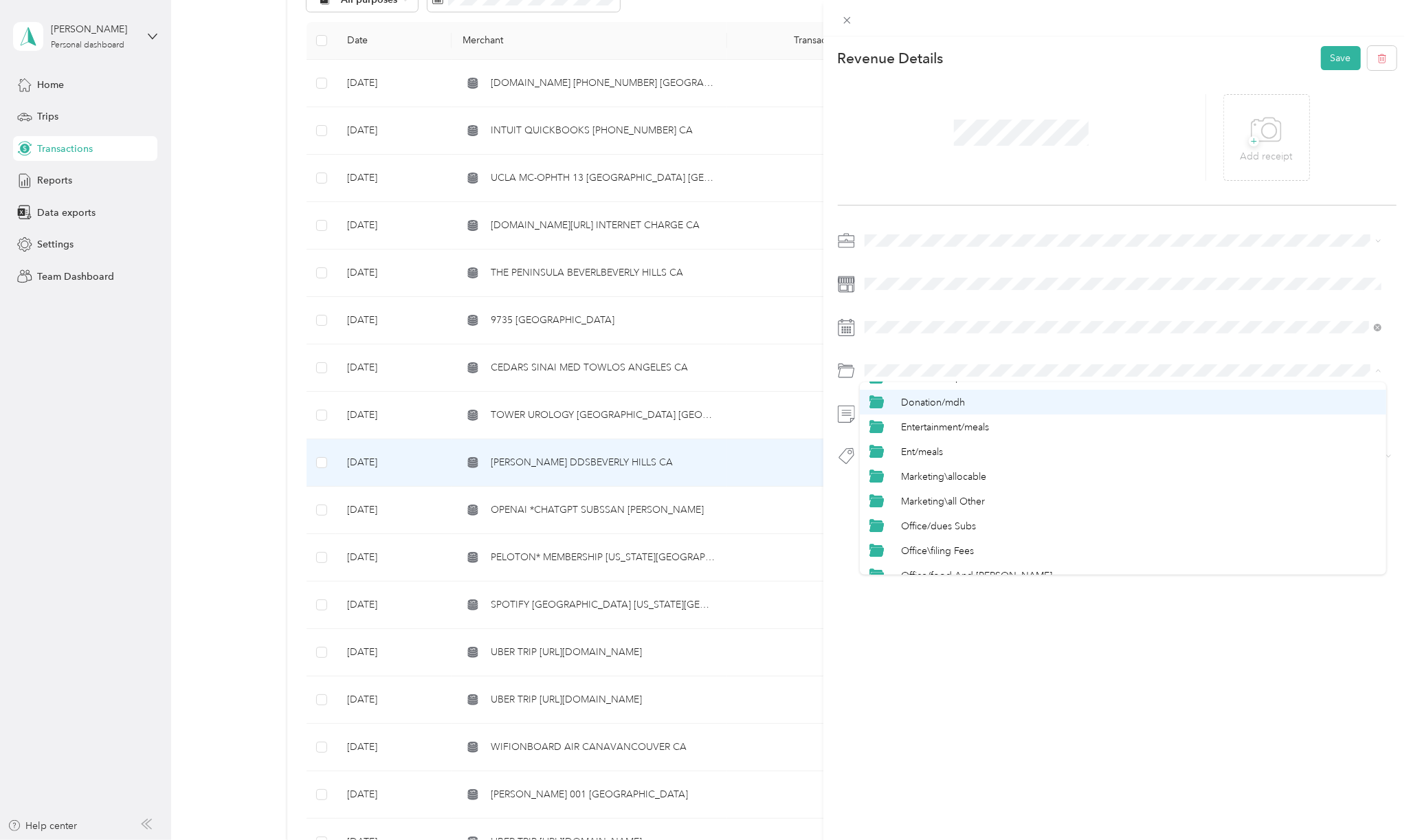
scroll to position [550, 0]
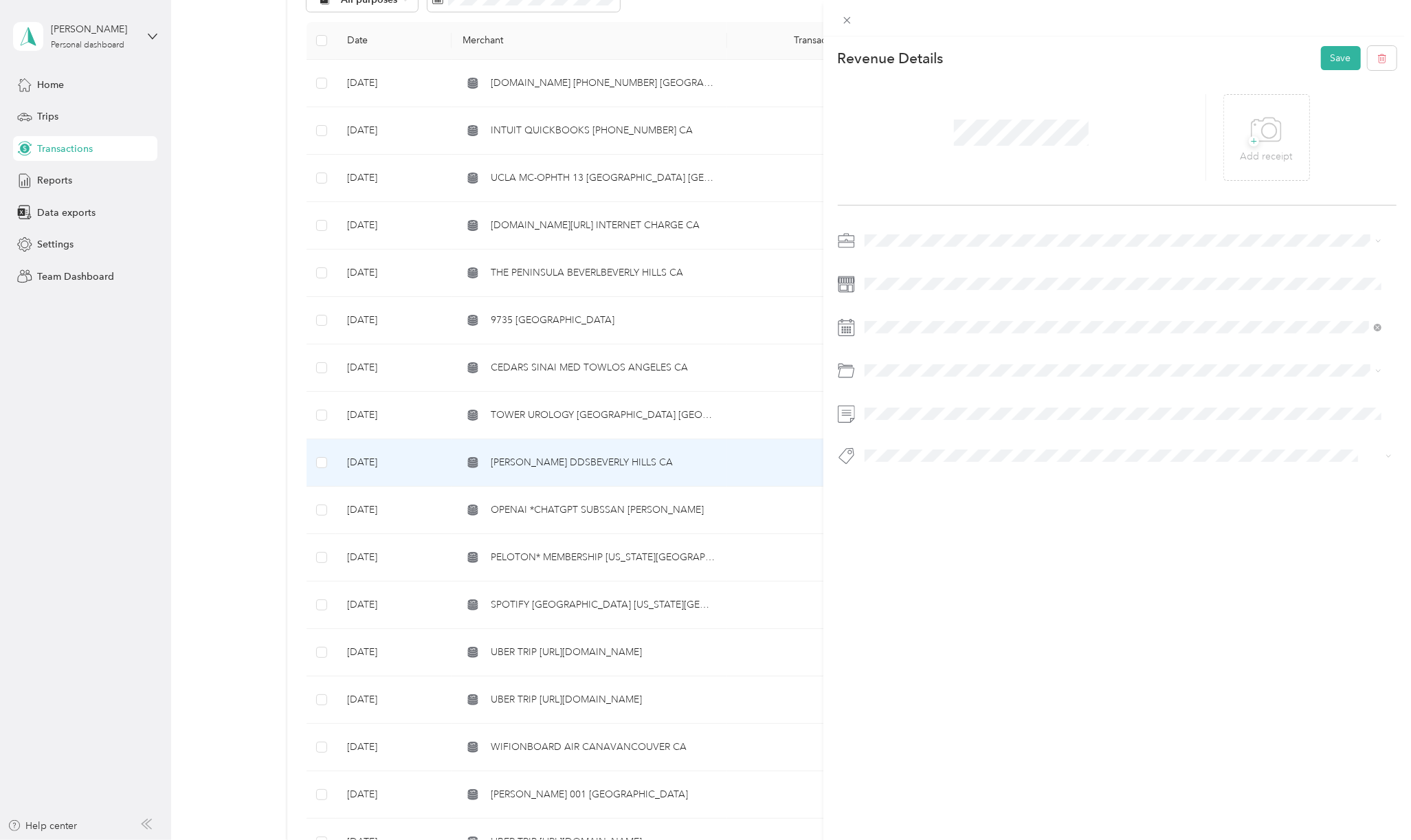
click at [917, 517] on span "Personal" at bounding box center [919, 517] width 36 height 11
click at [917, 531] on span "Personal - Mdh" at bounding box center [907, 536] width 57 height 12
click at [1322, 57] on button "Save" at bounding box center [1341, 58] width 40 height 24
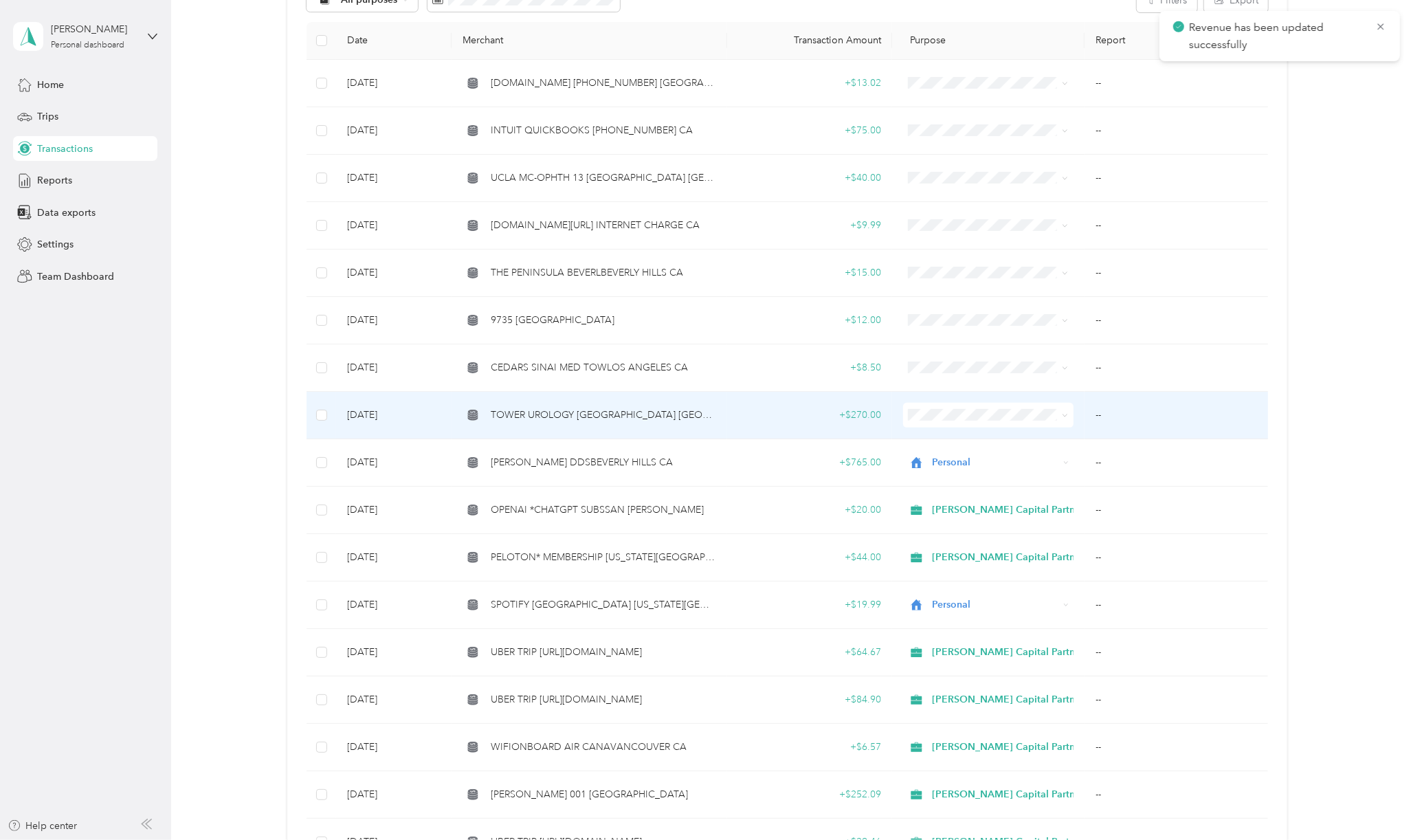
click at [589, 421] on td "TOWER UROLOGY [GEOGRAPHIC_DATA] [GEOGRAPHIC_DATA]" at bounding box center [589, 415] width 275 height 47
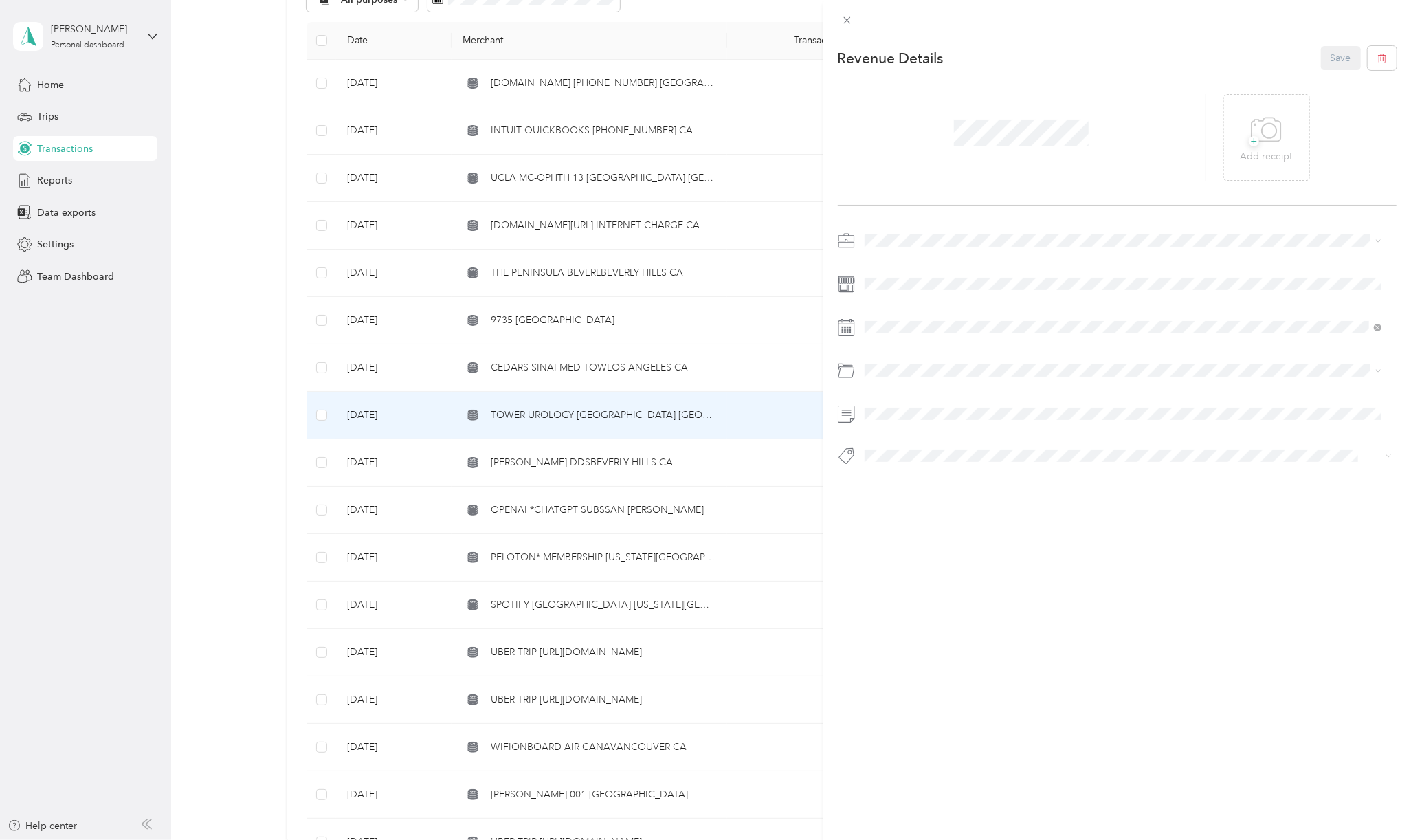
click at [890, 290] on div "Personal" at bounding box center [1123, 285] width 507 height 14
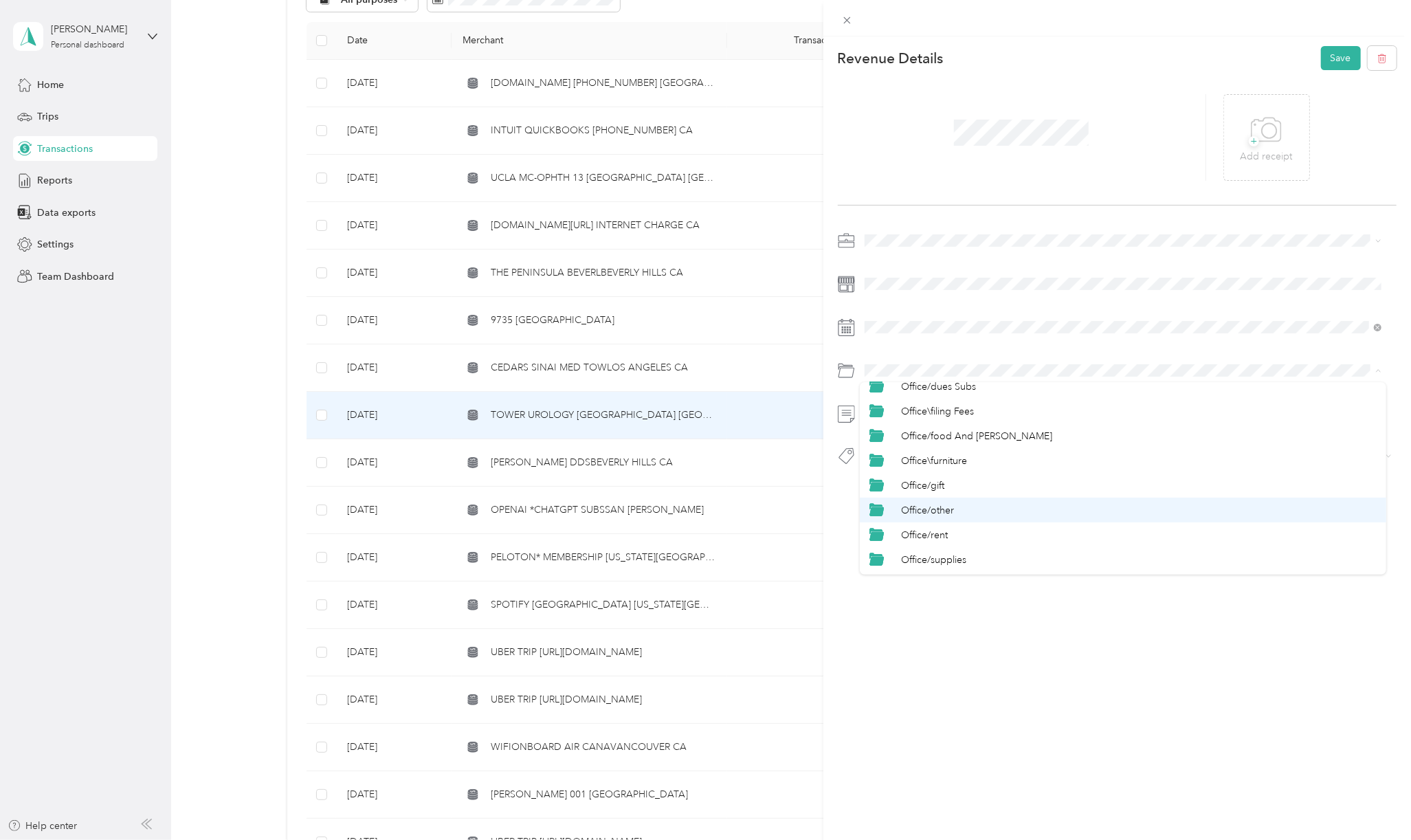
scroll to position [550, 0]
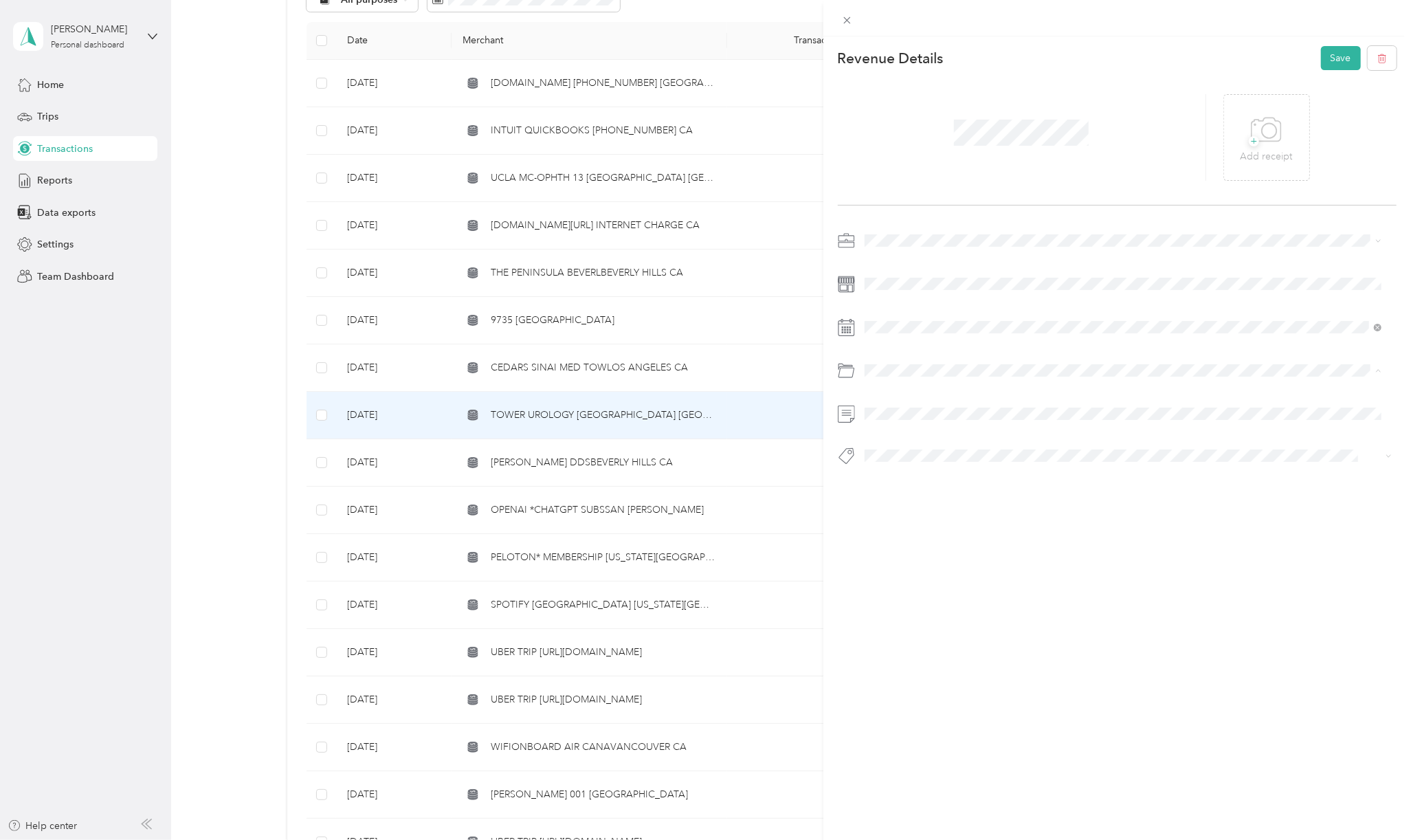
click at [923, 514] on span "Personal" at bounding box center [919, 517] width 36 height 11
click at [909, 535] on span "Personal - Mdh" at bounding box center [907, 536] width 57 height 12
click at [1324, 55] on button "Save" at bounding box center [1341, 58] width 40 height 24
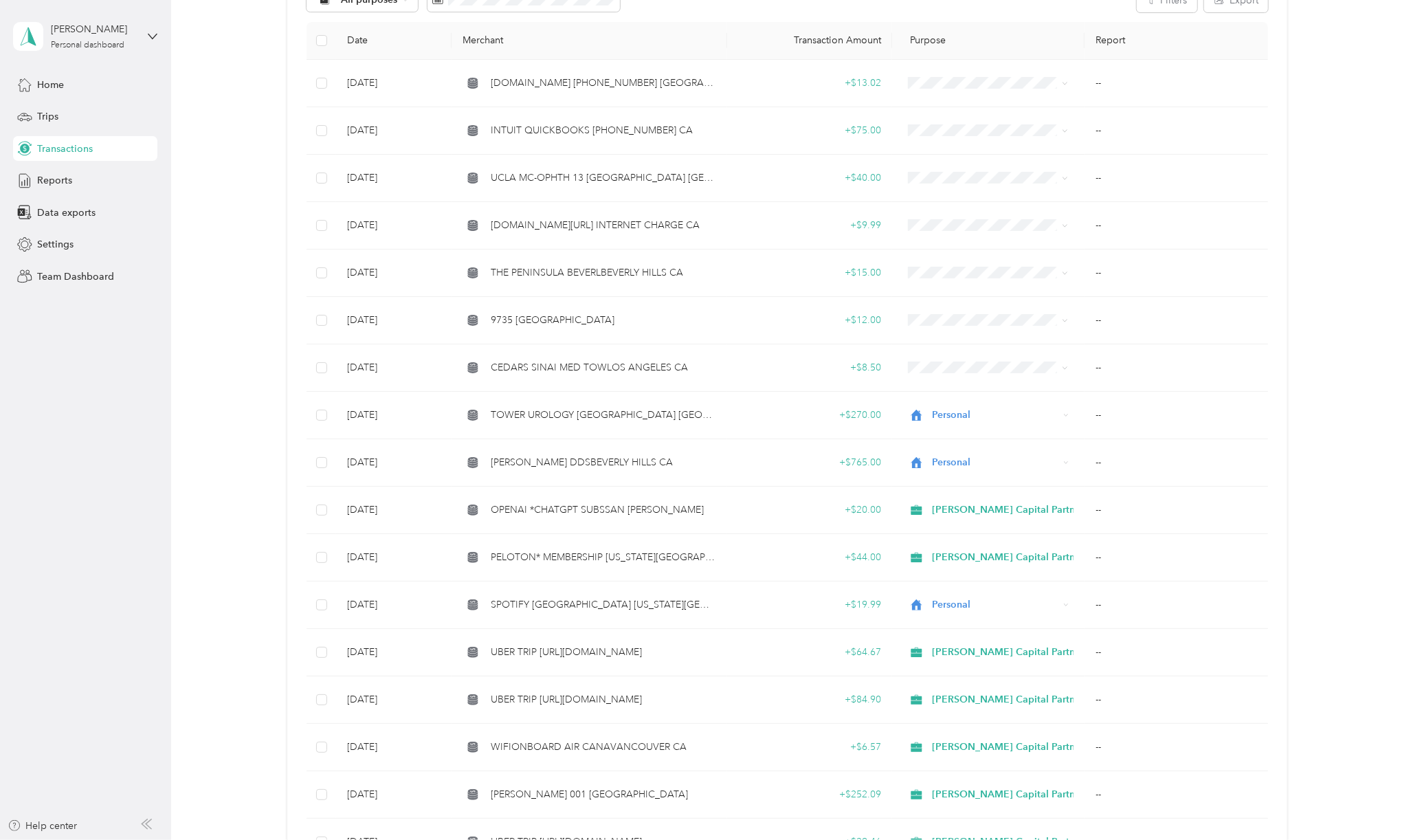
click at [130, 796] on aside "[PERSON_NAME] Personal dashboard Home Trips Transactions Reports Data exports S…" at bounding box center [86, 420] width 171 height 840
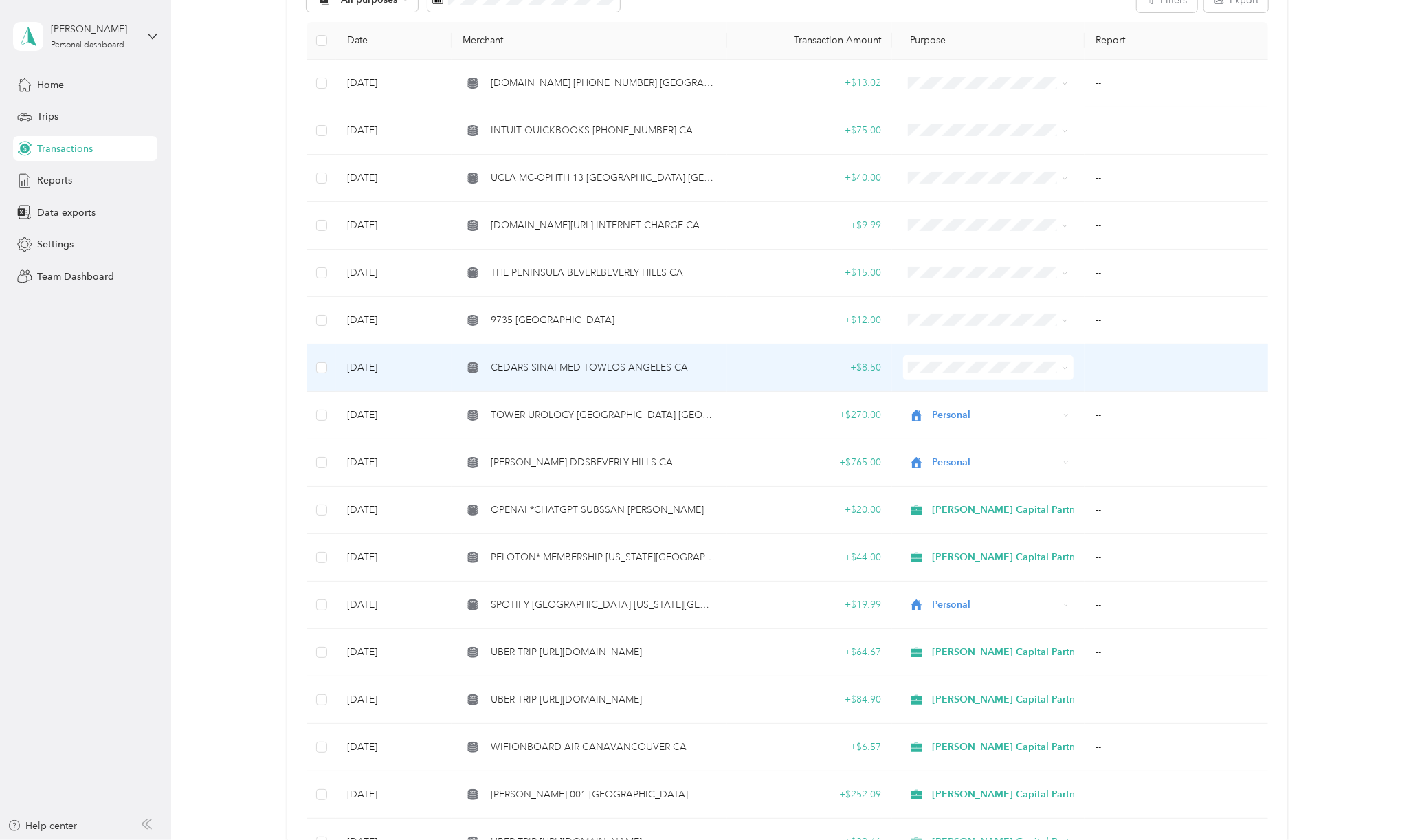
click at [630, 365] on span "CEDARS SINAI MED TOWLOS ANGELES CA" at bounding box center [589, 367] width 197 height 15
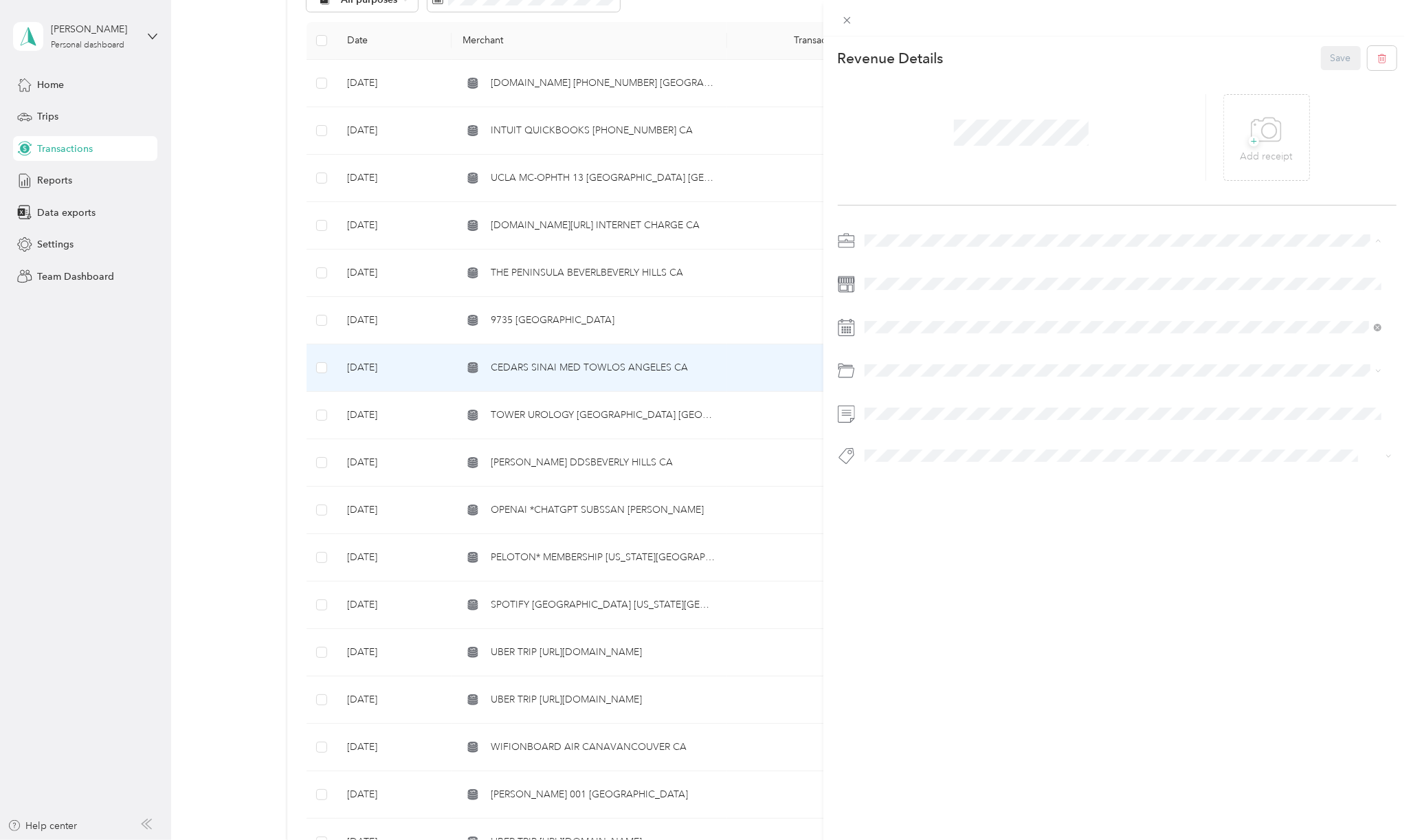
click at [902, 261] on span "[PERSON_NAME] Capital Partners" at bounding box center [942, 264] width 146 height 11
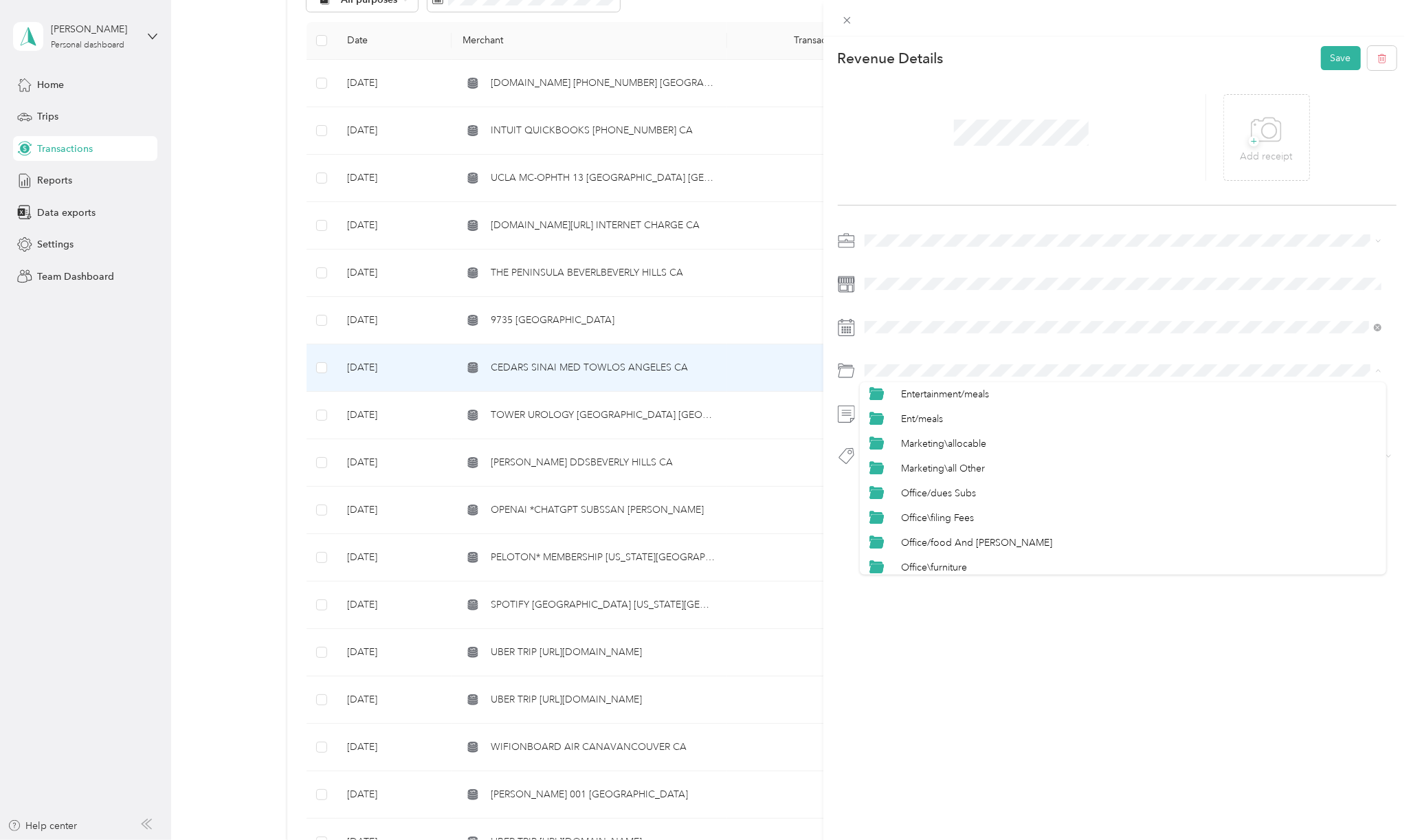
scroll to position [678, 0]
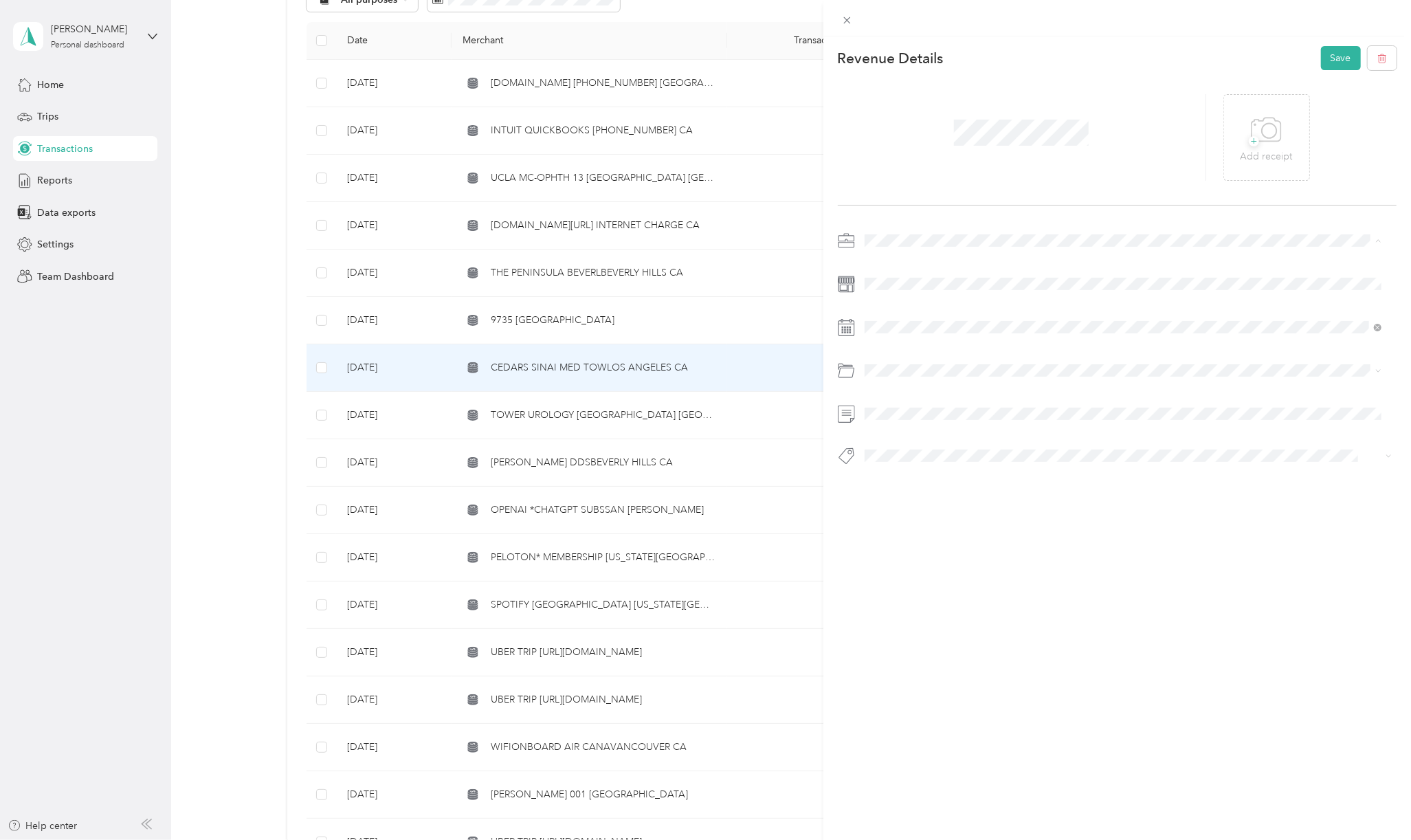
click at [880, 292] on li "Personal" at bounding box center [1123, 288] width 526 height 24
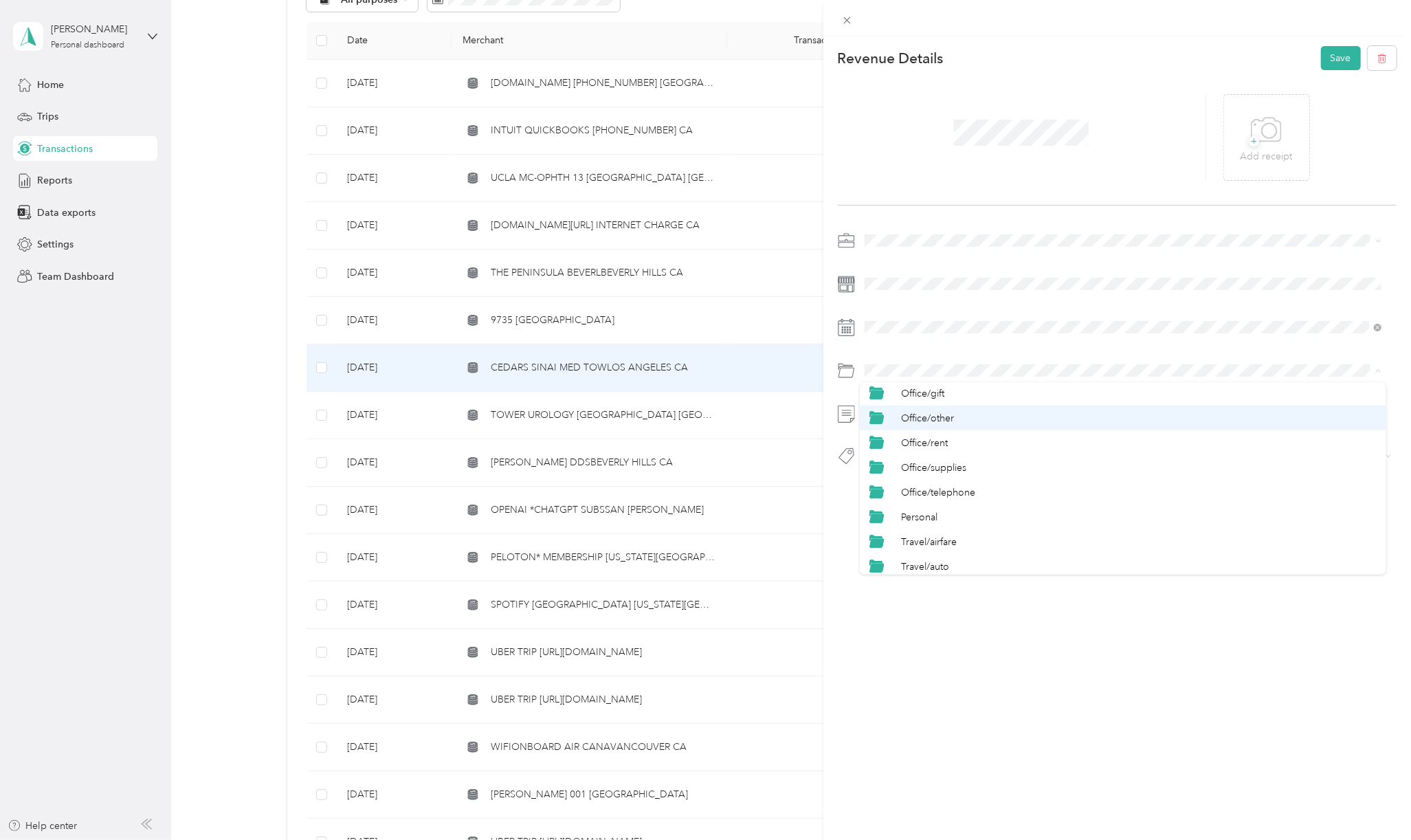
scroll to position [641, 0]
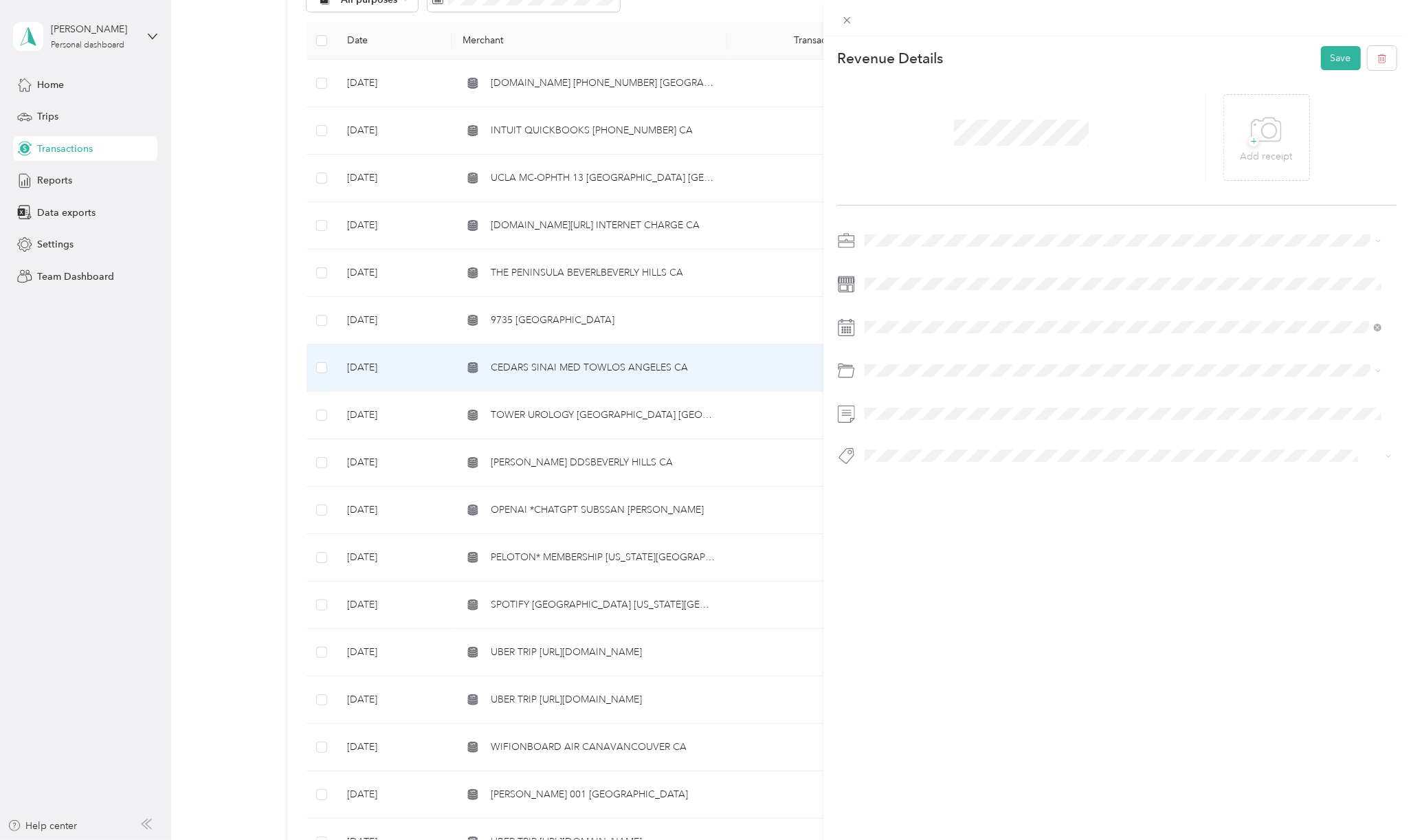
click at [935, 428] on div "Personal" at bounding box center [1123, 422] width 507 height 15
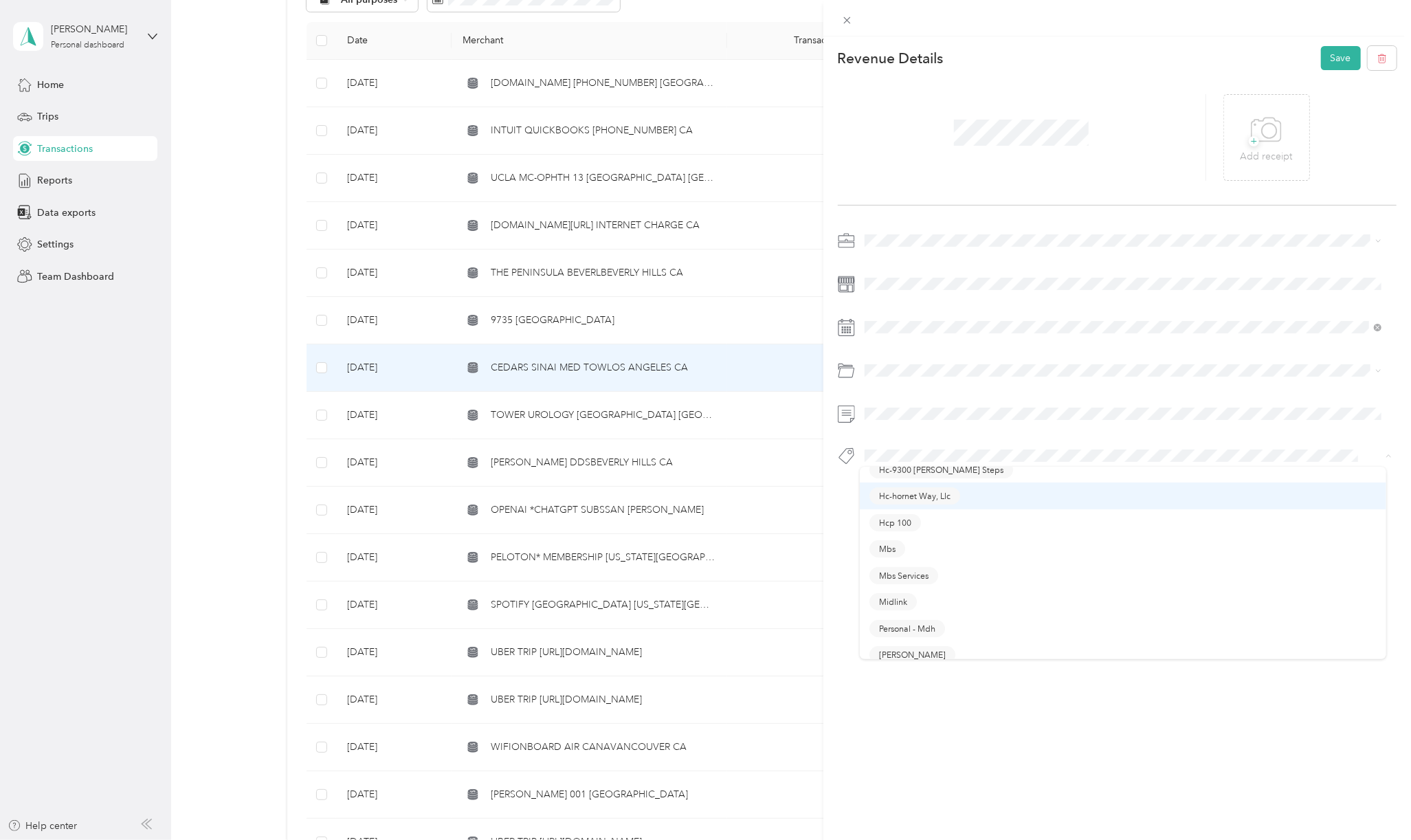
scroll to position [366, 0]
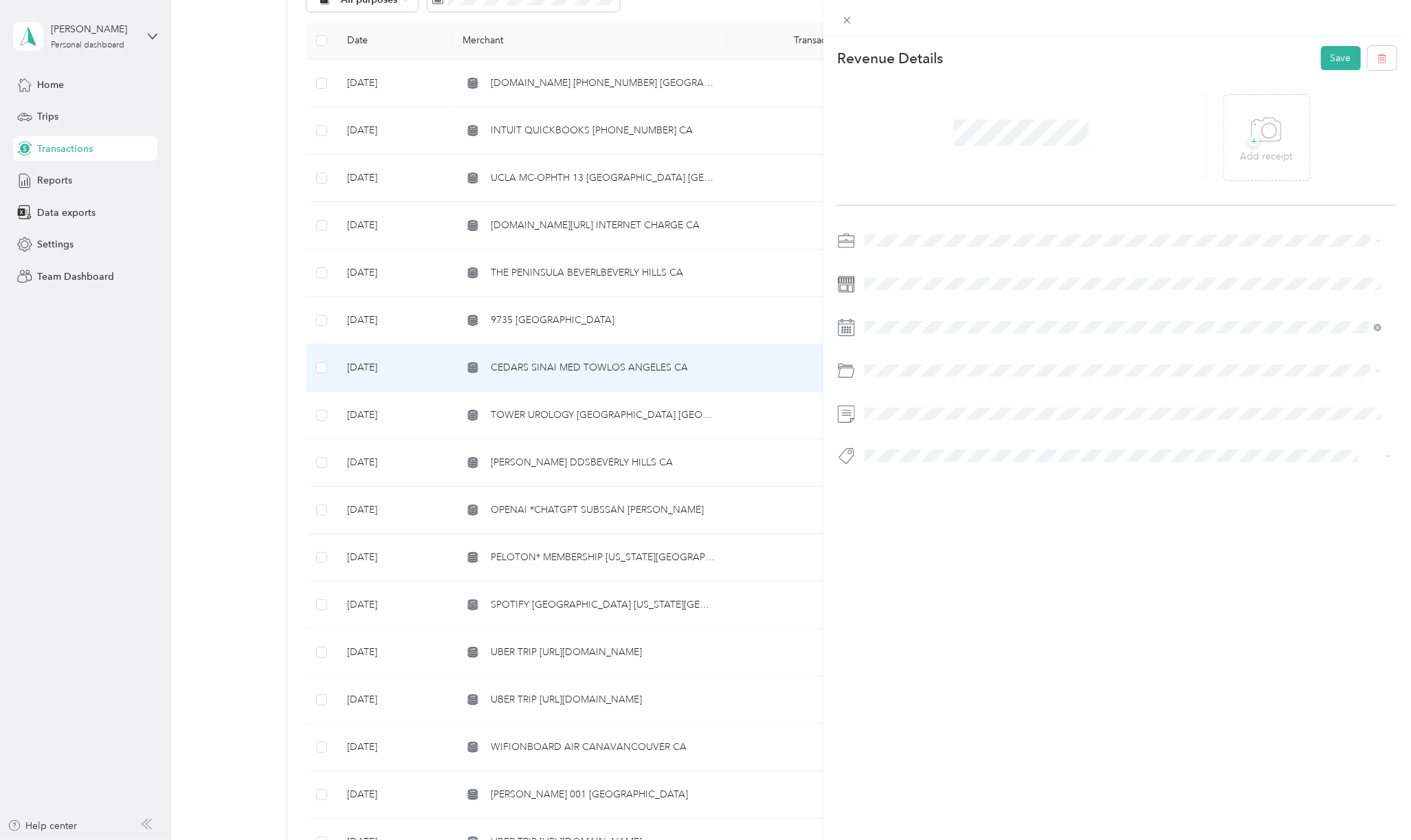
click at [927, 533] on span "Personal - Mdh" at bounding box center [907, 534] width 57 height 12
click at [1321, 57] on button "Save" at bounding box center [1341, 58] width 40 height 24
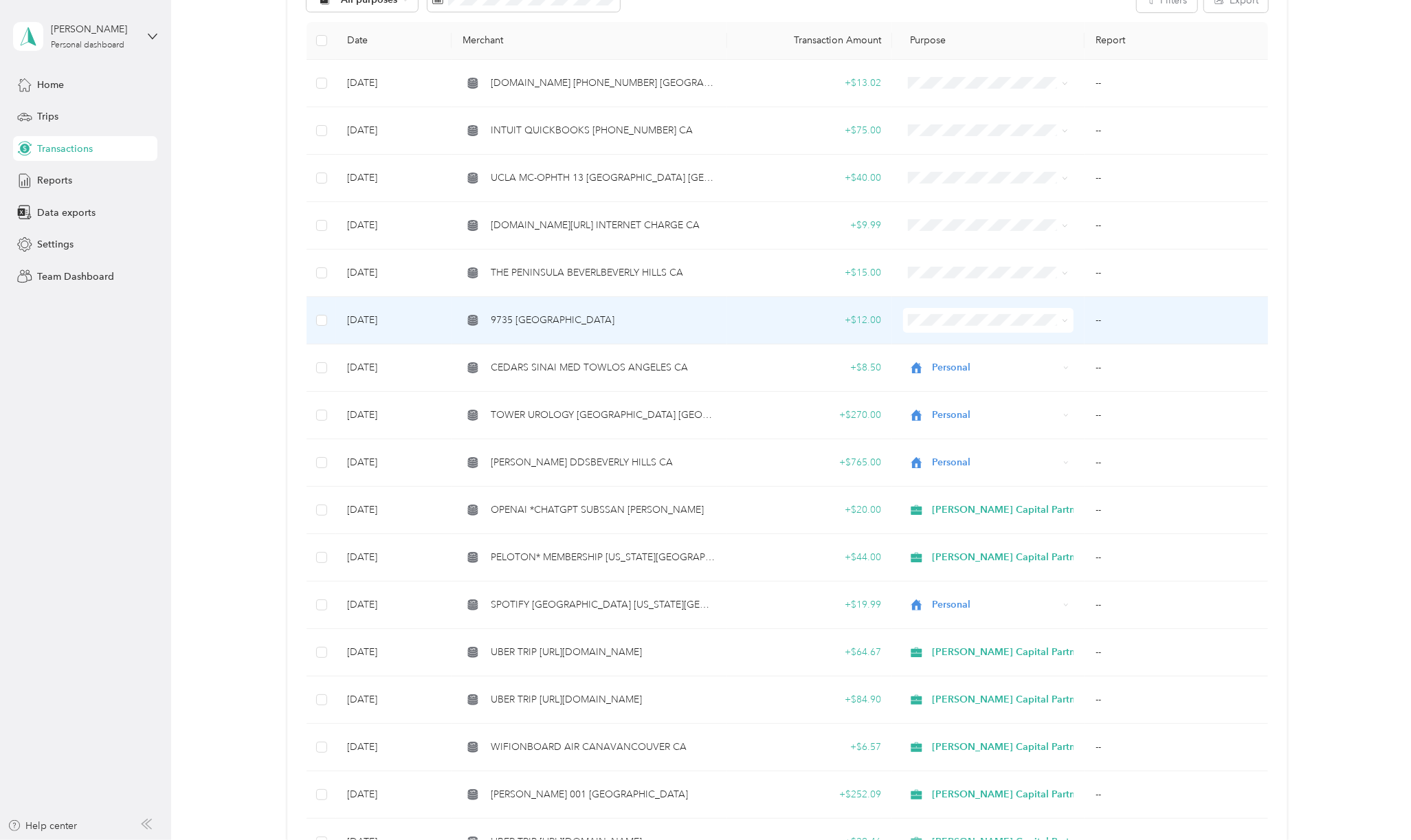
click at [602, 325] on span "9735 [GEOGRAPHIC_DATA]" at bounding box center [552, 319] width 124 height 15
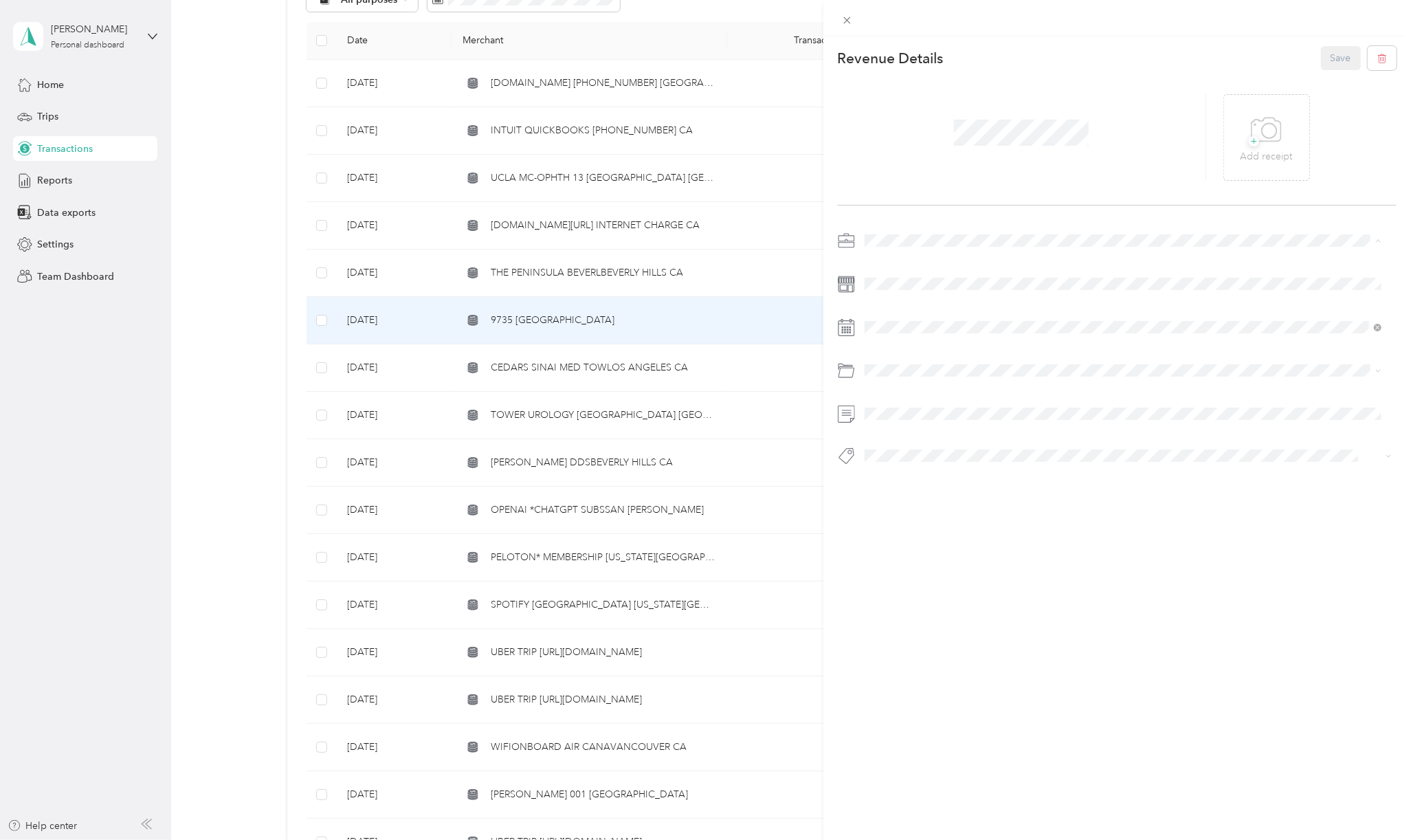
click at [897, 263] on span "[PERSON_NAME] Capital Partners" at bounding box center [942, 264] width 146 height 11
drag, startPoint x: 917, startPoint y: 476, endPoint x: 942, endPoint y: 376, distance: 103.1
click at [917, 476] on div "Auto/tolls Parking" at bounding box center [1138, 473] width 475 height 14
click at [902, 608] on span "Hcp 100" at bounding box center [895, 614] width 33 height 12
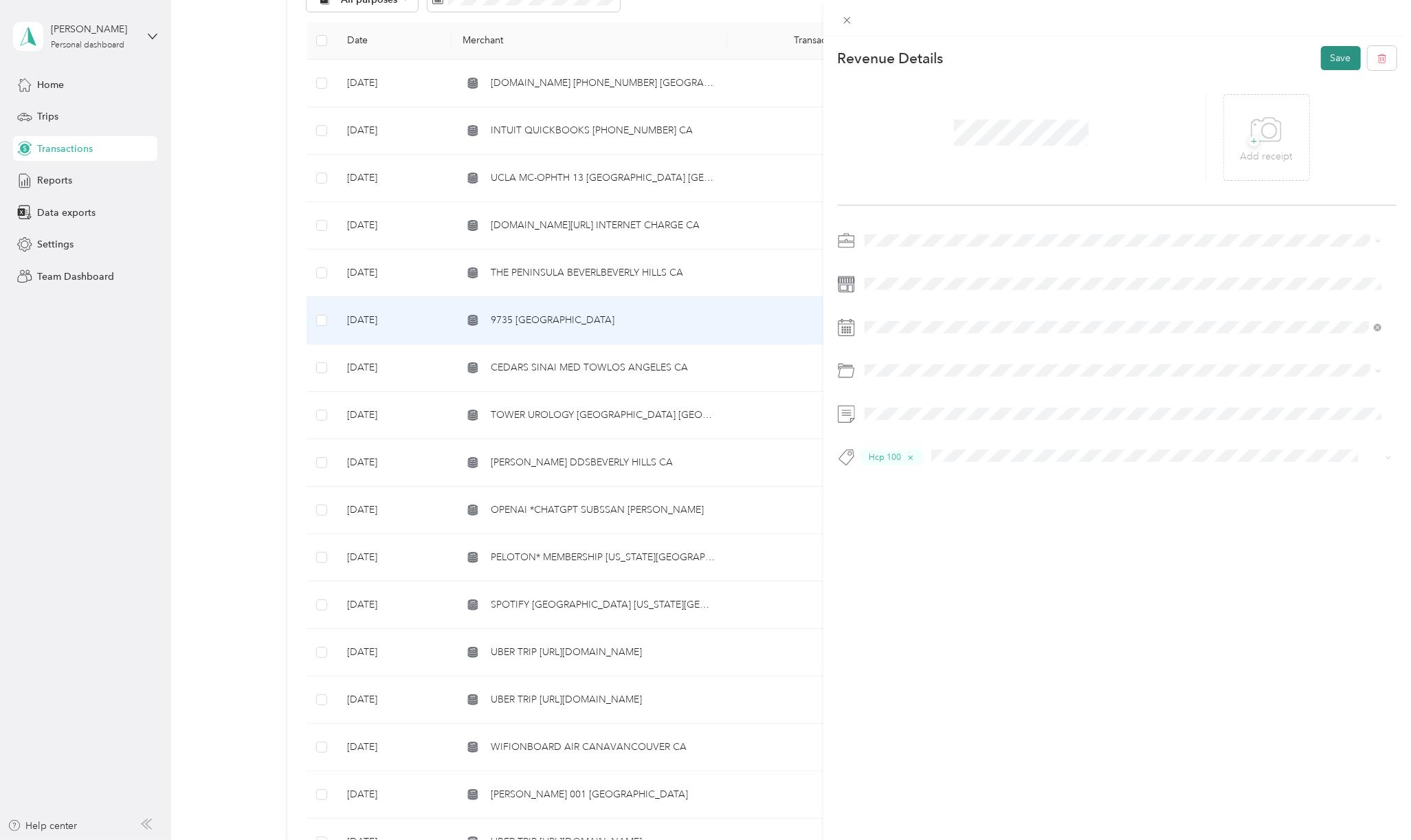
click at [1324, 57] on button "Save" at bounding box center [1341, 58] width 40 height 24
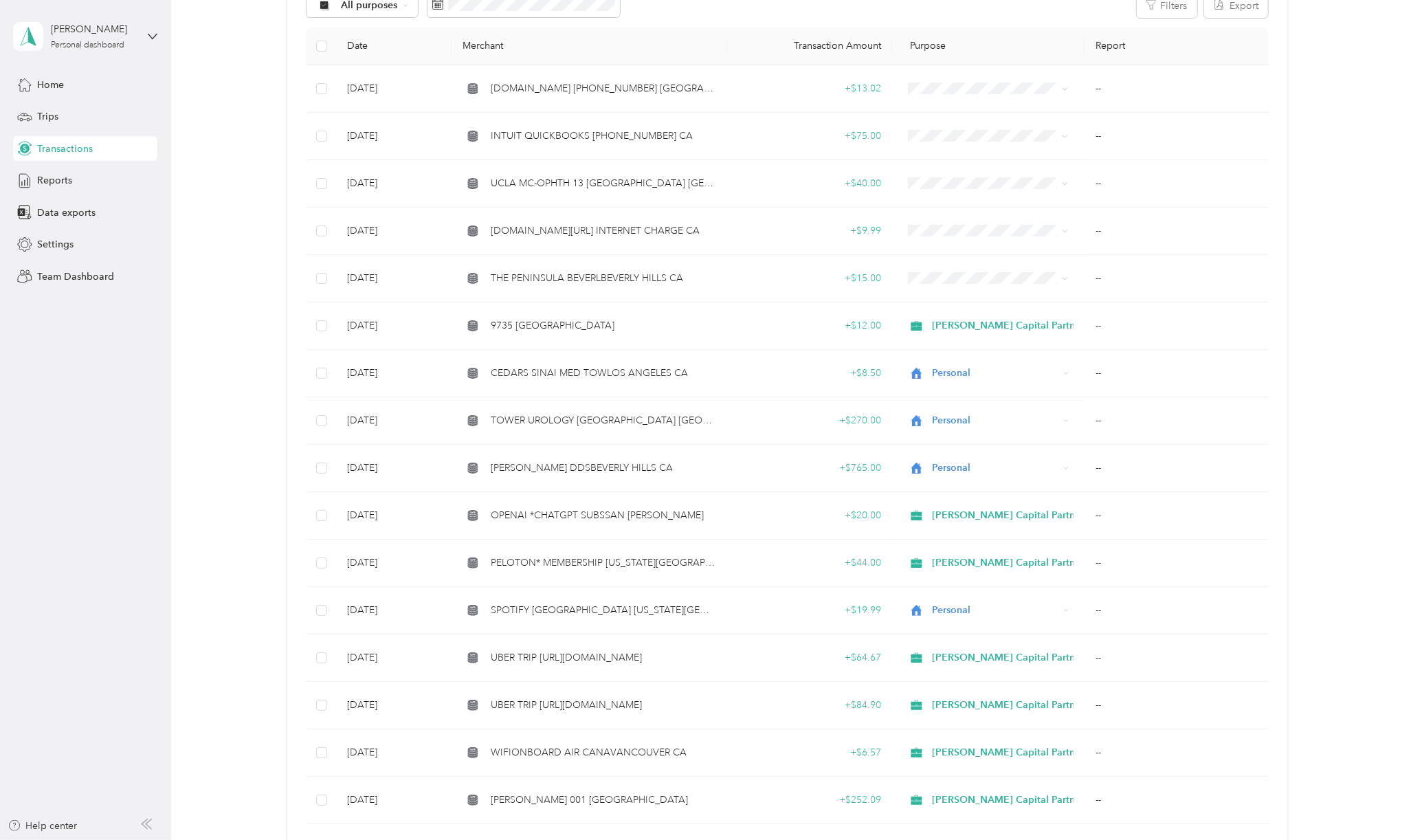
scroll to position [183, 0]
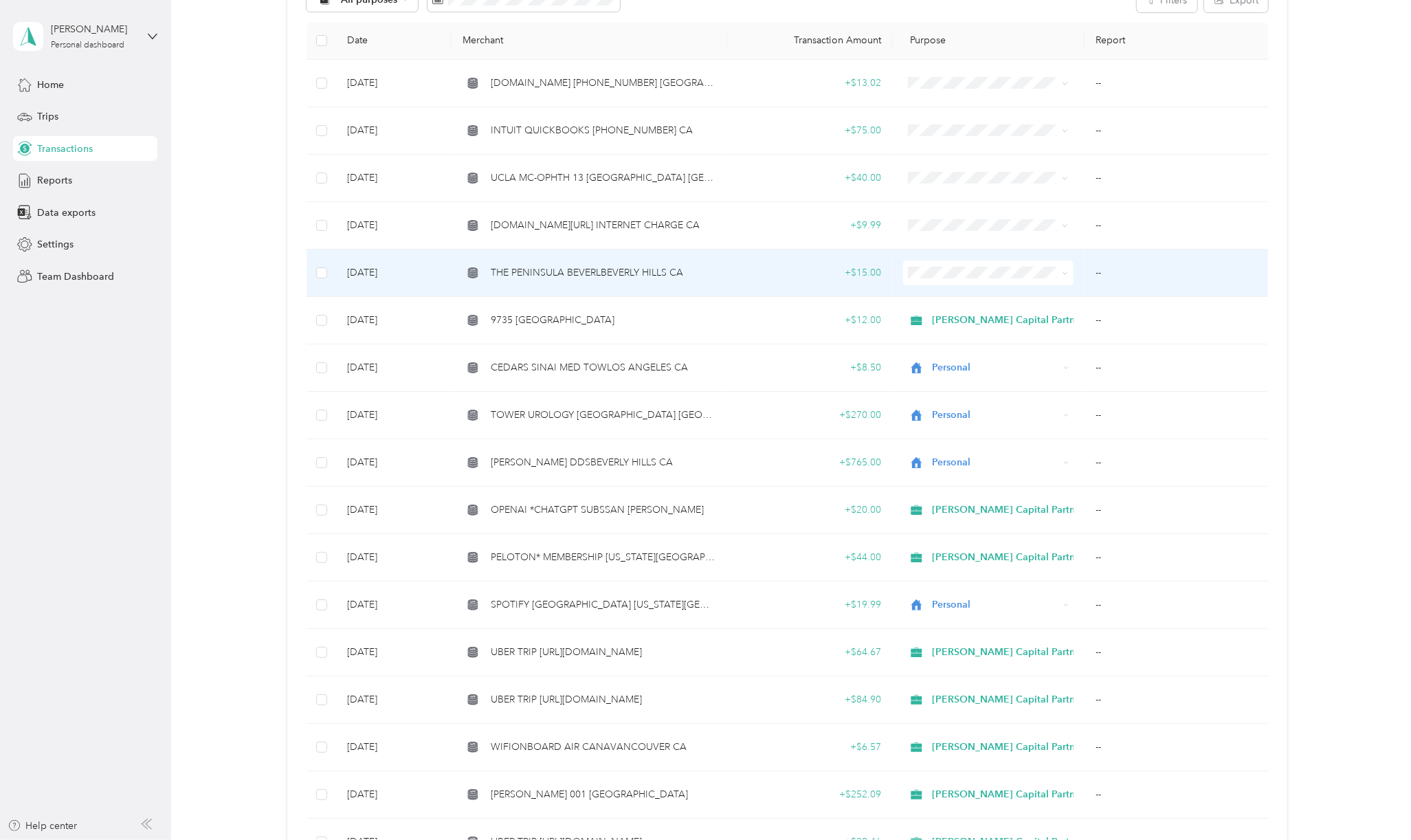
click at [647, 265] on span "THE PENINSULA BEVERLBEVERLY HILLS CA" at bounding box center [587, 272] width 193 height 15
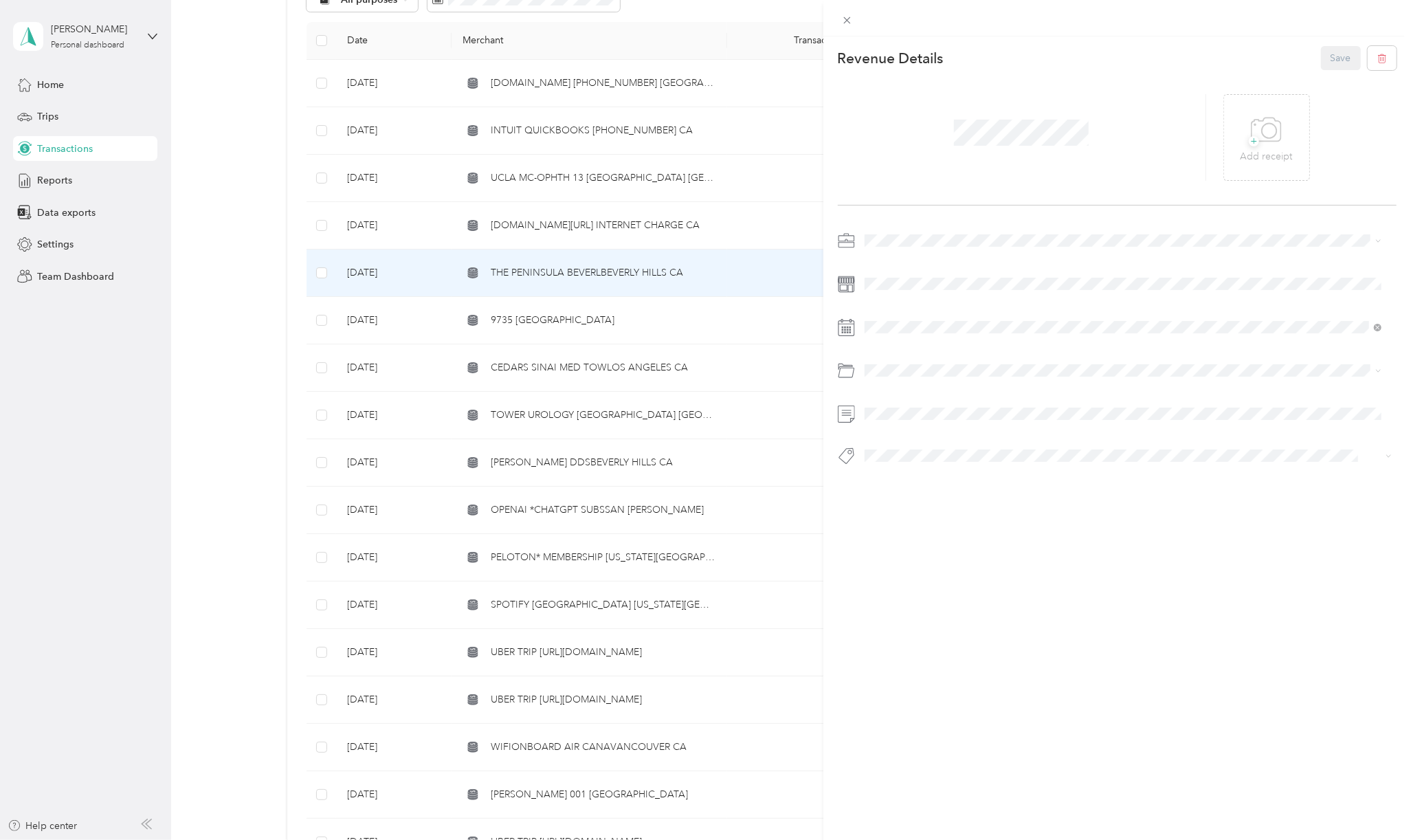
click at [880, 289] on div "Personal" at bounding box center [1123, 288] width 507 height 14
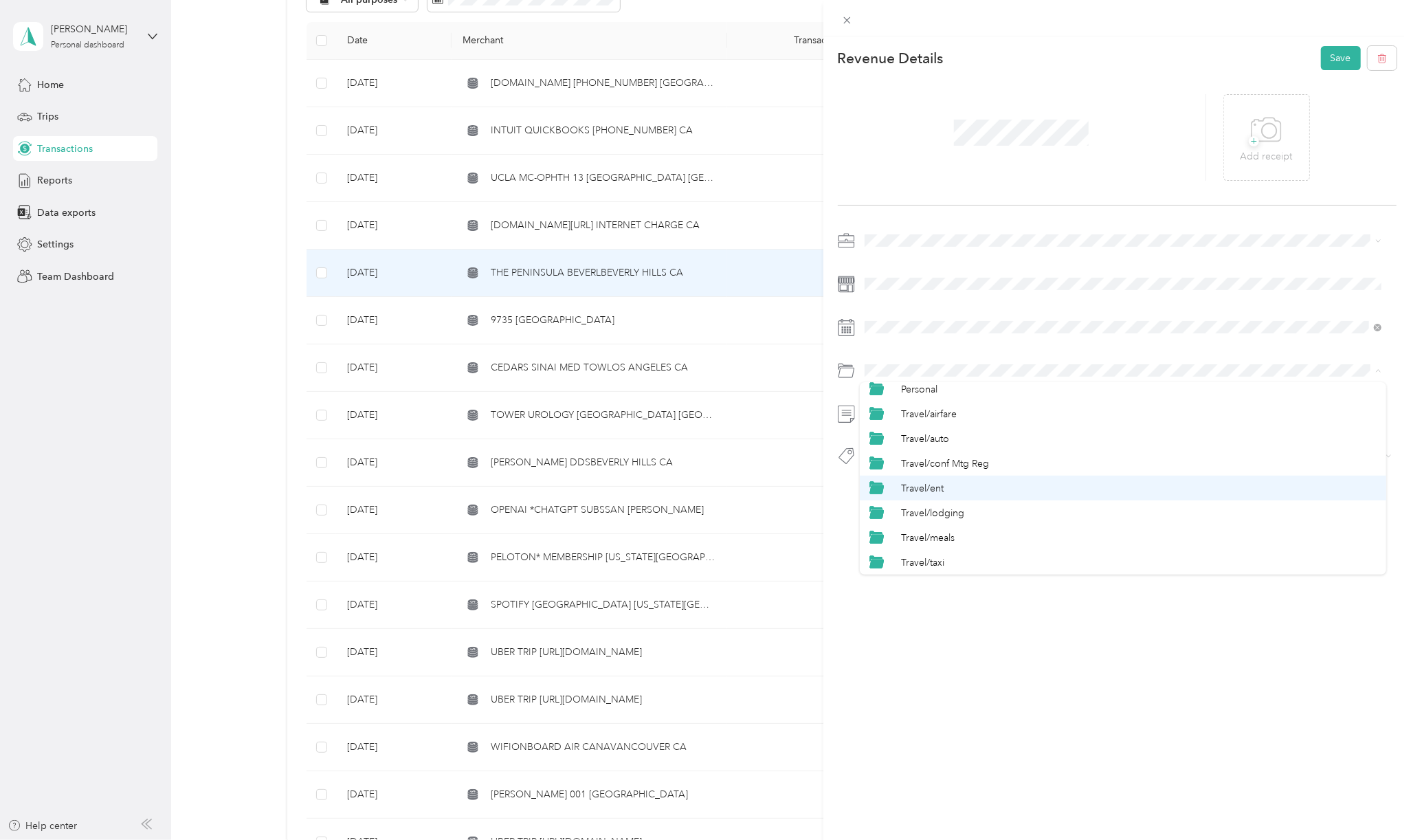
scroll to position [586, 0]
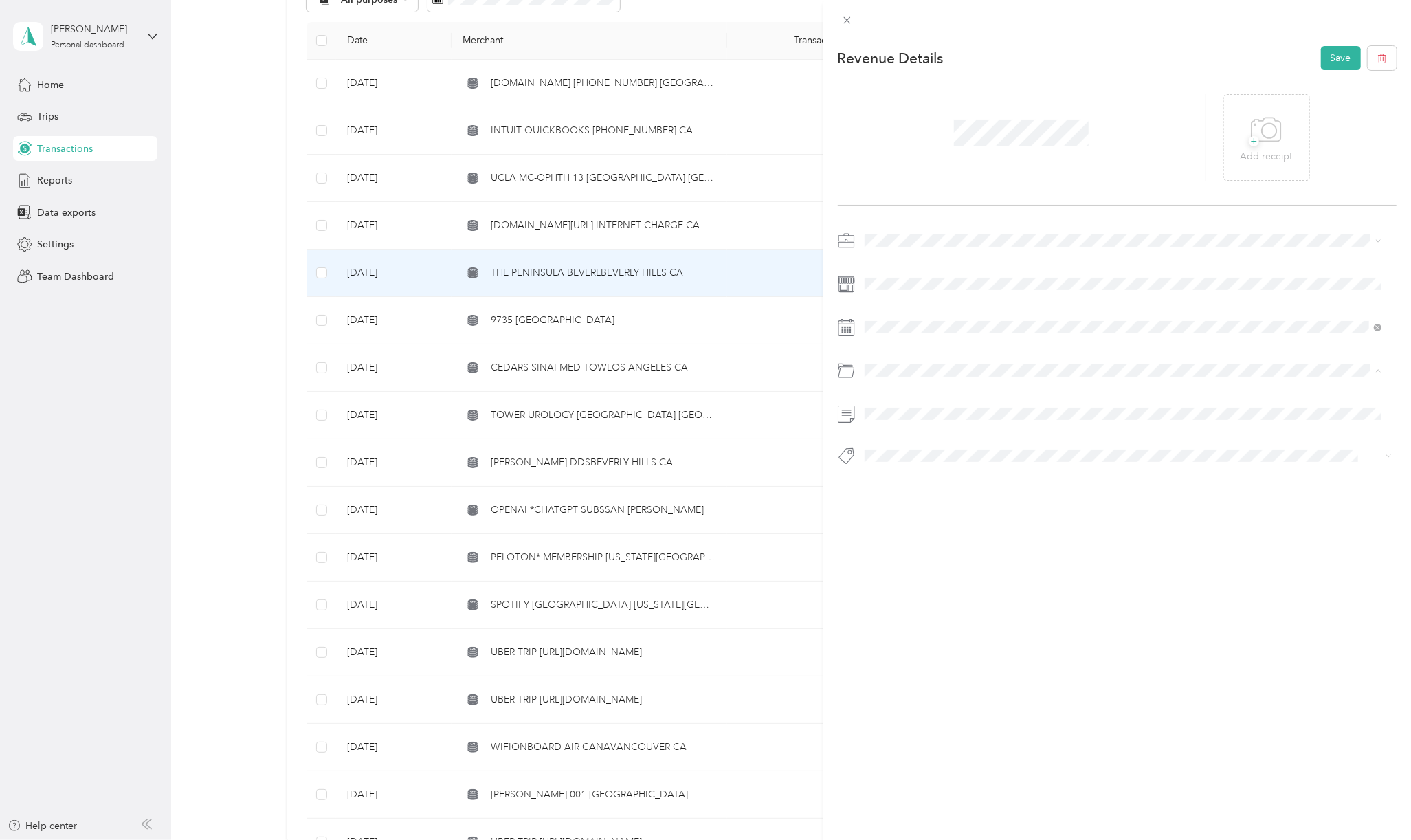
click at [930, 476] on span "Personal" at bounding box center [919, 481] width 36 height 11
click at [922, 625] on span "Personal - Mdh" at bounding box center [907, 628] width 57 height 12
click at [1327, 68] on button "Save" at bounding box center [1341, 58] width 40 height 24
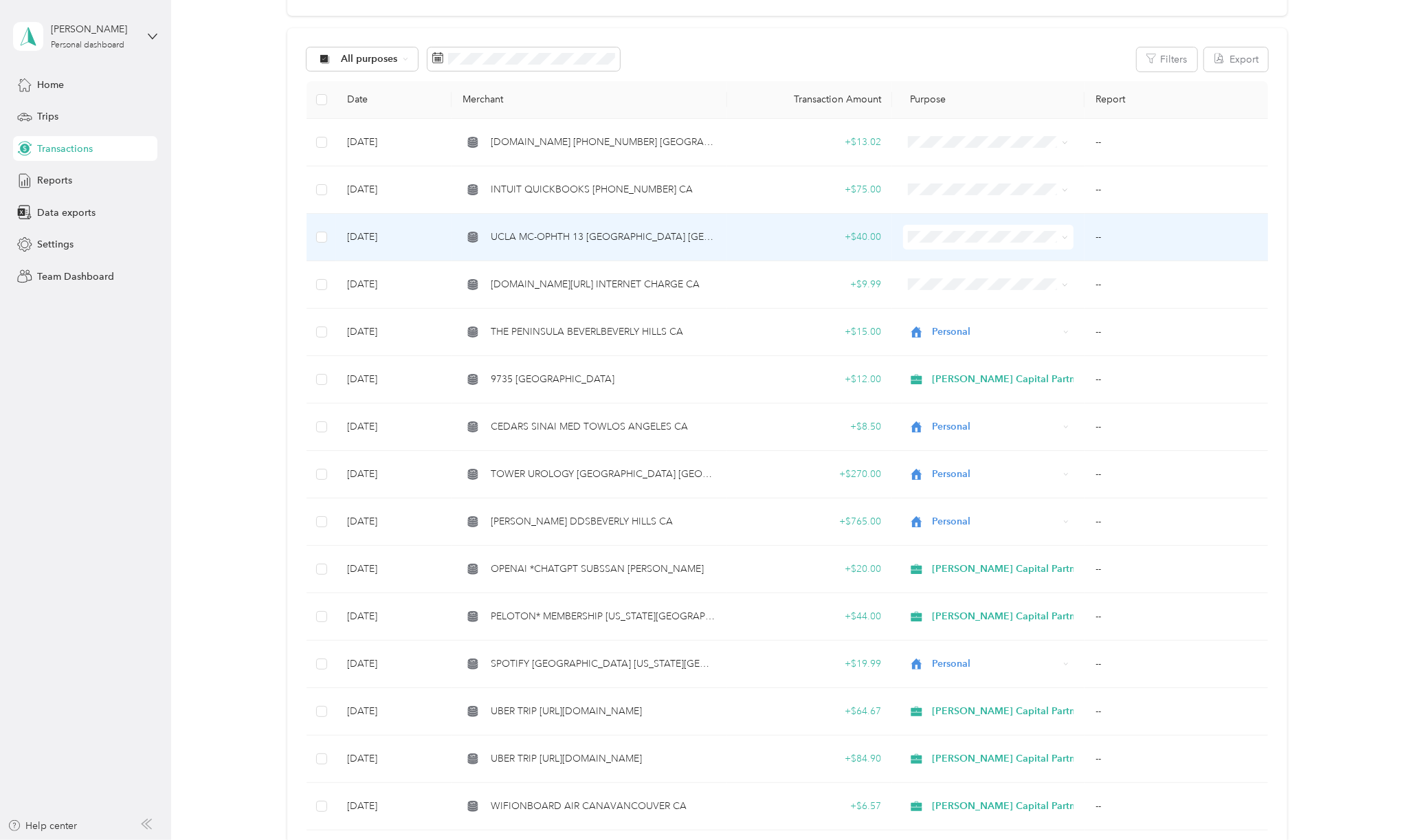
scroll to position [91, 0]
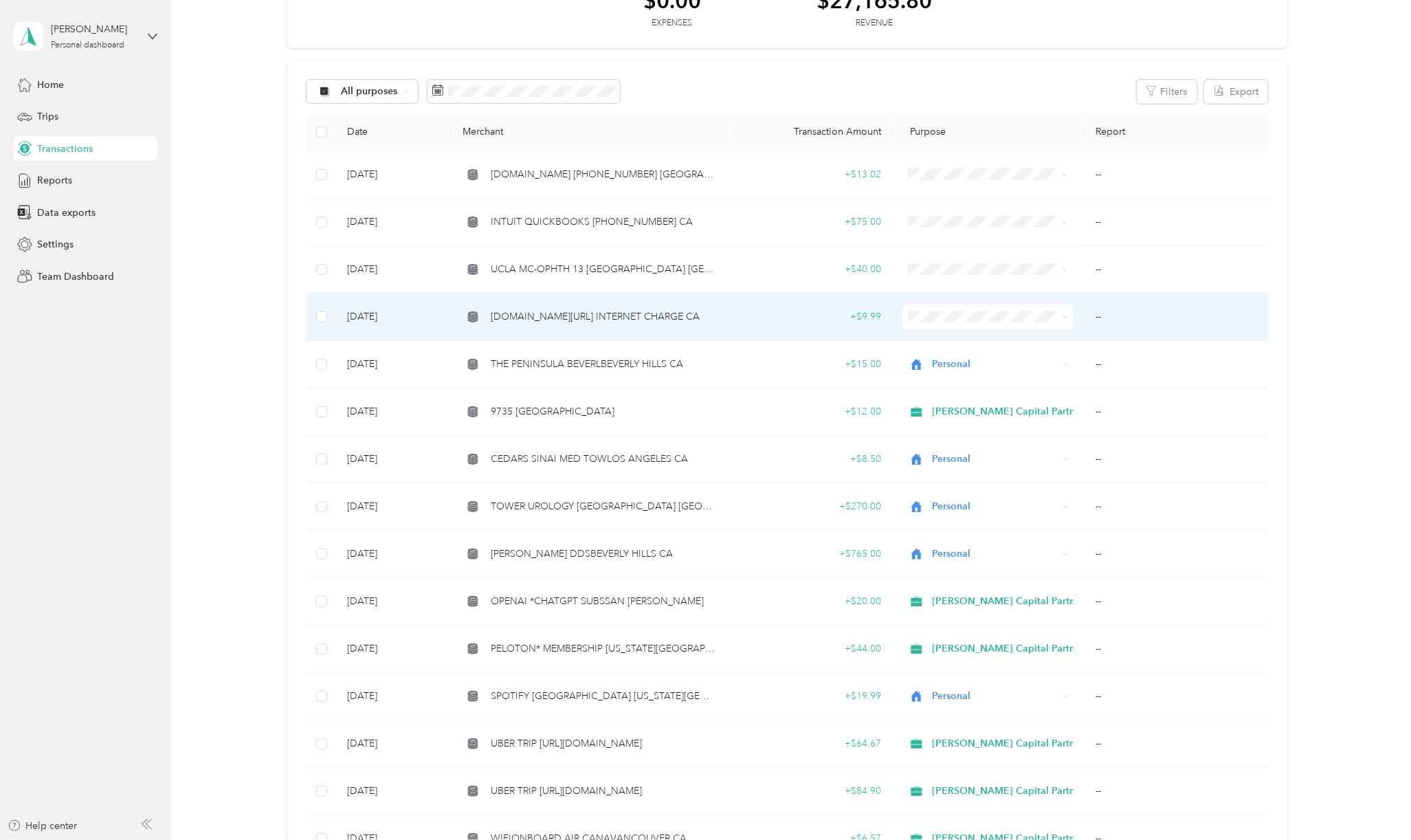
click at [578, 310] on span "[DOMAIN_NAME][URL] INTERNET CHARGE CA" at bounding box center [595, 317] width 209 height 15
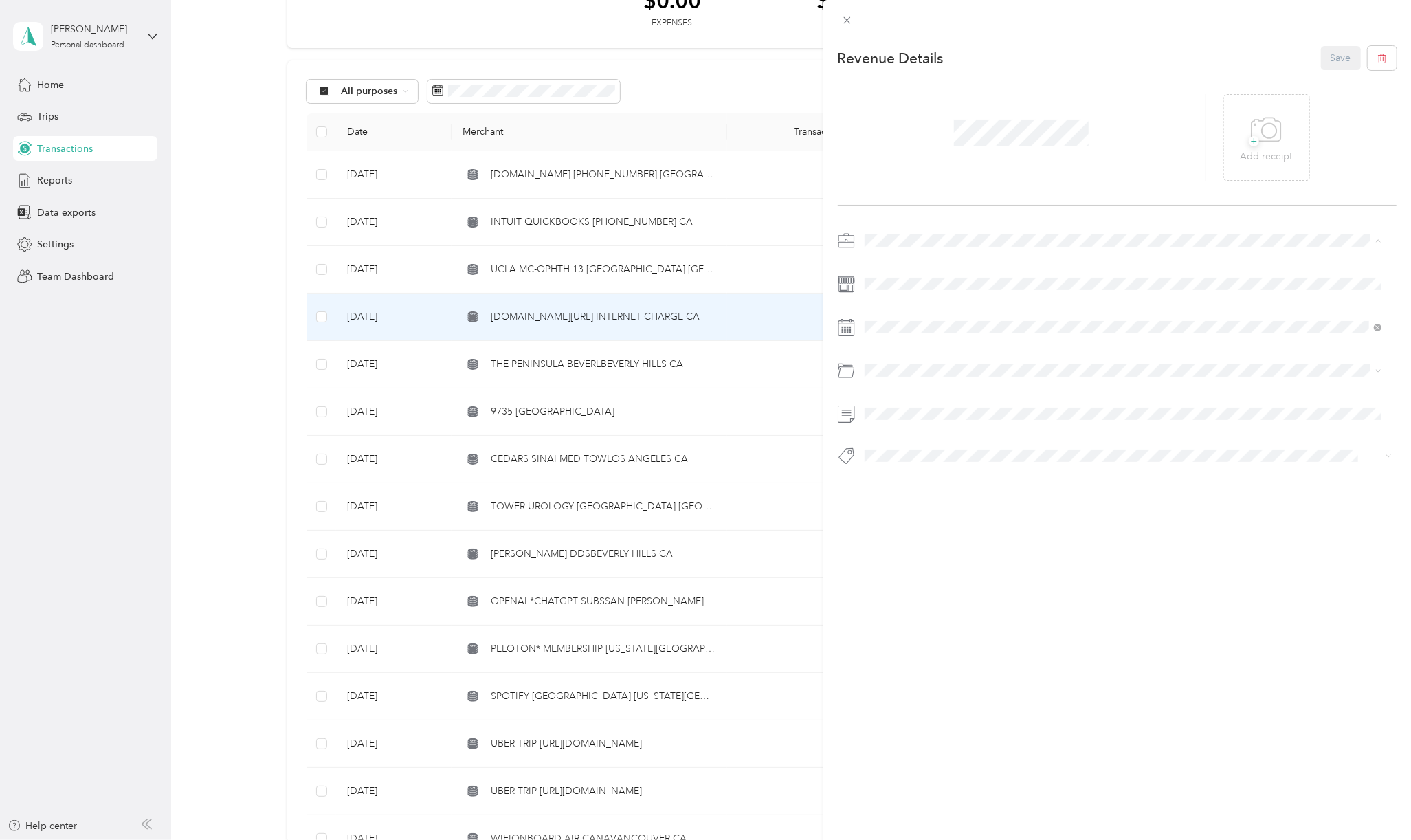
click at [902, 259] on span "[PERSON_NAME] Capital Partners" at bounding box center [942, 264] width 146 height 11
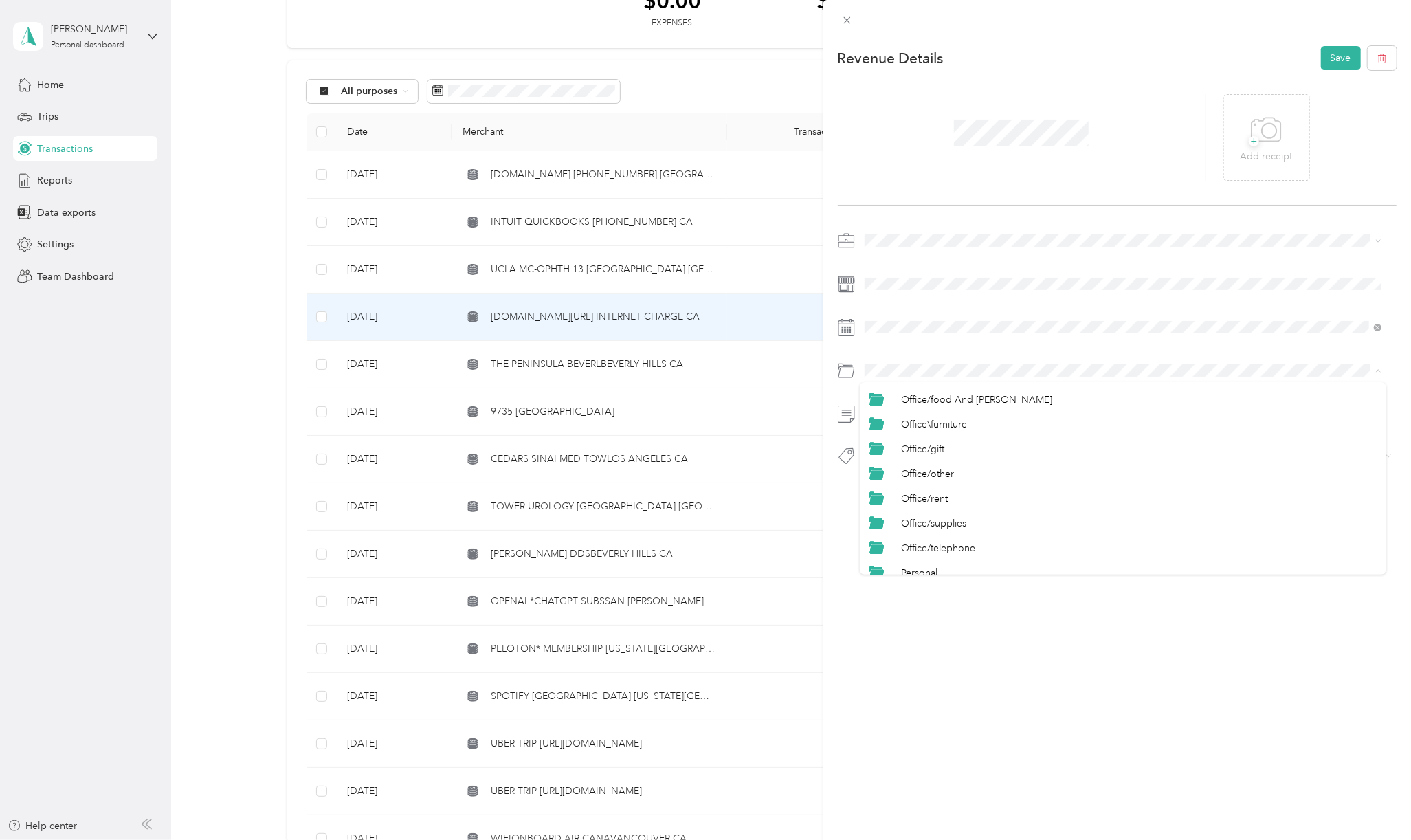
scroll to position [219, 0]
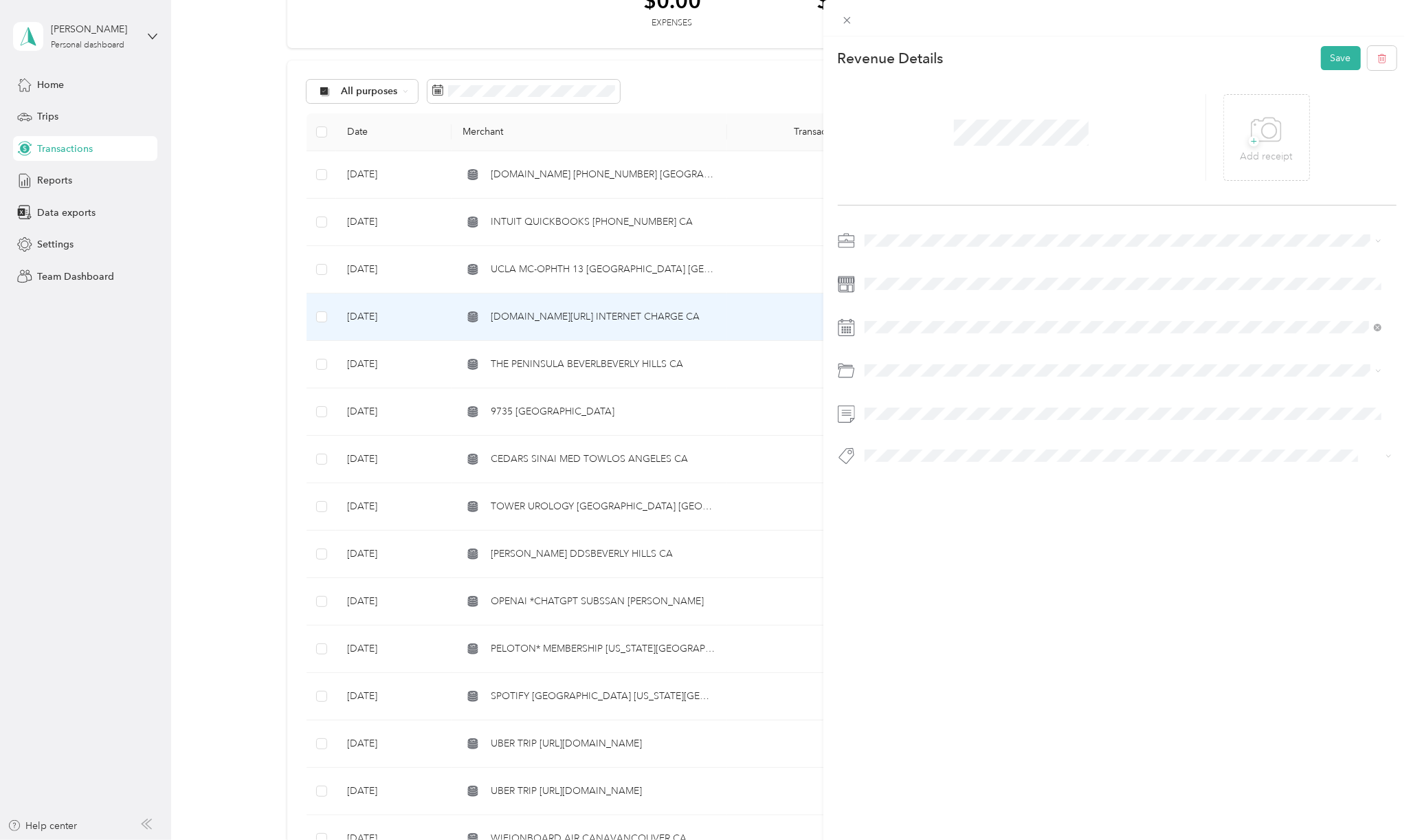
click at [959, 395] on span "Computer/software" at bounding box center [943, 401] width 84 height 11
click at [907, 482] on button "Hcp 100" at bounding box center [895, 479] width 52 height 17
click at [1337, 59] on button "Save" at bounding box center [1341, 58] width 40 height 24
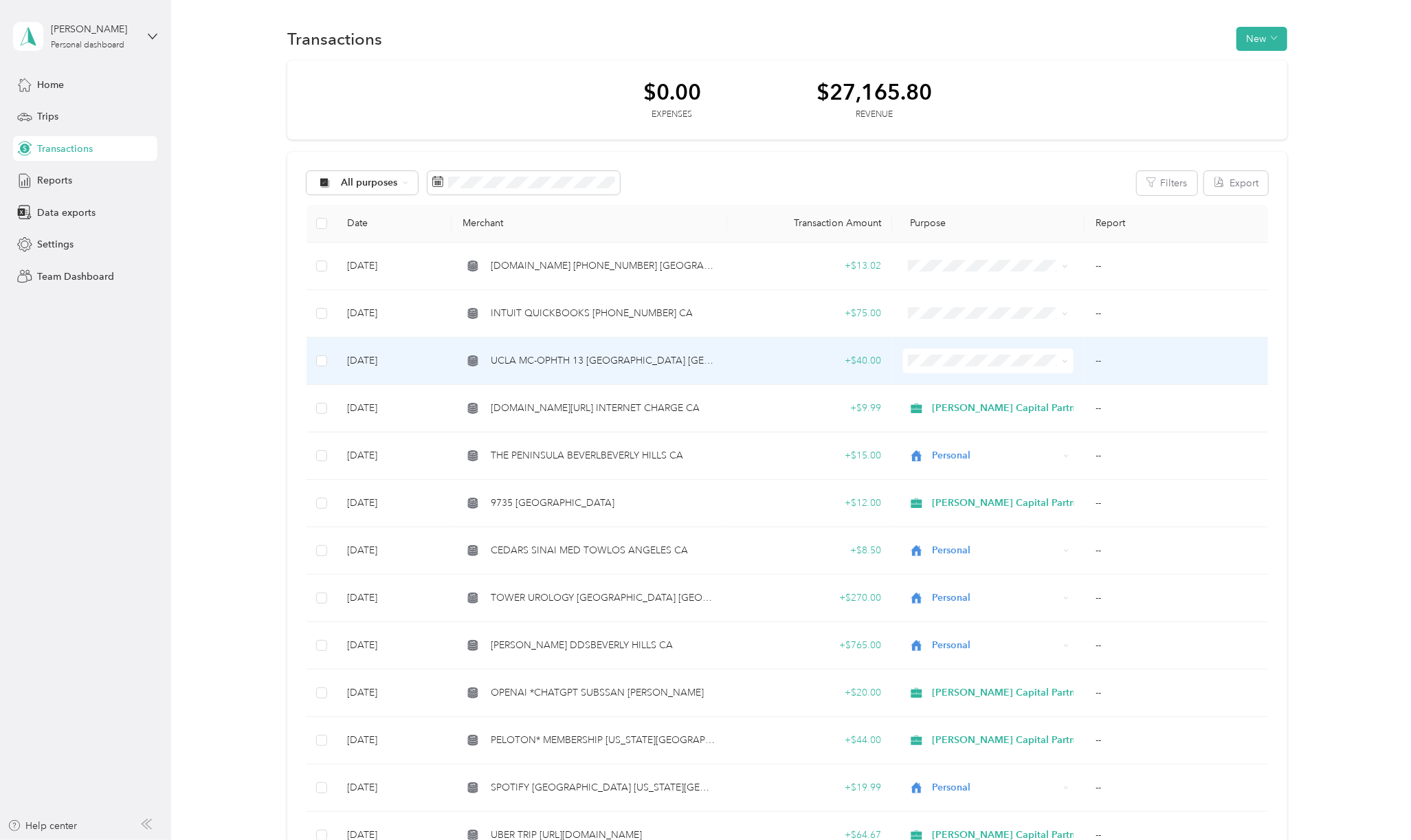
click at [634, 363] on span "UCLA MC-OPHTH 13 [GEOGRAPHIC_DATA] [GEOGRAPHIC_DATA]" at bounding box center [604, 361] width 225 height 15
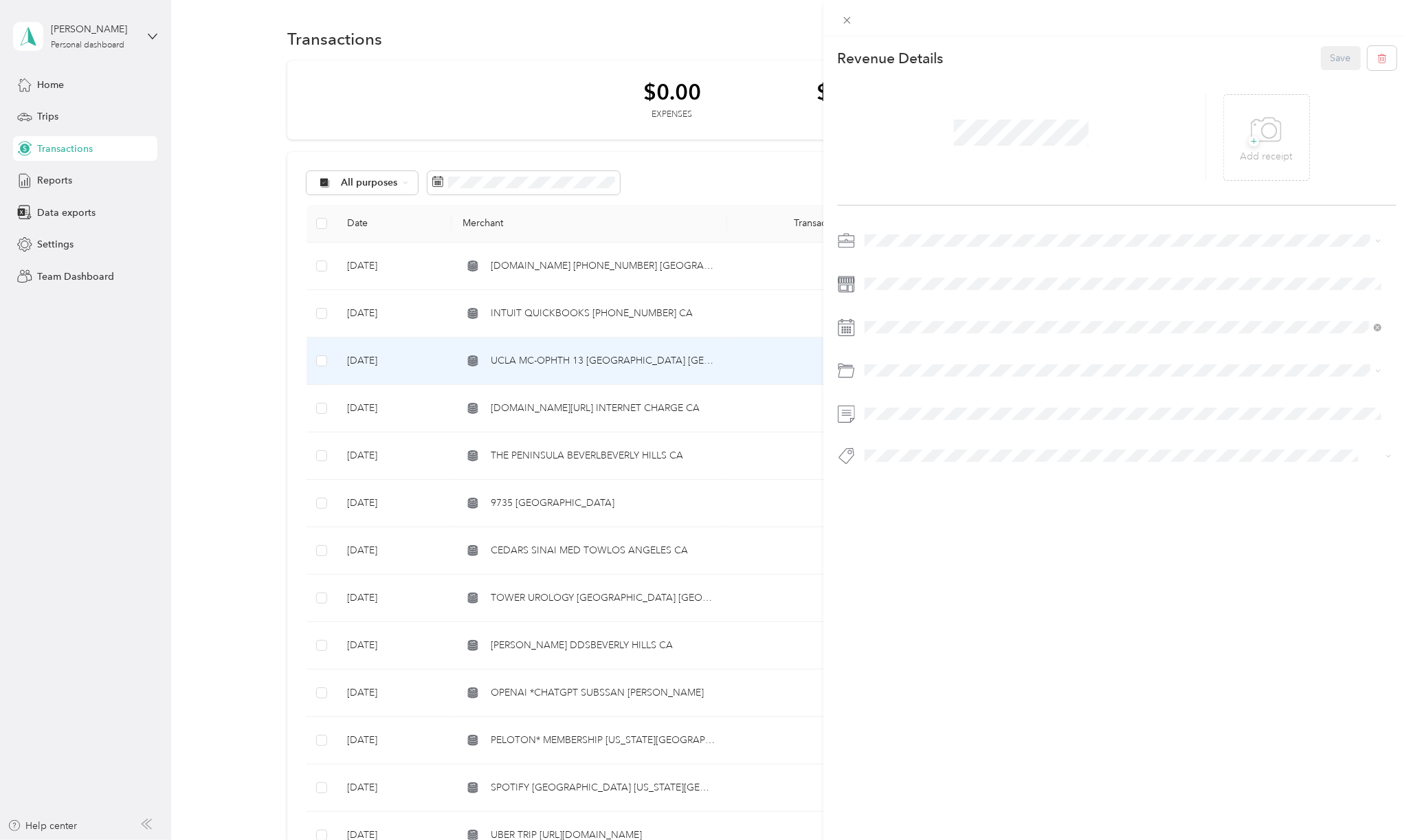
click at [893, 287] on span "Personal" at bounding box center [887, 283] width 36 height 11
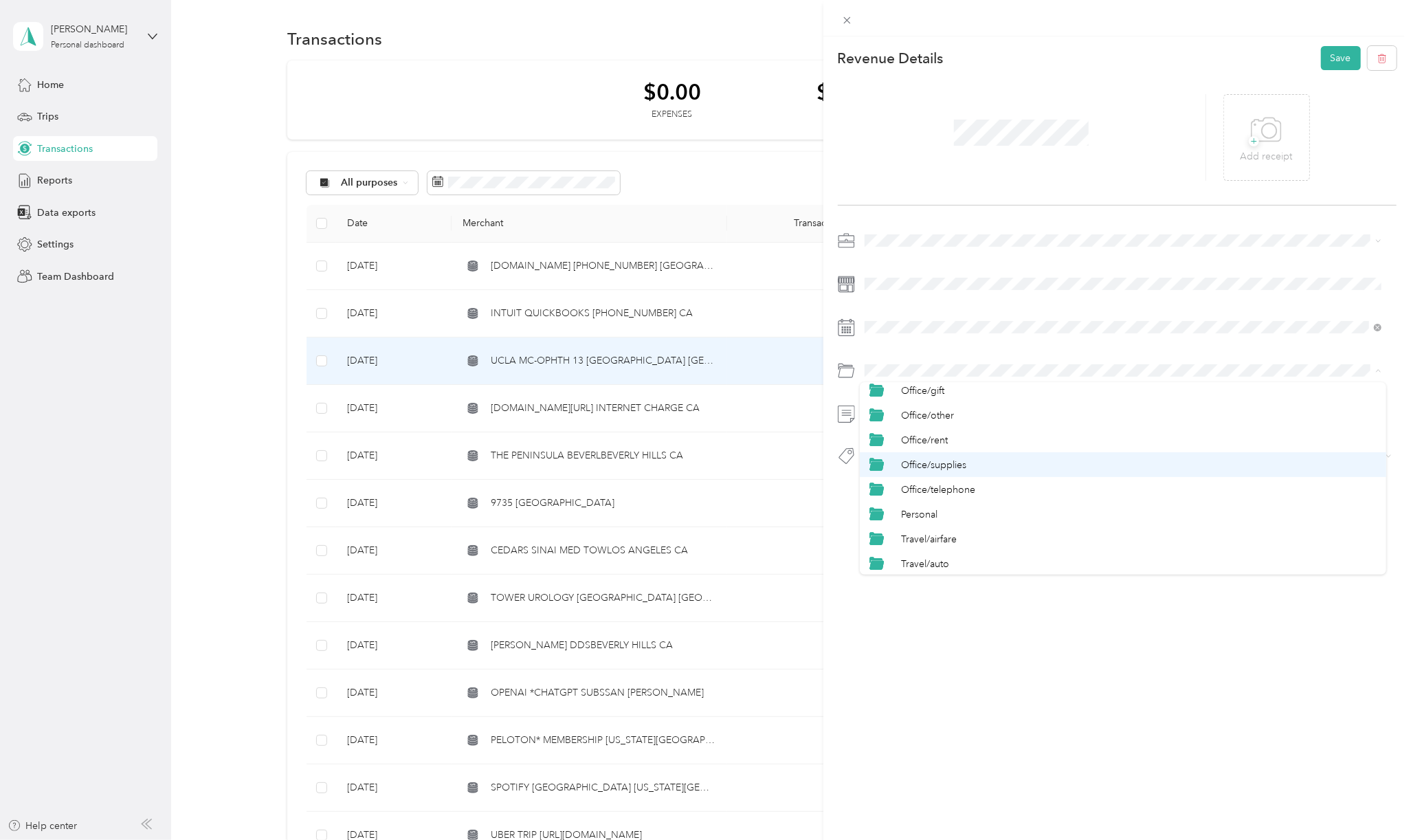
scroll to position [586, 0]
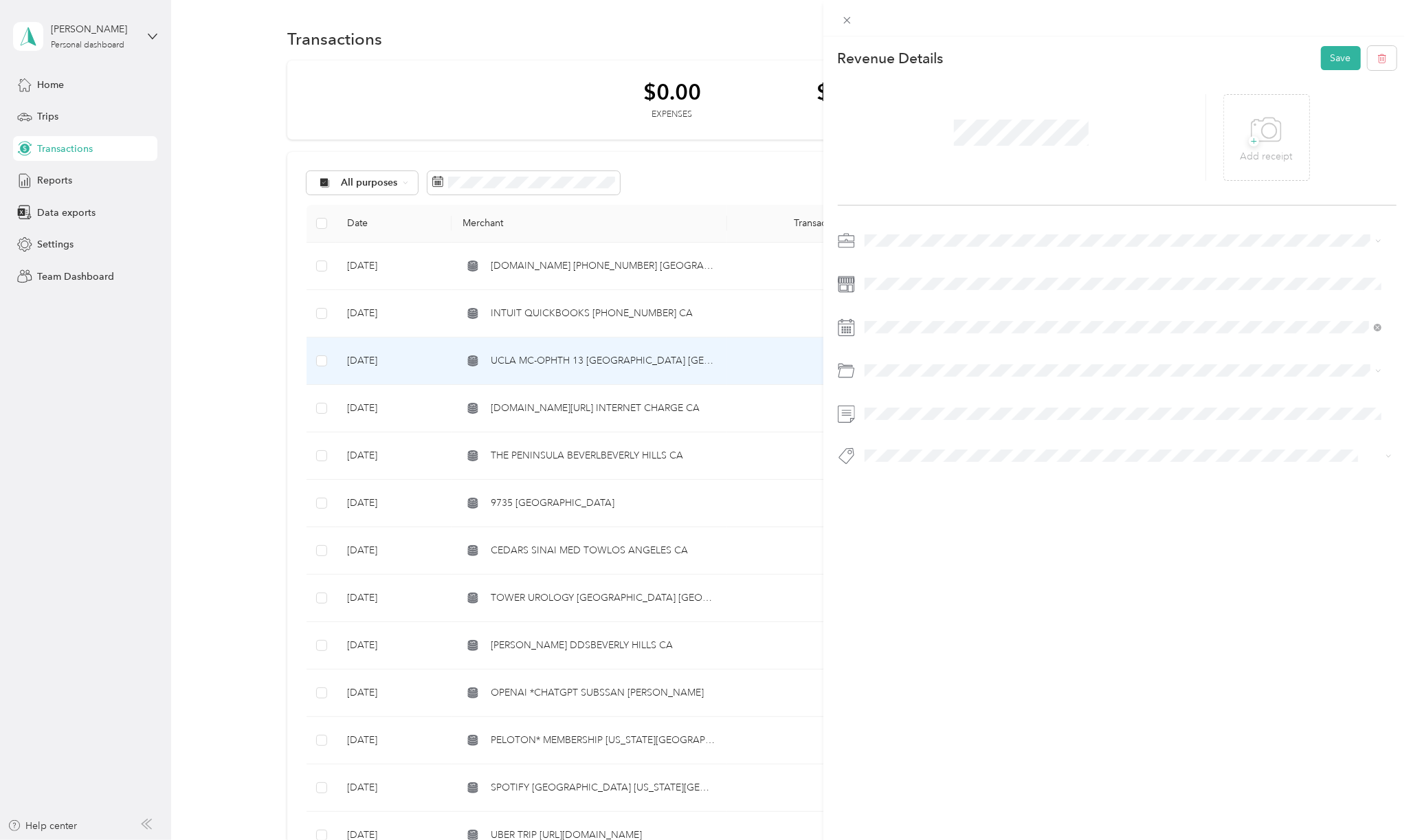
click at [924, 480] on span "Personal" at bounding box center [919, 479] width 36 height 11
click at [919, 535] on span "Personal - Mdh" at bounding box center [907, 536] width 57 height 12
click at [1333, 53] on button "Save" at bounding box center [1341, 58] width 40 height 24
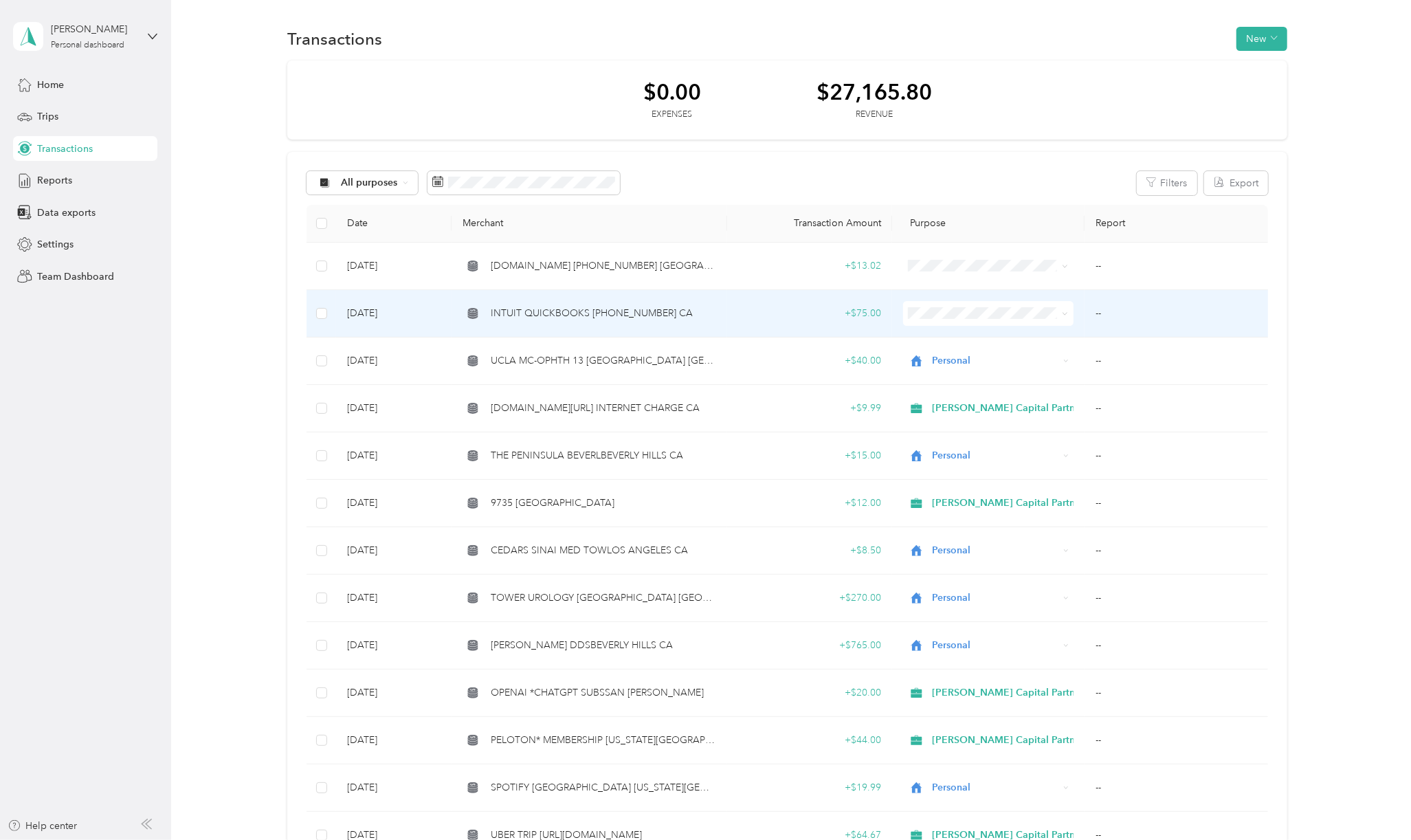
click at [570, 317] on span "INTUIT QUICKBOOKS [PHONE_NUMBER] CA" at bounding box center [591, 313] width 202 height 15
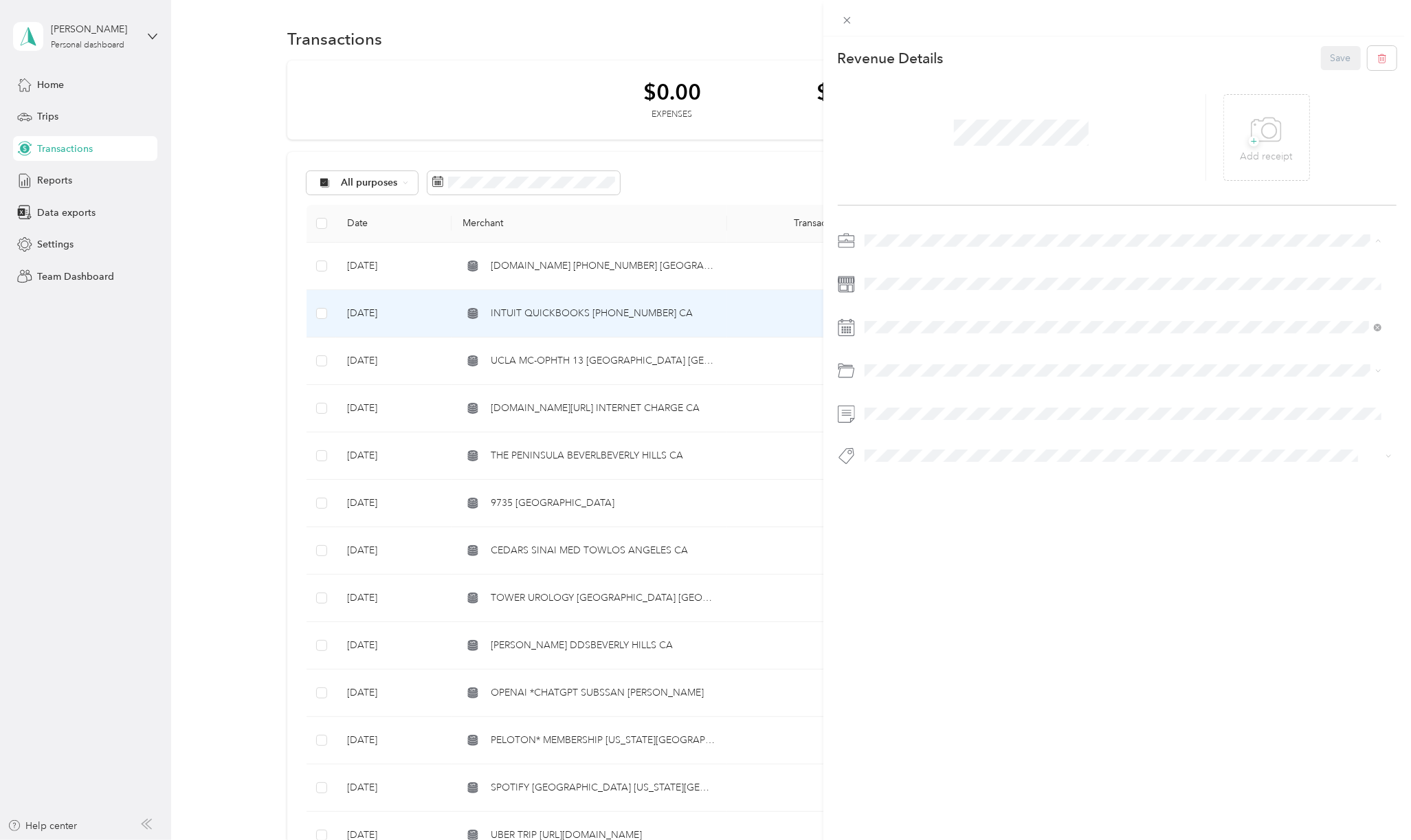
click at [877, 285] on span "Personal" at bounding box center [887, 288] width 36 height 11
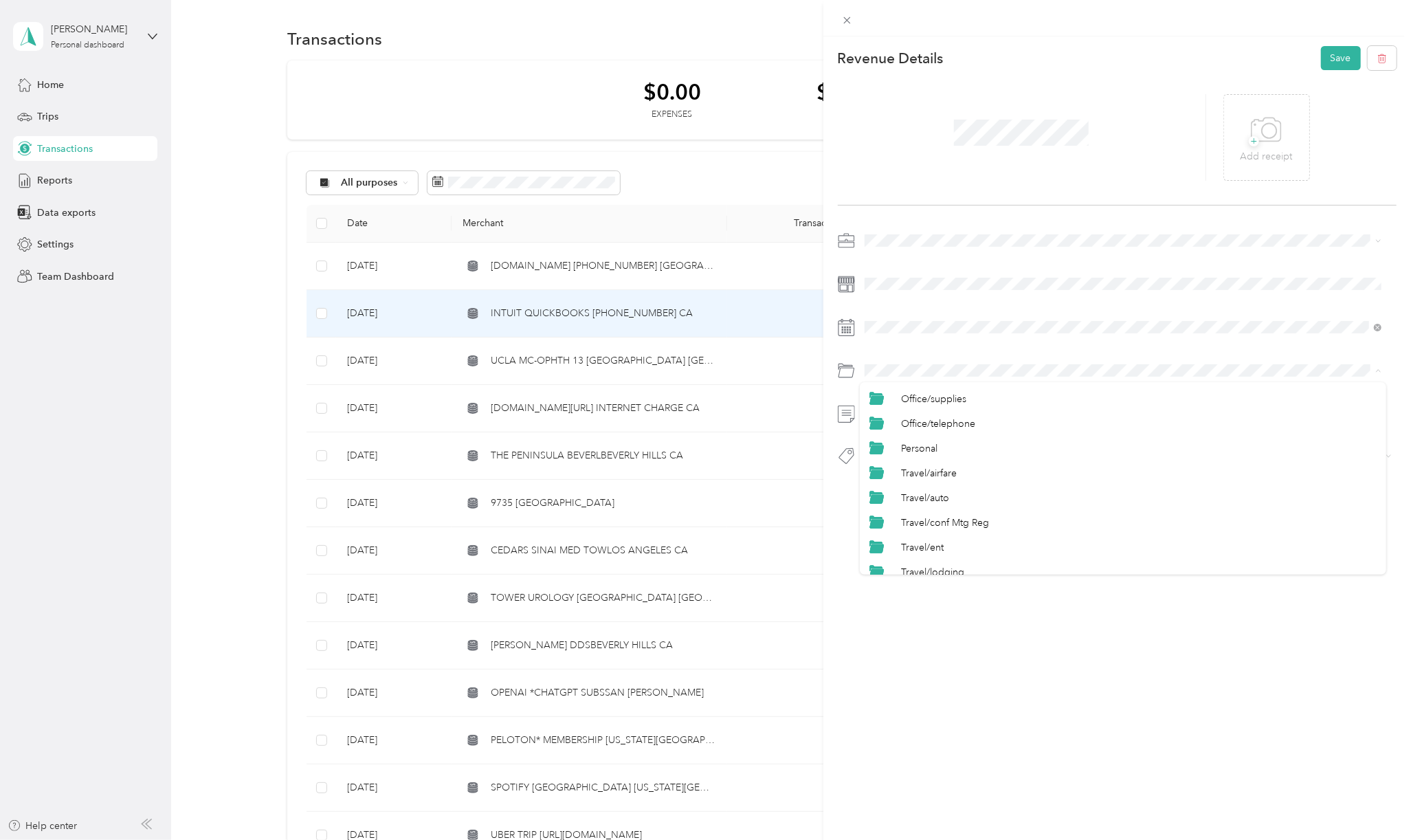
scroll to position [641, 0]
click at [921, 423] on span "Personal" at bounding box center [919, 426] width 36 height 11
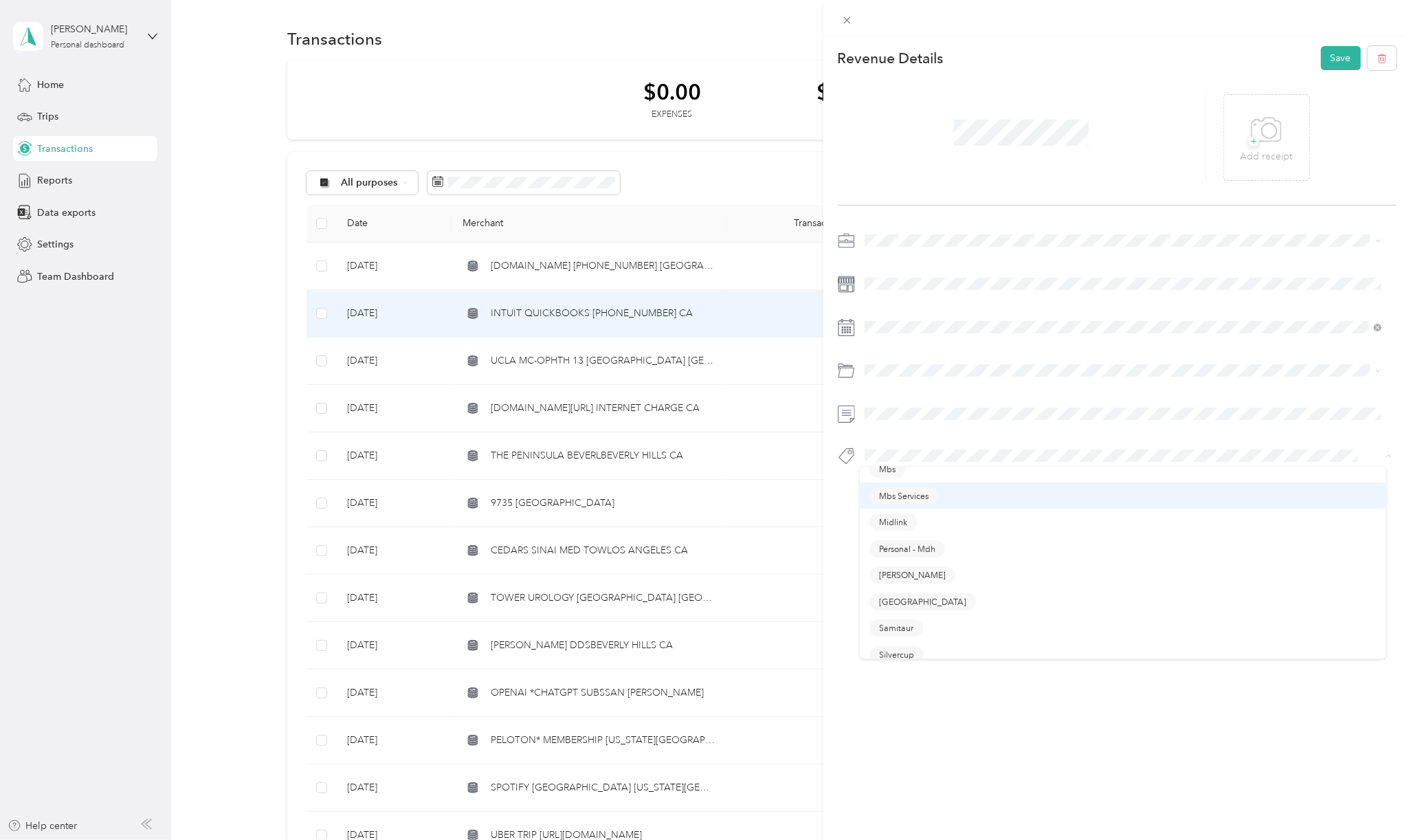
scroll to position [366, 0]
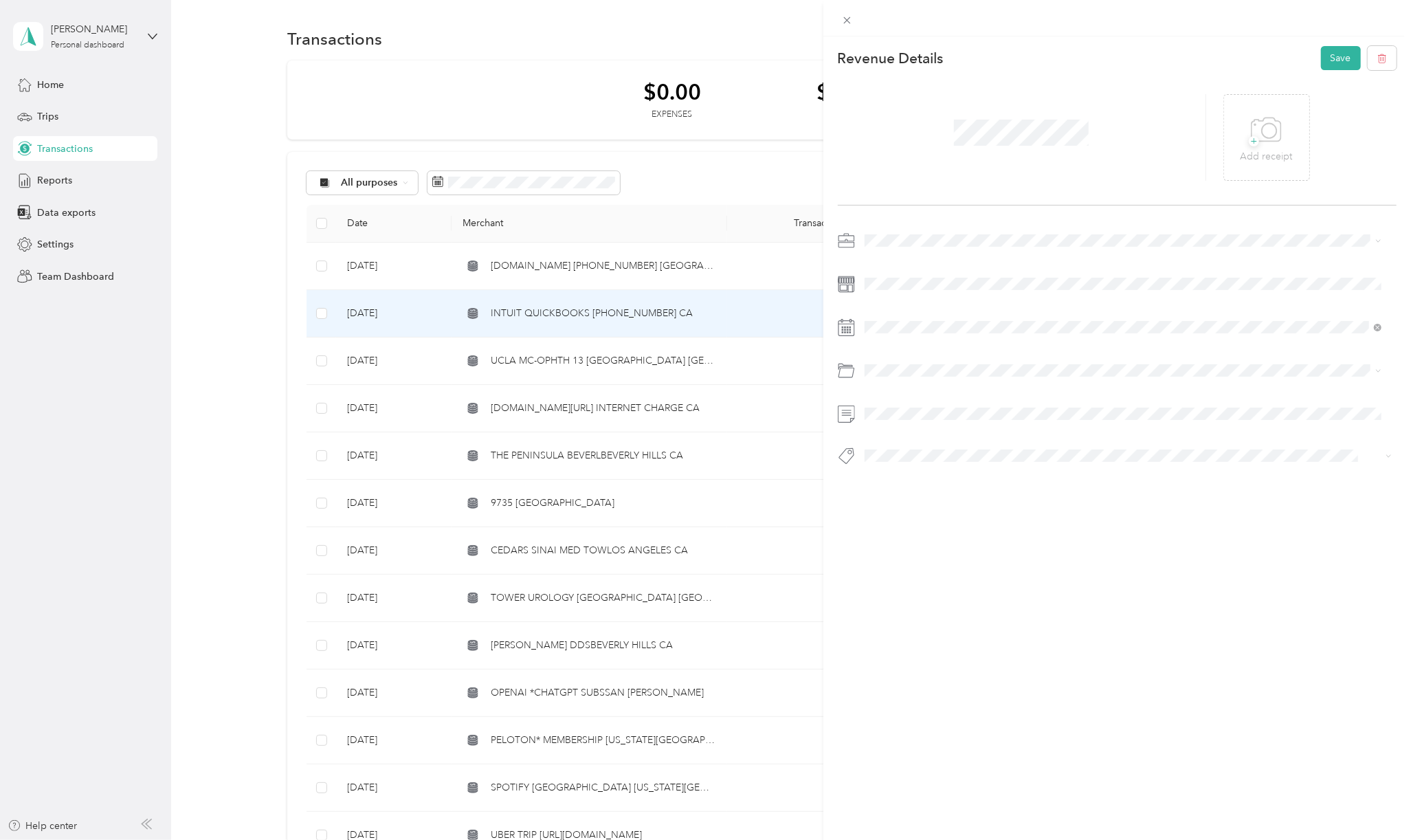
click at [900, 535] on span "Personal - Mdh" at bounding box center [907, 536] width 57 height 12
click at [1338, 64] on button "Save" at bounding box center [1341, 58] width 40 height 24
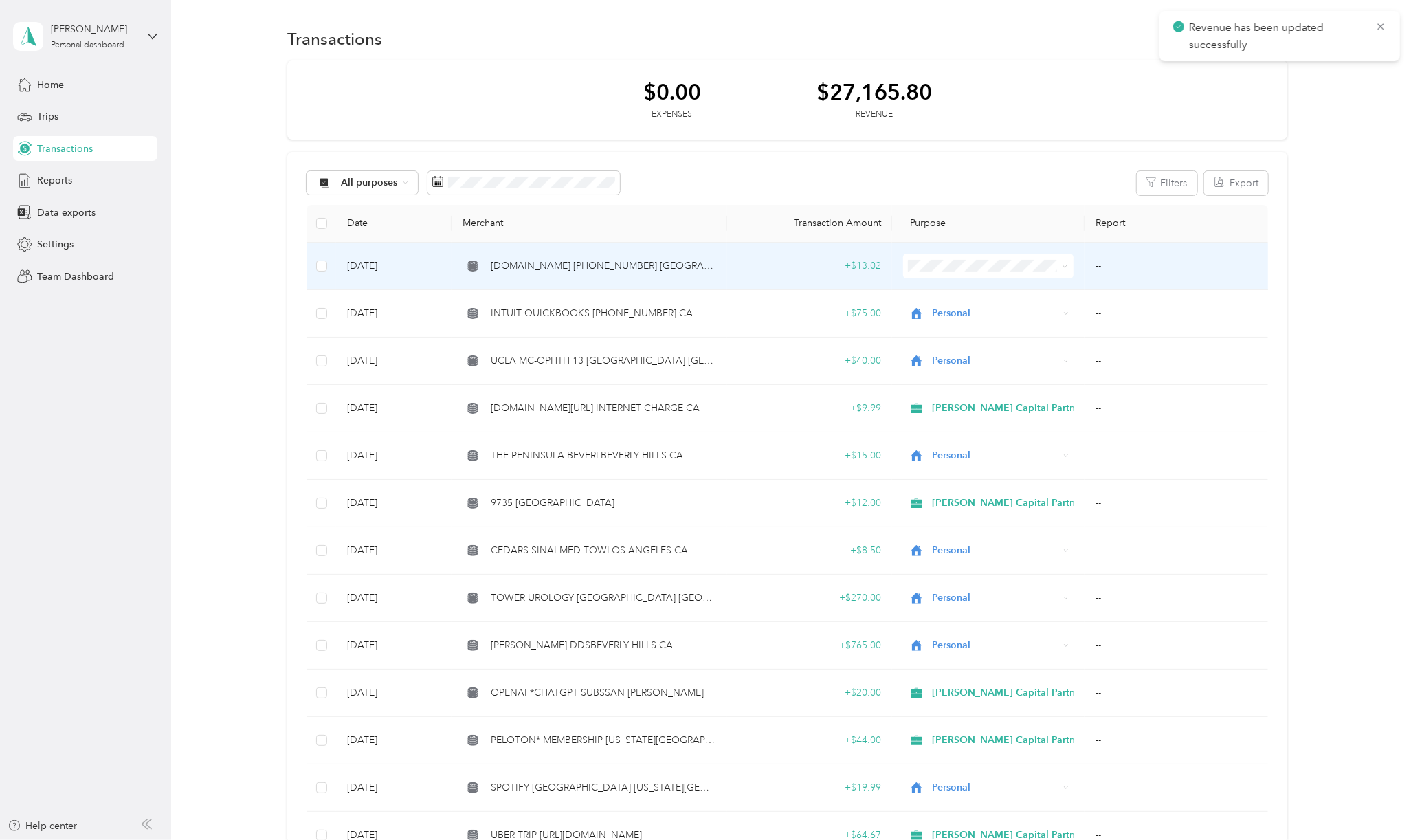
click at [574, 265] on span "[DOMAIN_NAME] [PHONE_NUMBER] [GEOGRAPHIC_DATA]" at bounding box center [604, 266] width 225 height 15
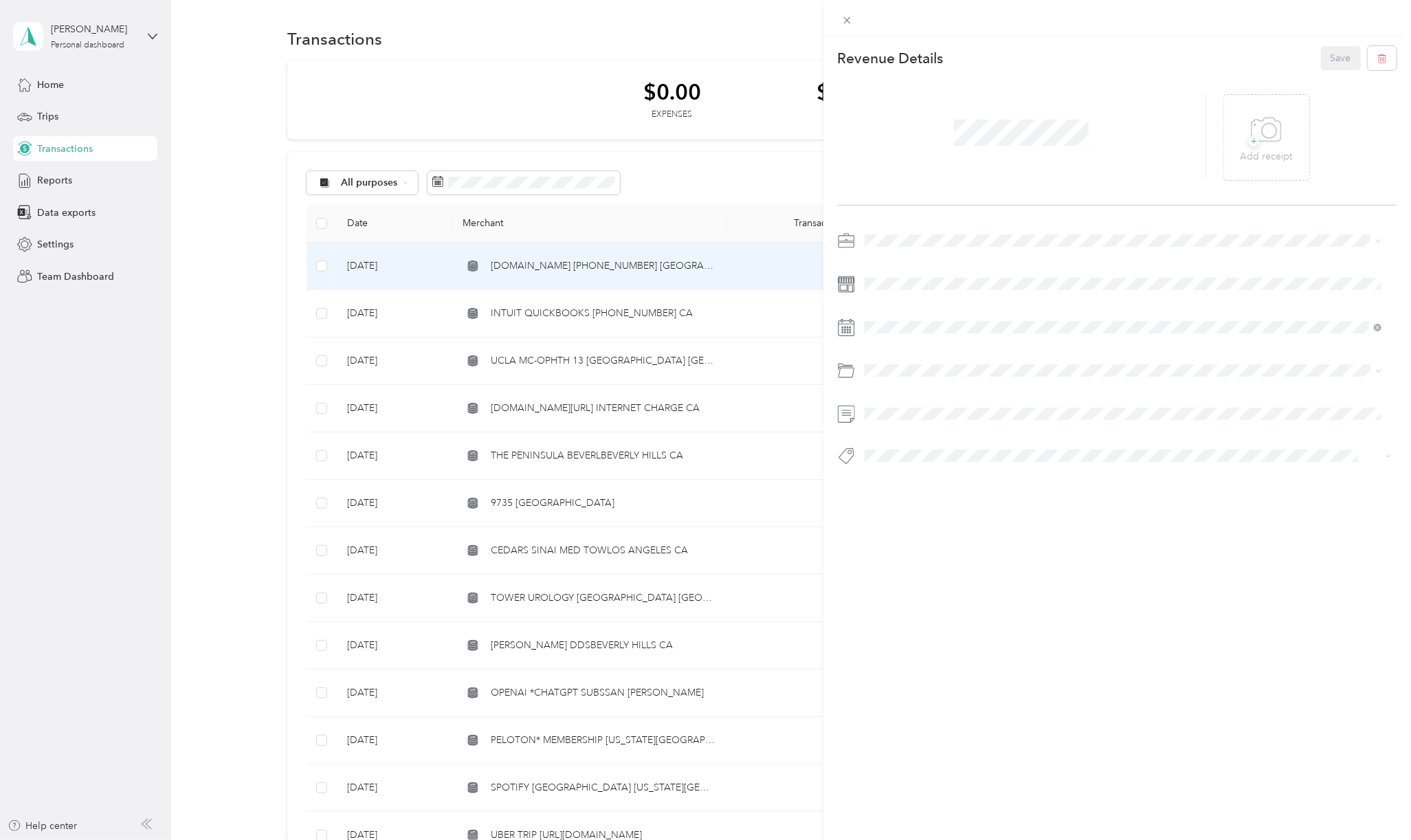
click at [885, 282] on div "Personal" at bounding box center [1123, 287] width 507 height 14
click at [939, 424] on div "Personal" at bounding box center [1138, 426] width 475 height 14
click at [912, 535] on span "Personal - Mdh" at bounding box center [907, 536] width 57 height 12
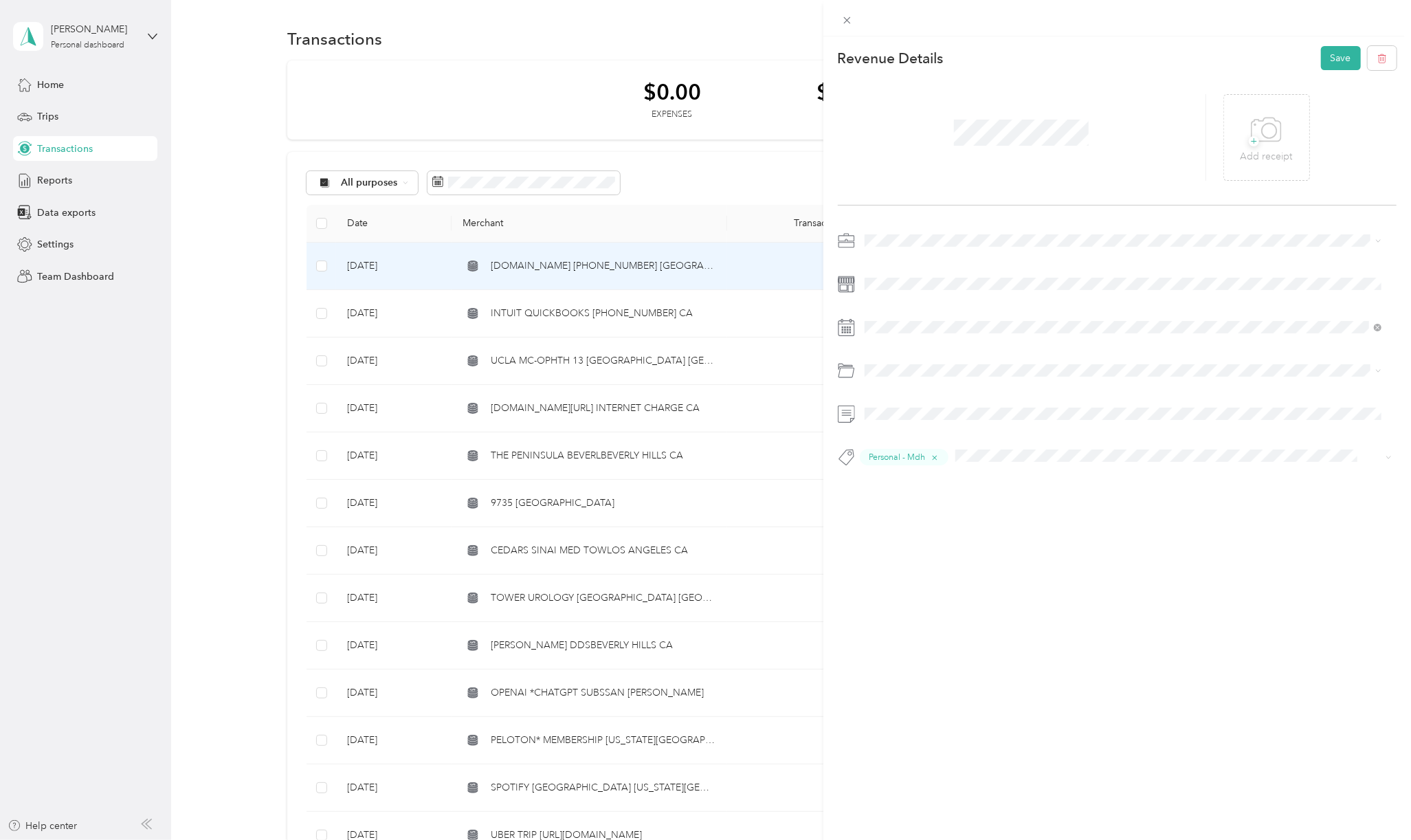
click at [254, 315] on div "This revenue cannot be edited because it is either under review, approved, or p…" at bounding box center [706, 420] width 1411 height 840
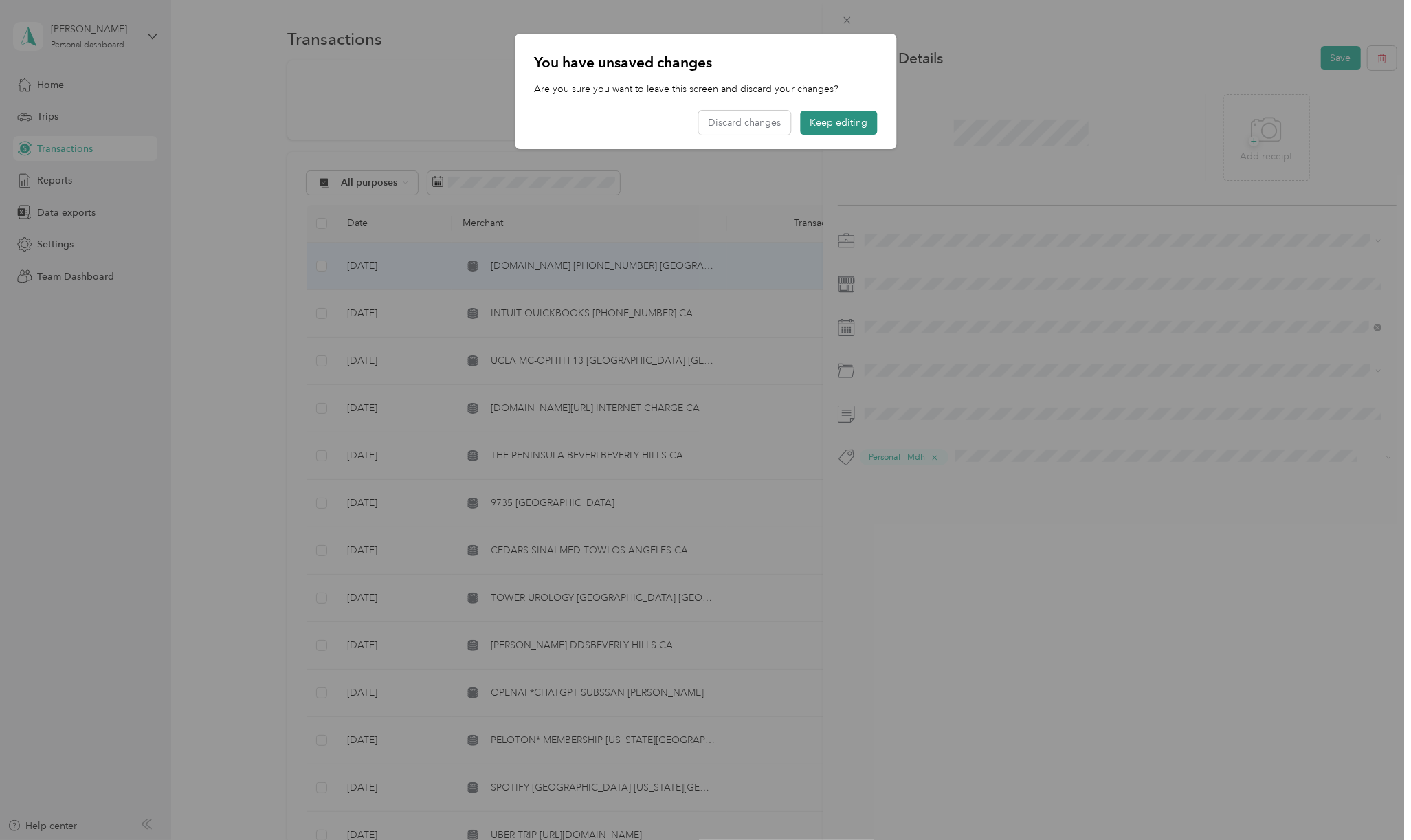
drag, startPoint x: 851, startPoint y: 132, endPoint x: 866, endPoint y: 118, distance: 20.5
click at [851, 132] on button "Keep editing" at bounding box center [838, 123] width 77 height 24
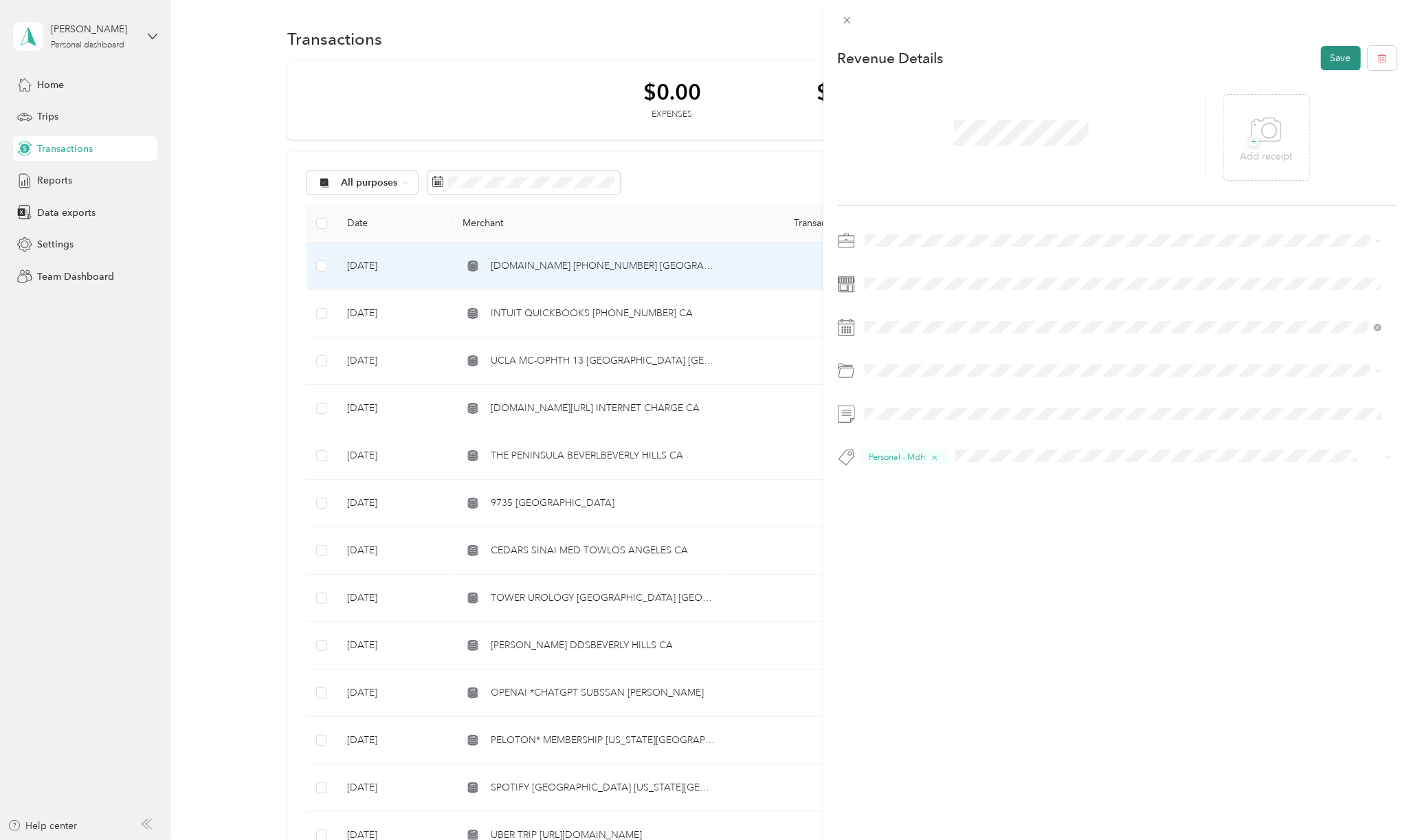
click at [1335, 60] on button "Save" at bounding box center [1341, 58] width 40 height 24
